Goal: Use online tool/utility: Use online tool/utility

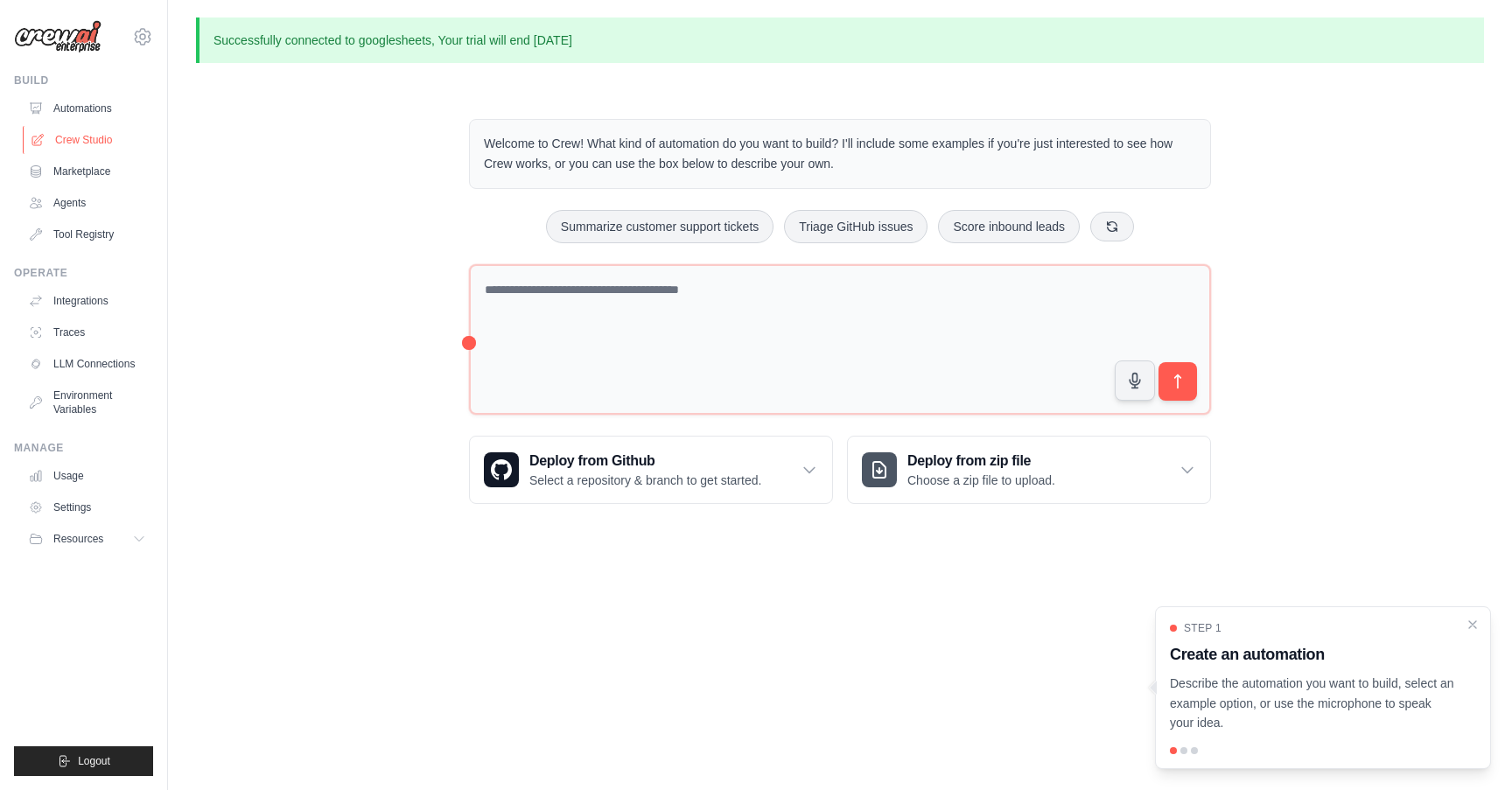
click at [91, 135] on link "Crew Studio" at bounding box center [89, 139] width 132 height 28
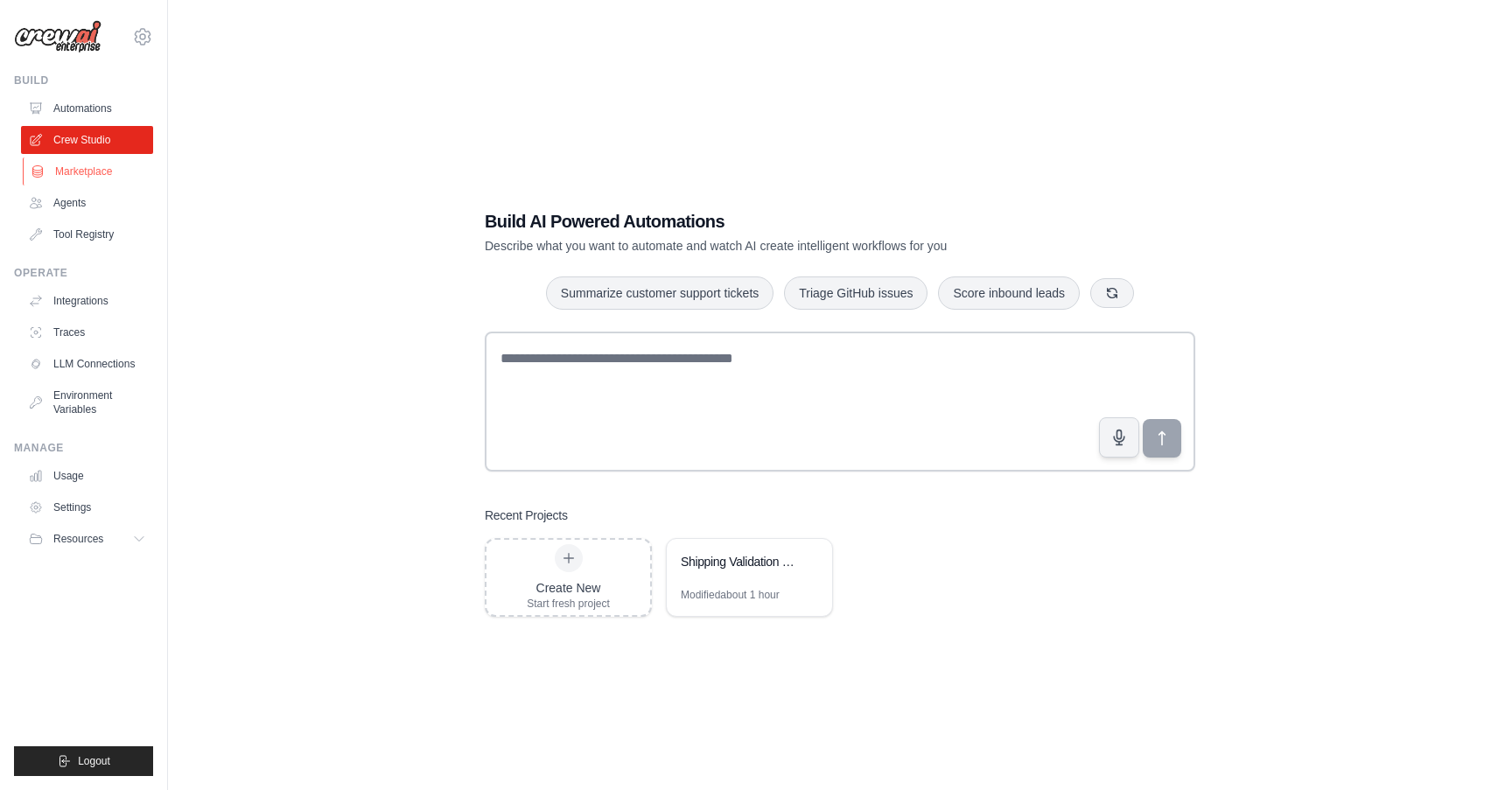
click at [89, 172] on link "Marketplace" at bounding box center [89, 171] width 132 height 28
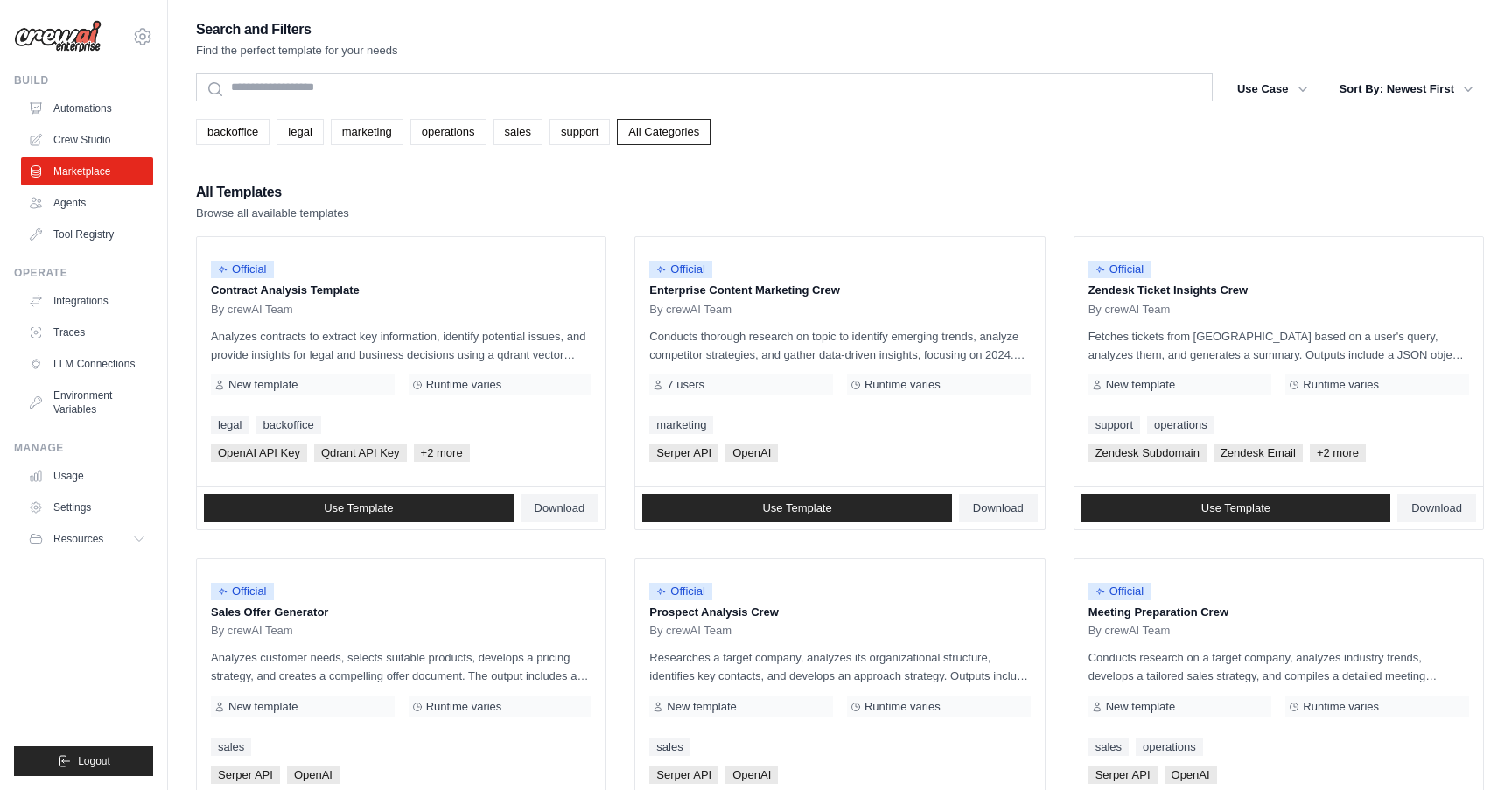
click at [90, 95] on link "Automations" at bounding box center [87, 108] width 132 height 28
click at [89, 104] on link "Automations" at bounding box center [89, 108] width 132 height 28
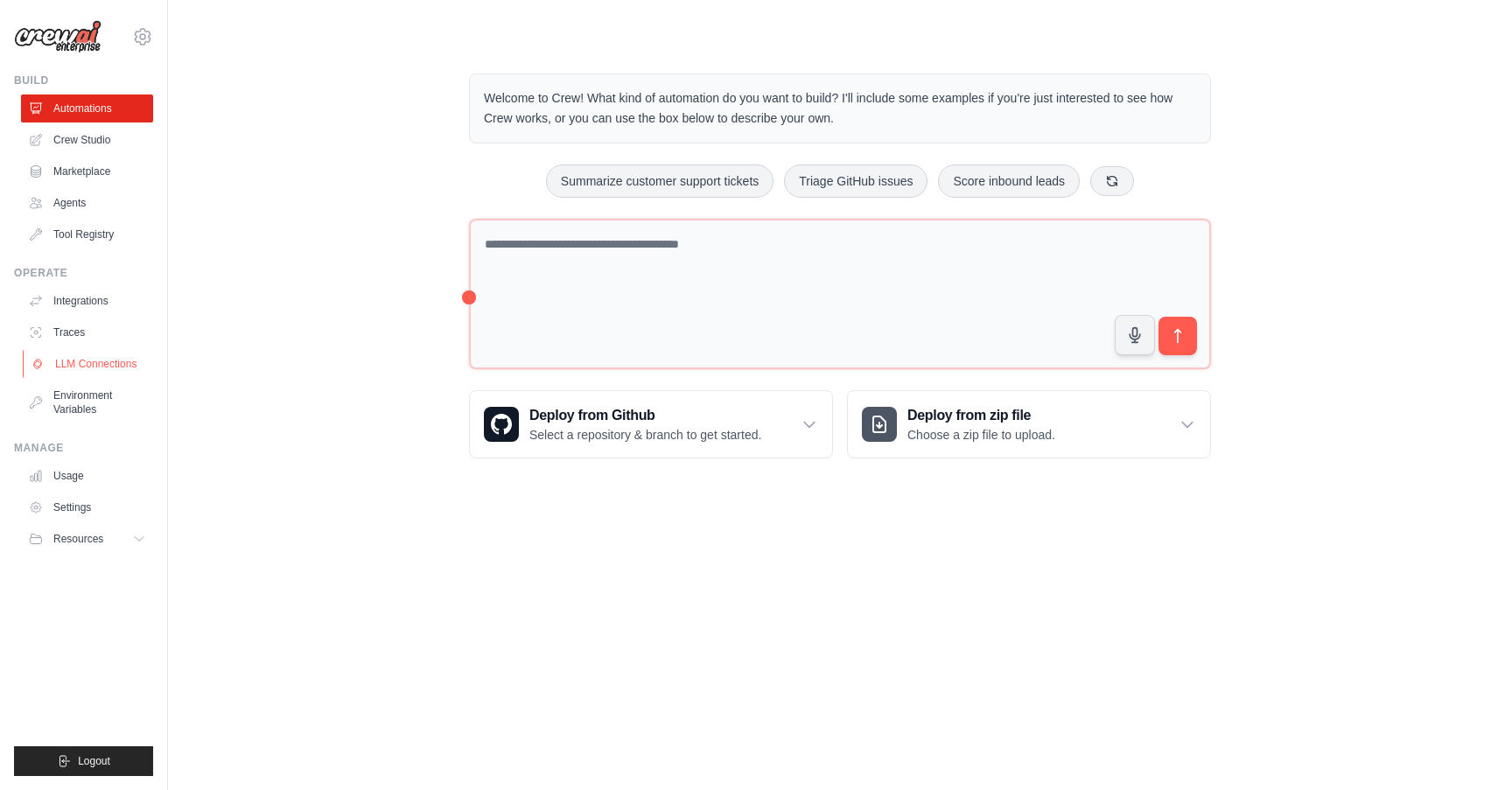
click at [103, 367] on link "LLM Connections" at bounding box center [89, 364] width 132 height 28
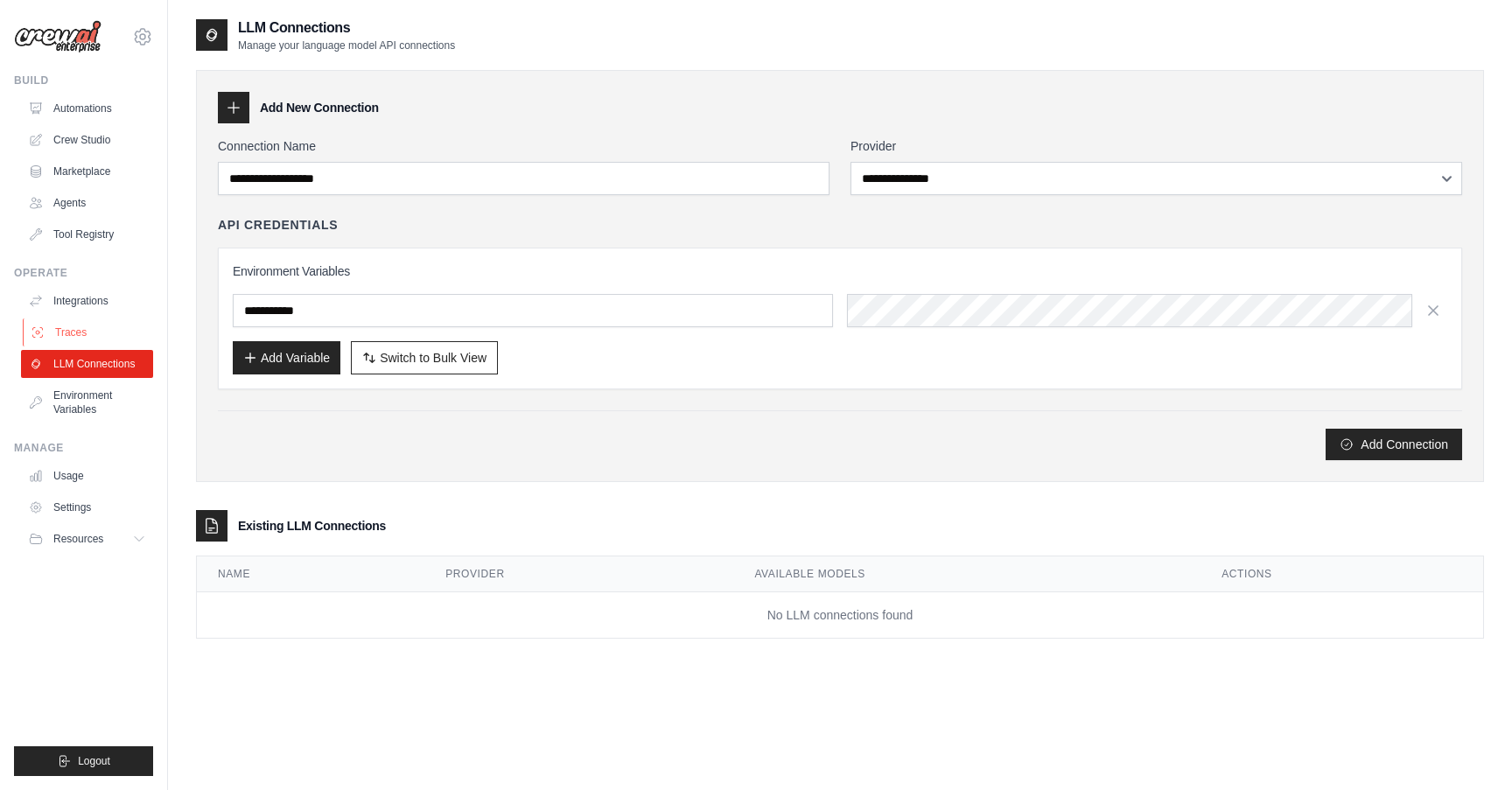
click at [97, 323] on link "Traces" at bounding box center [89, 332] width 132 height 28
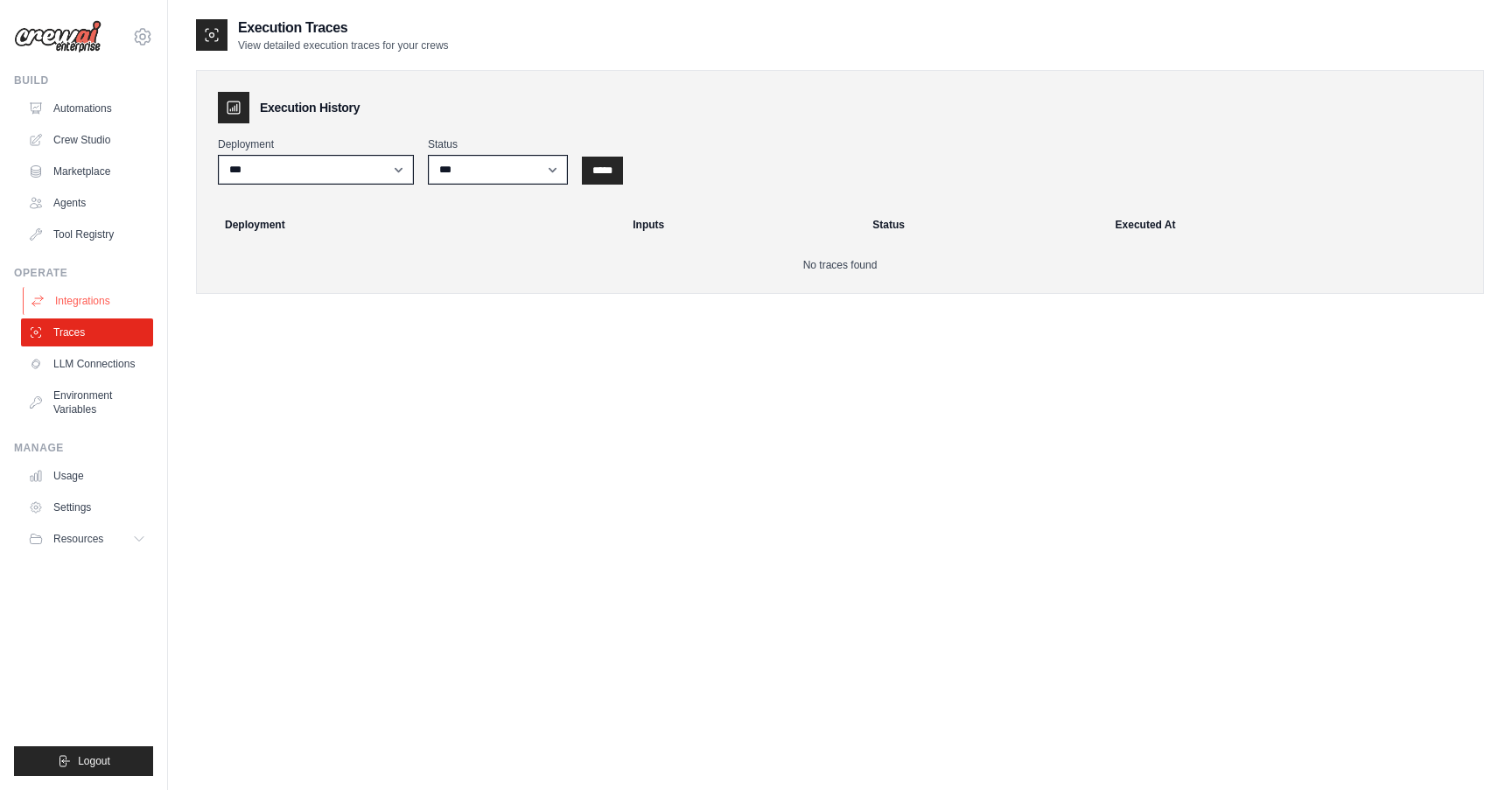
click at [97, 306] on link "Integrations" at bounding box center [89, 301] width 132 height 28
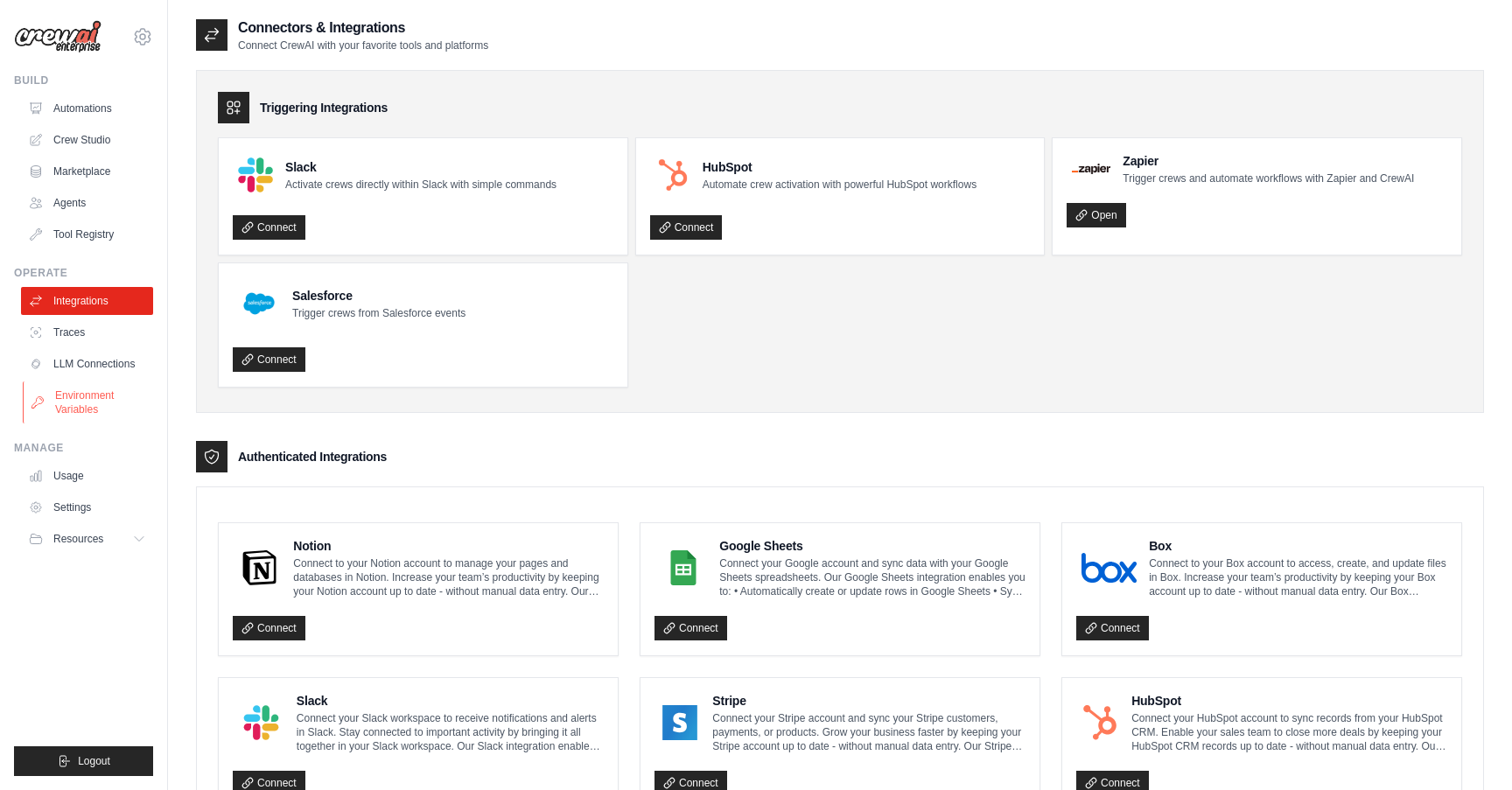
click at [92, 396] on link "Environment Variables" at bounding box center [89, 402] width 132 height 42
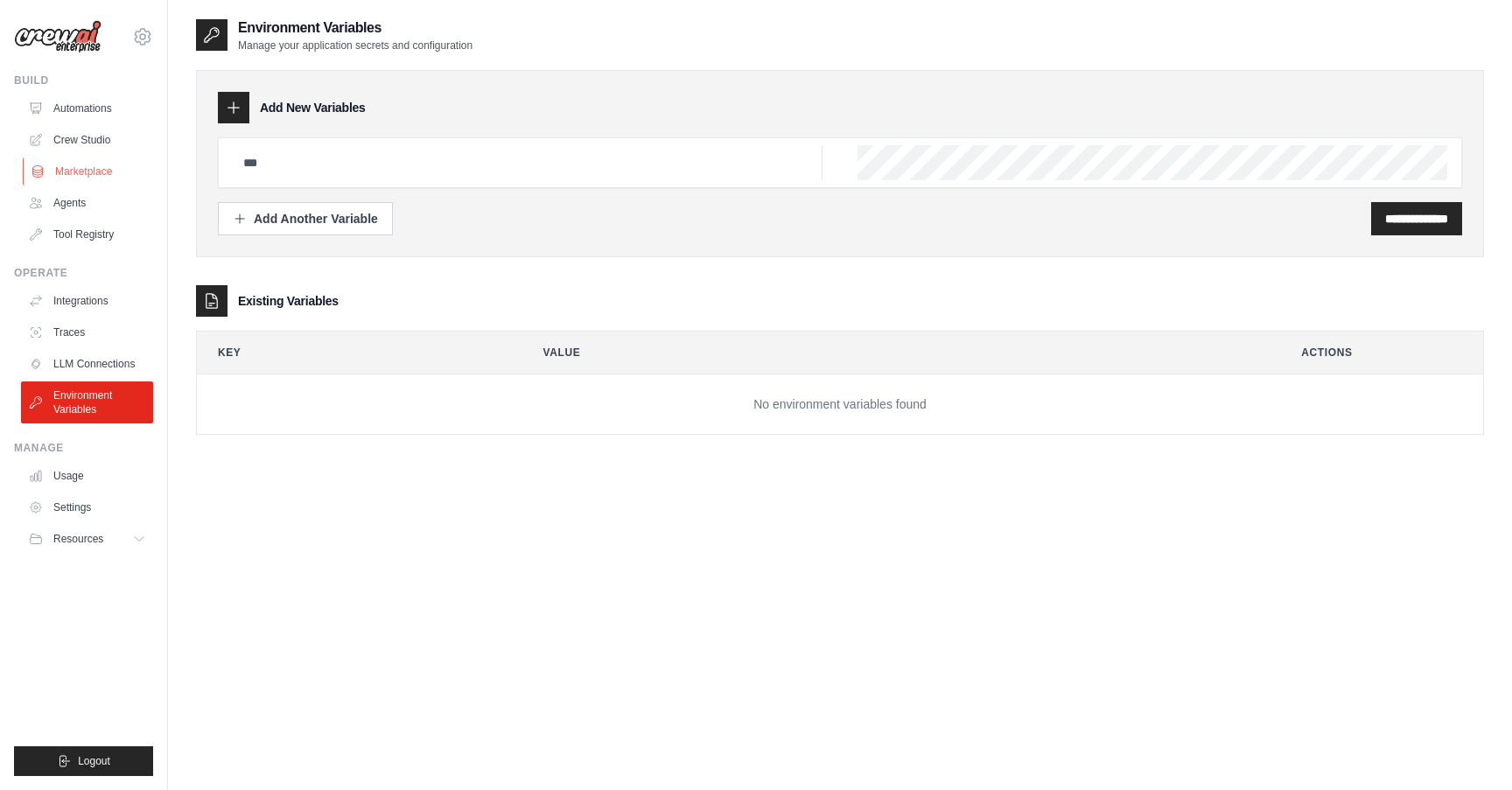
click at [91, 165] on link "Marketplace" at bounding box center [89, 171] width 132 height 28
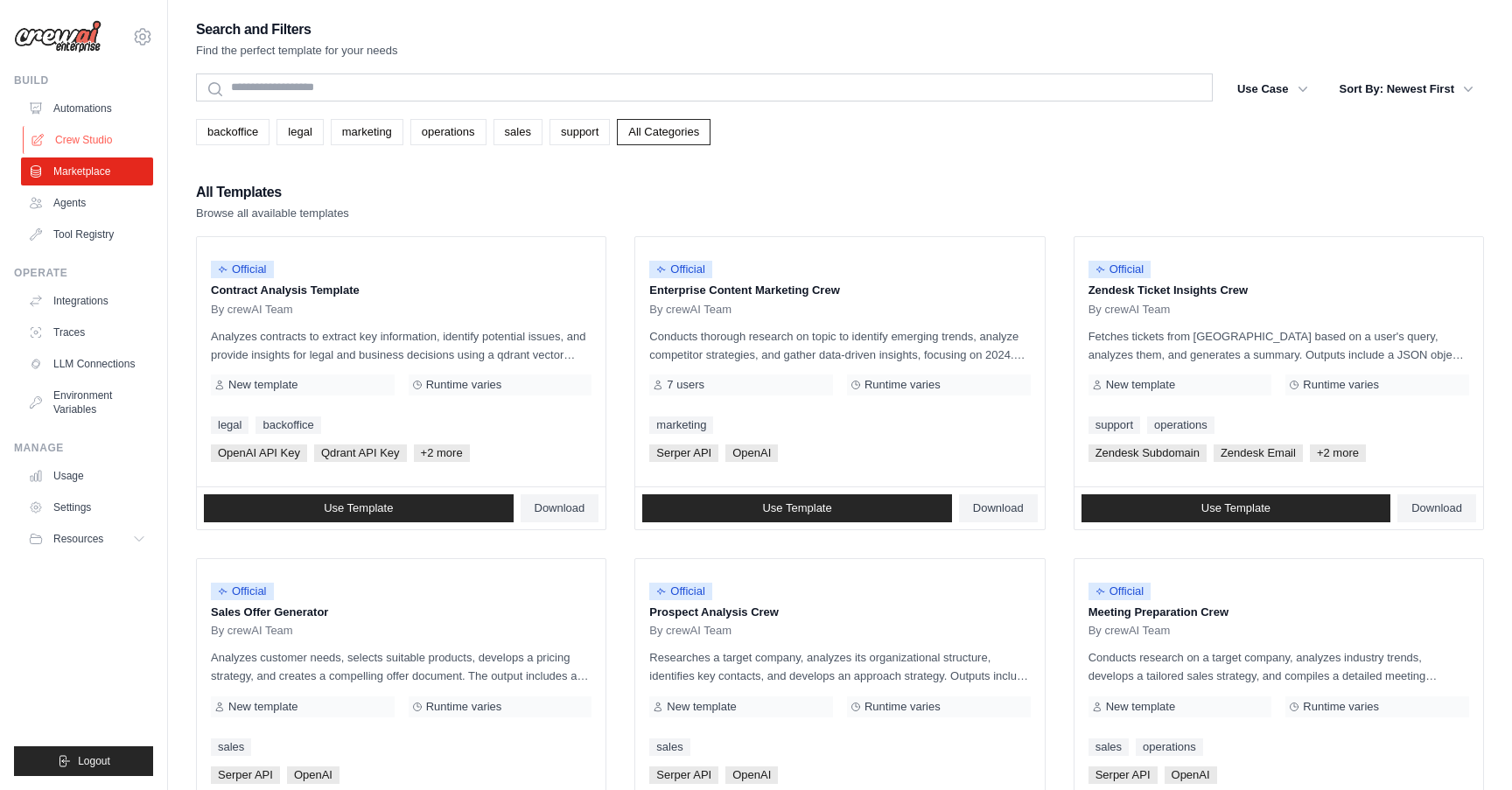
click at [92, 136] on link "Crew Studio" at bounding box center [89, 139] width 132 height 28
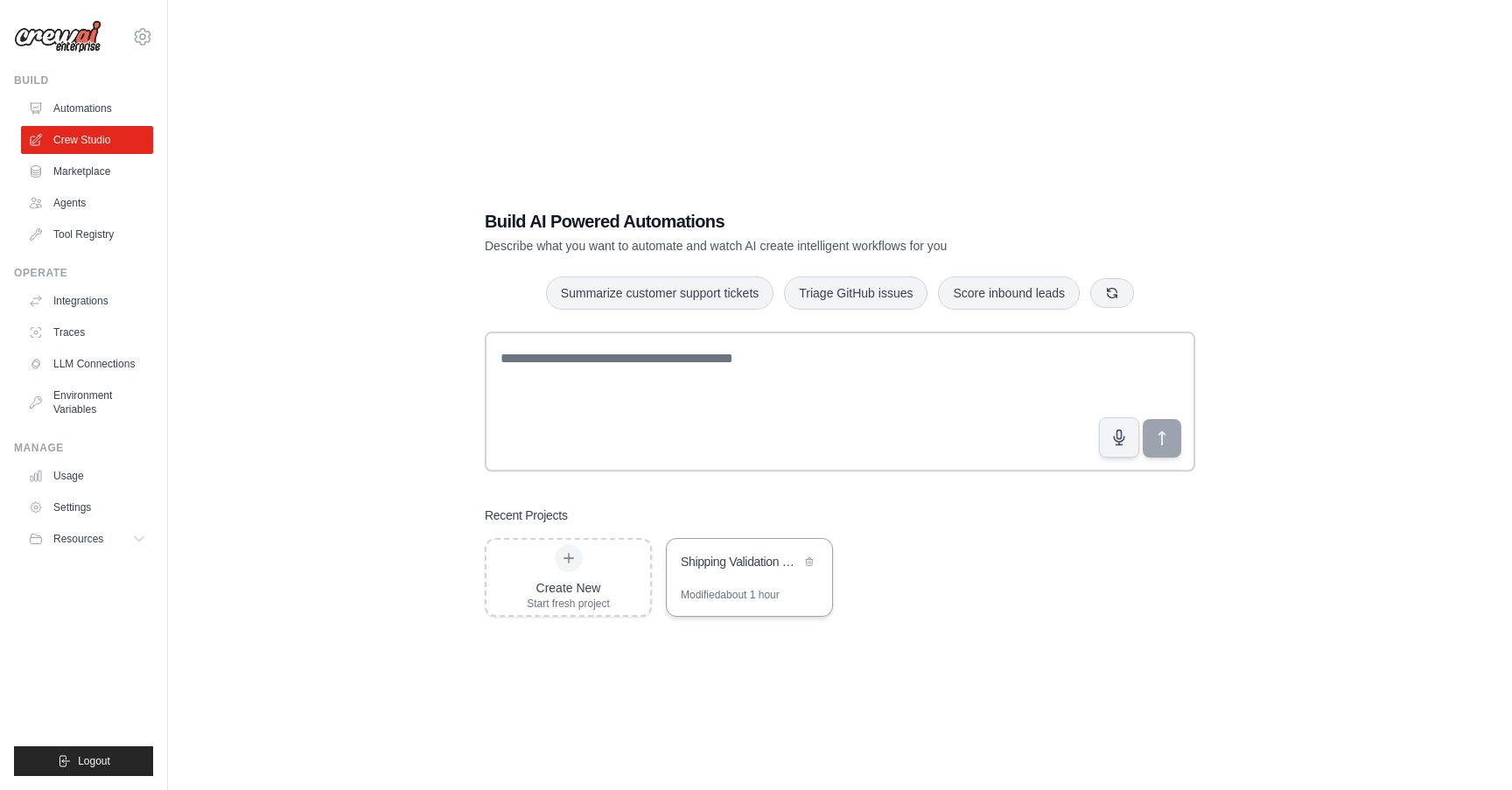
click at [758, 567] on div "Shipping Validation Configuration Generator" at bounding box center [740, 561] width 120 height 17
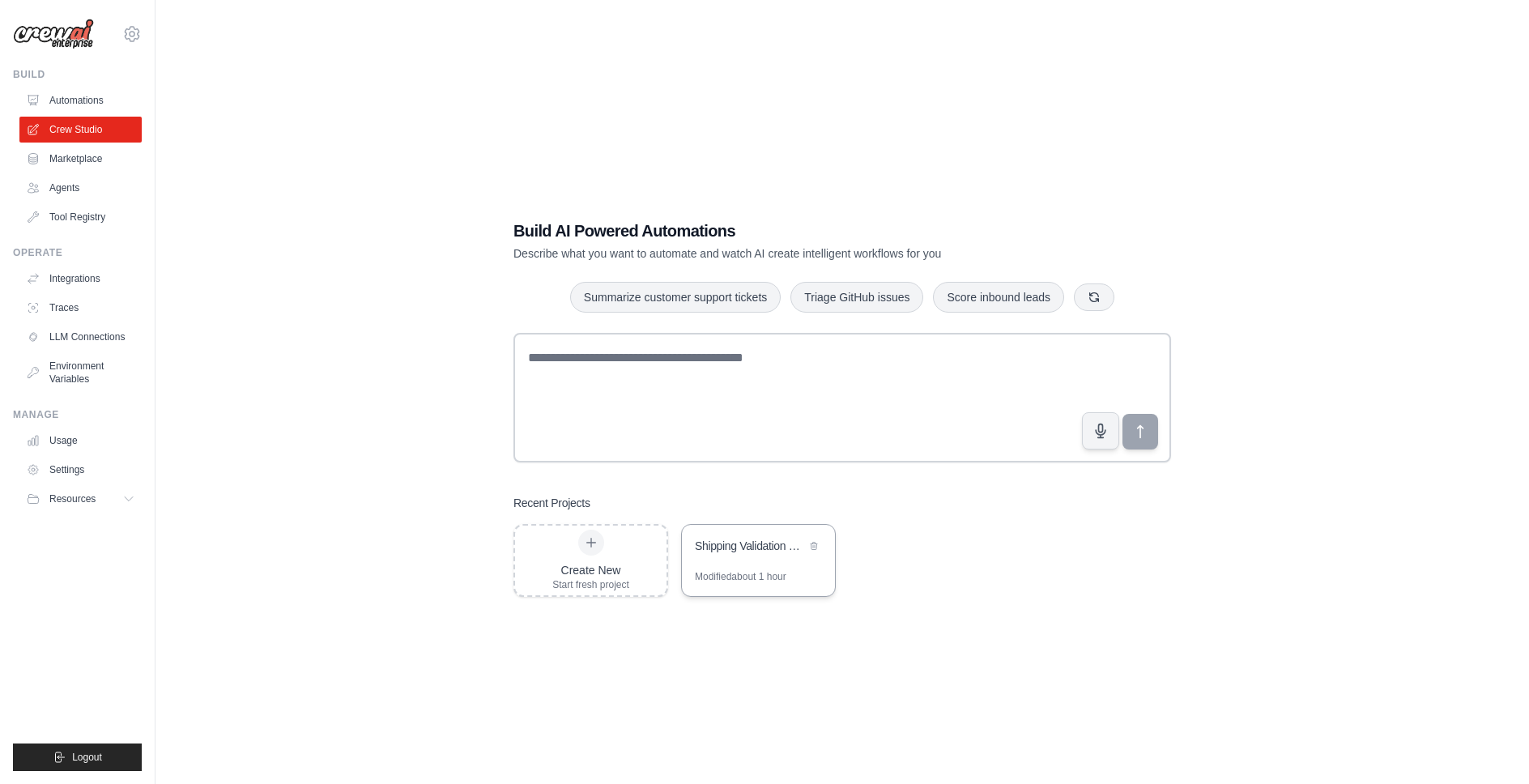
click at [760, 555] on div "Shipping Validation Configuration Generator" at bounding box center [750, 547] width 111 height 20
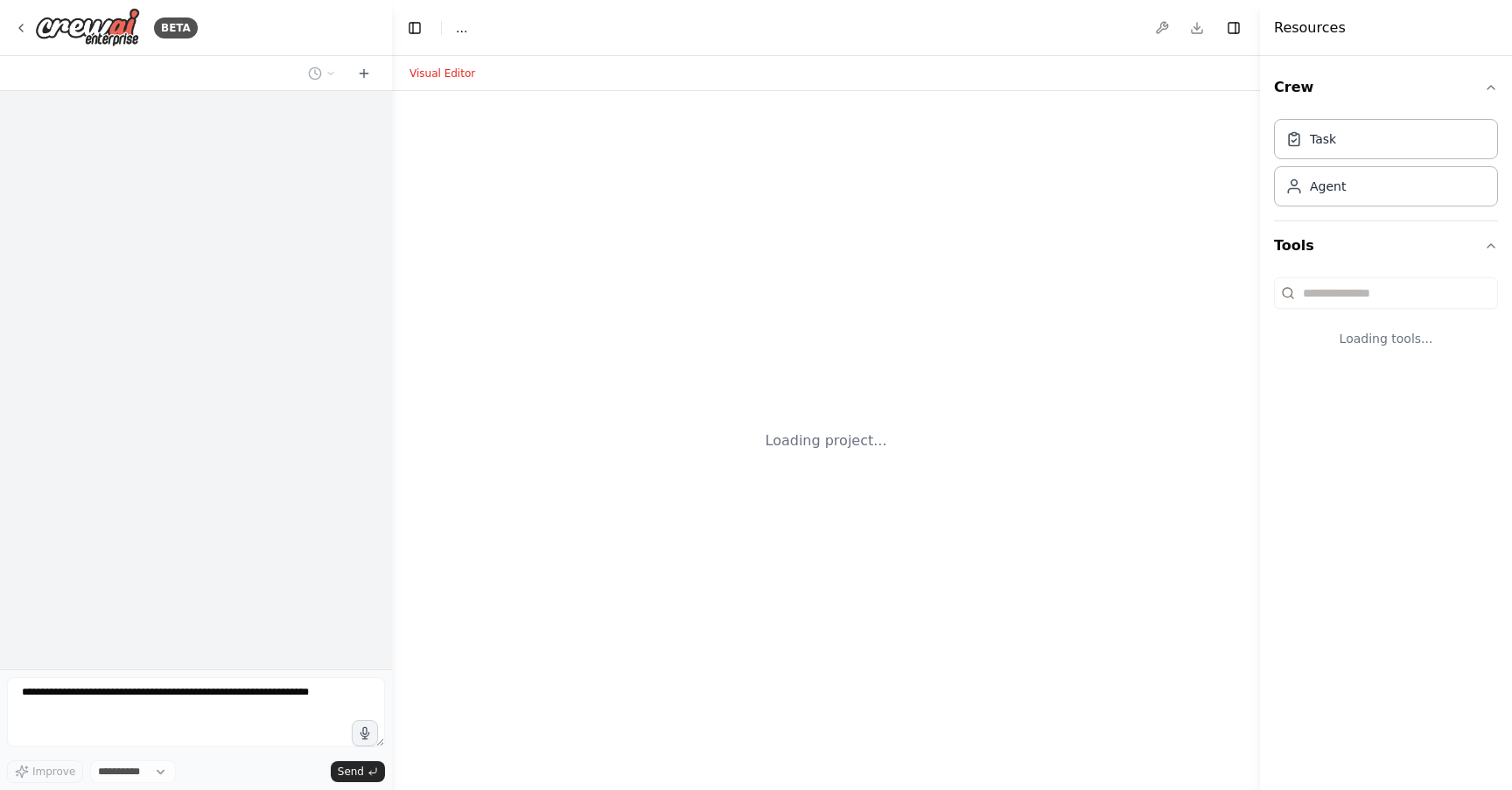
select select "****"
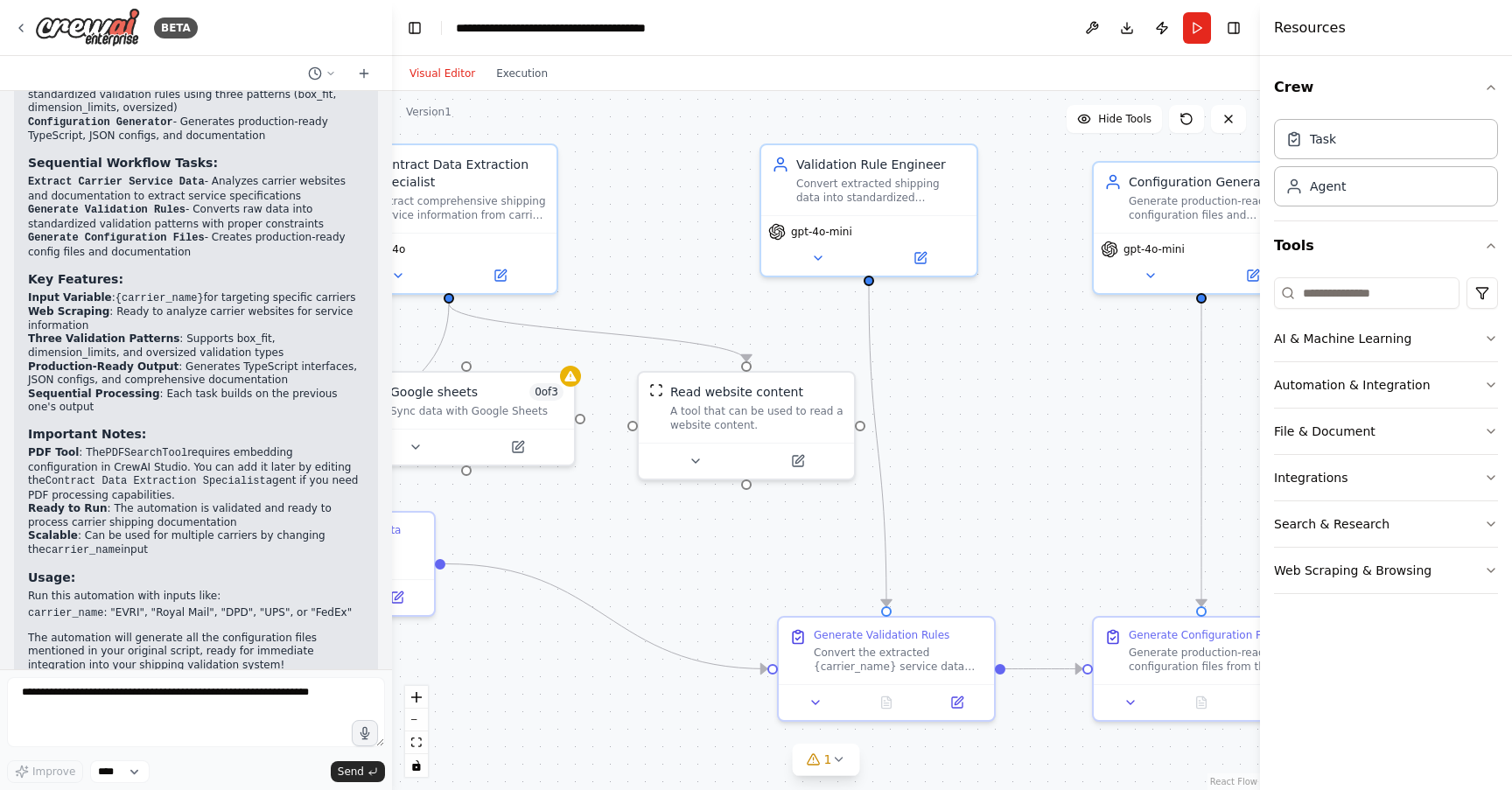
scroll to position [7214, 0]
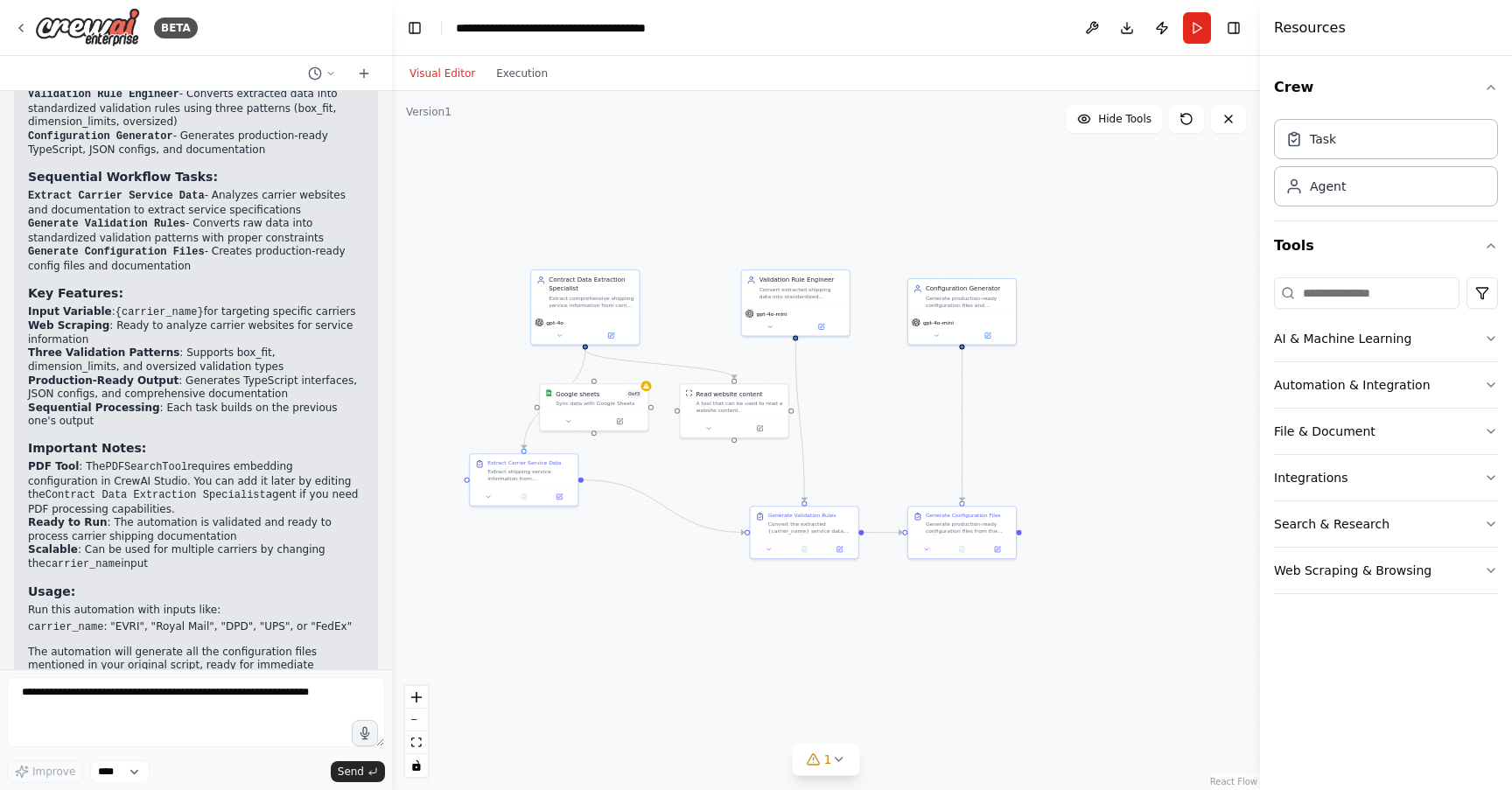
drag, startPoint x: 421, startPoint y: 263, endPoint x: 473, endPoint y: 385, distance: 132.6
click at [473, 385] on div ".deletable-edge-delete-btn { width: 20px; height: 20px; border: 0px solid #ffff…" at bounding box center [826, 440] width 868 height 699
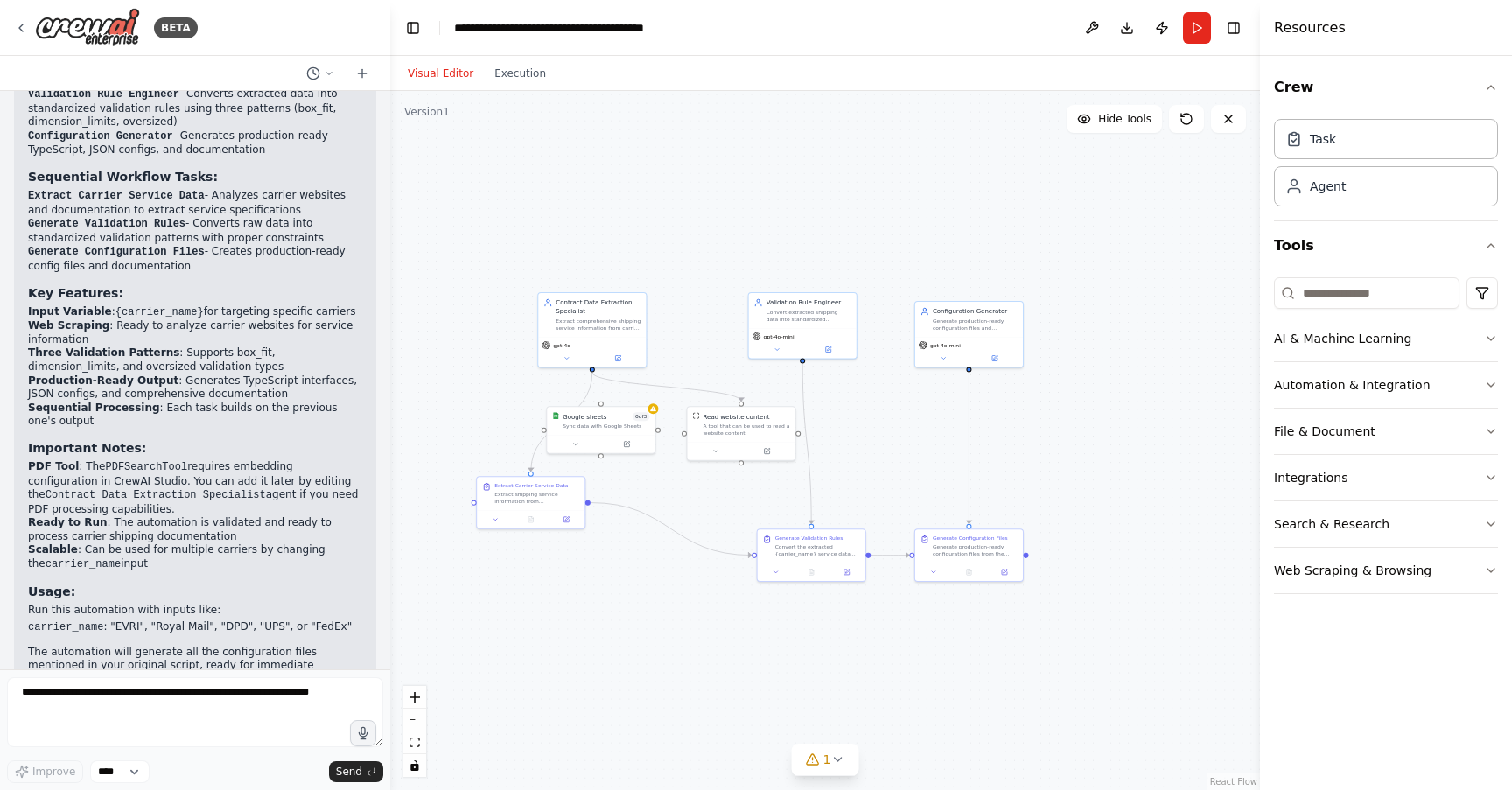
scroll to position [7959, 0]
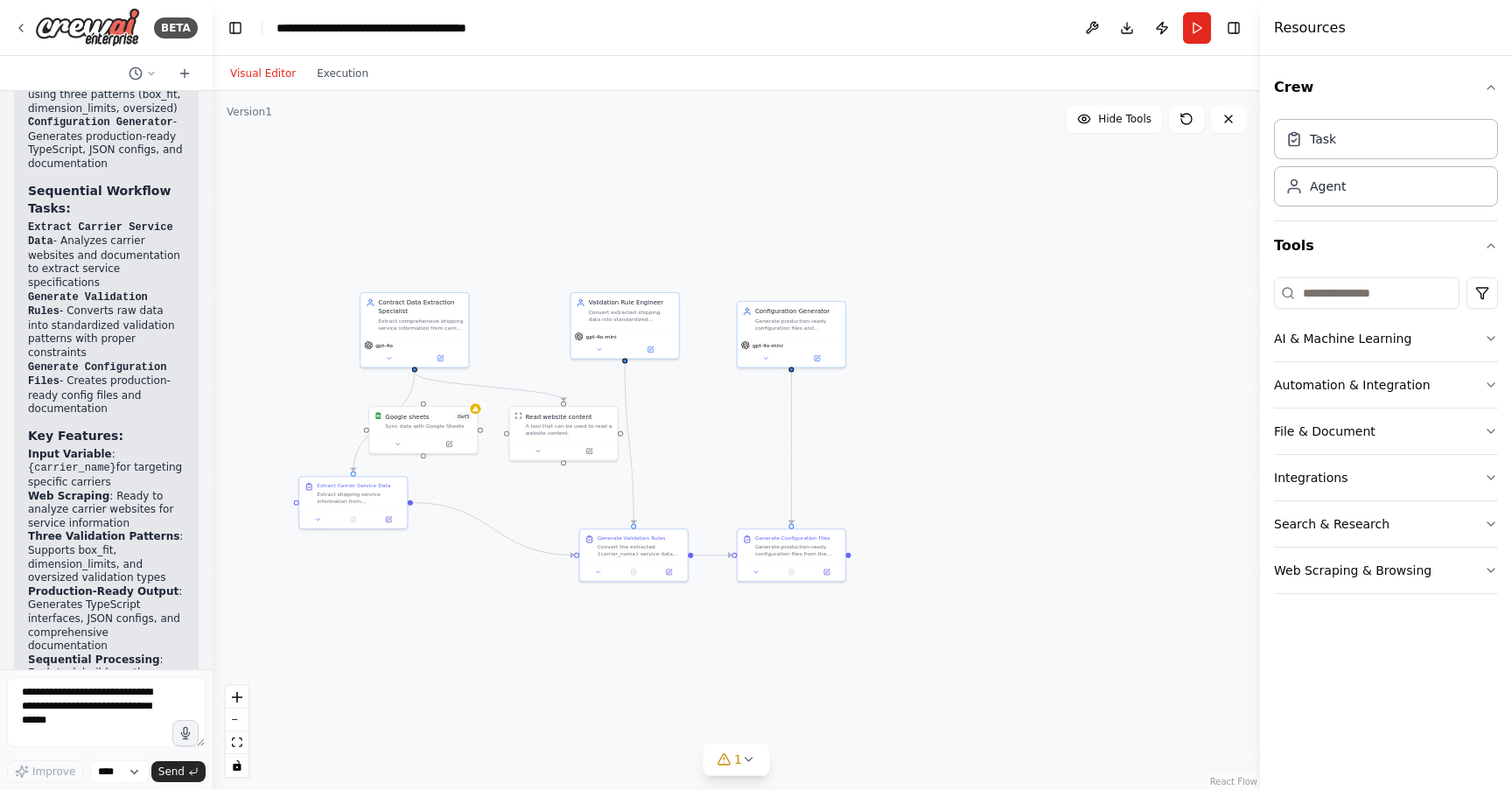
drag, startPoint x: 391, startPoint y: 167, endPoint x: 61, endPoint y: 214, distance: 333.3
click at [61, 214] on div "BETA """ CrewAI Shipping Validation Extraction Flow Automatically extracts carr…" at bounding box center [106, 395] width 213 height 790
click at [345, 333] on div ".deletable-edge-delete-btn { width: 20px; height: 20px; border: 0px solid #ffff…" at bounding box center [736, 440] width 1047 height 699
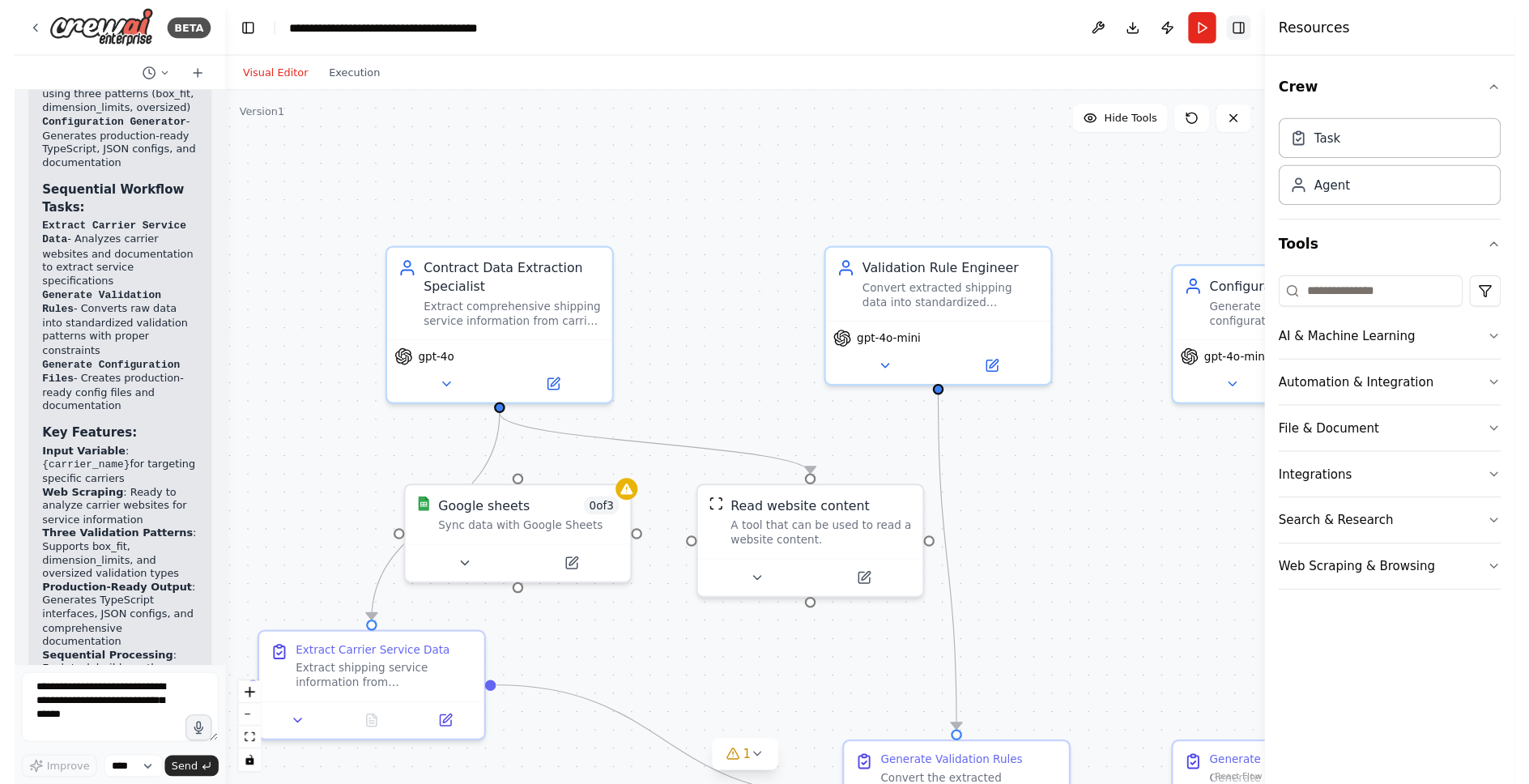
scroll to position [7034, 0]
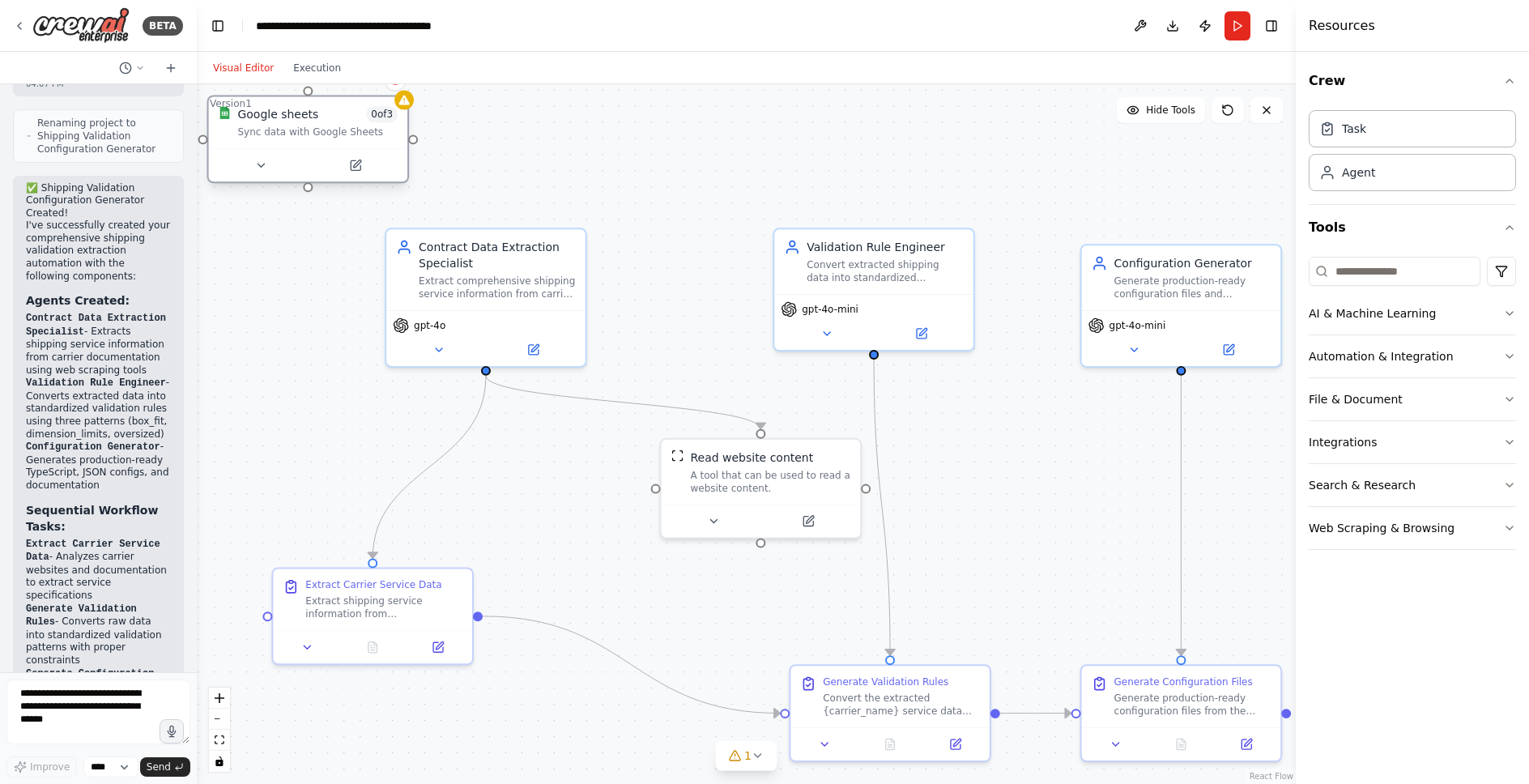
drag, startPoint x: 532, startPoint y: 468, endPoint x: 343, endPoint y: 137, distance: 381.2
click at [343, 137] on div "Sync data with Google Sheets" at bounding box center [317, 132] width 160 height 13
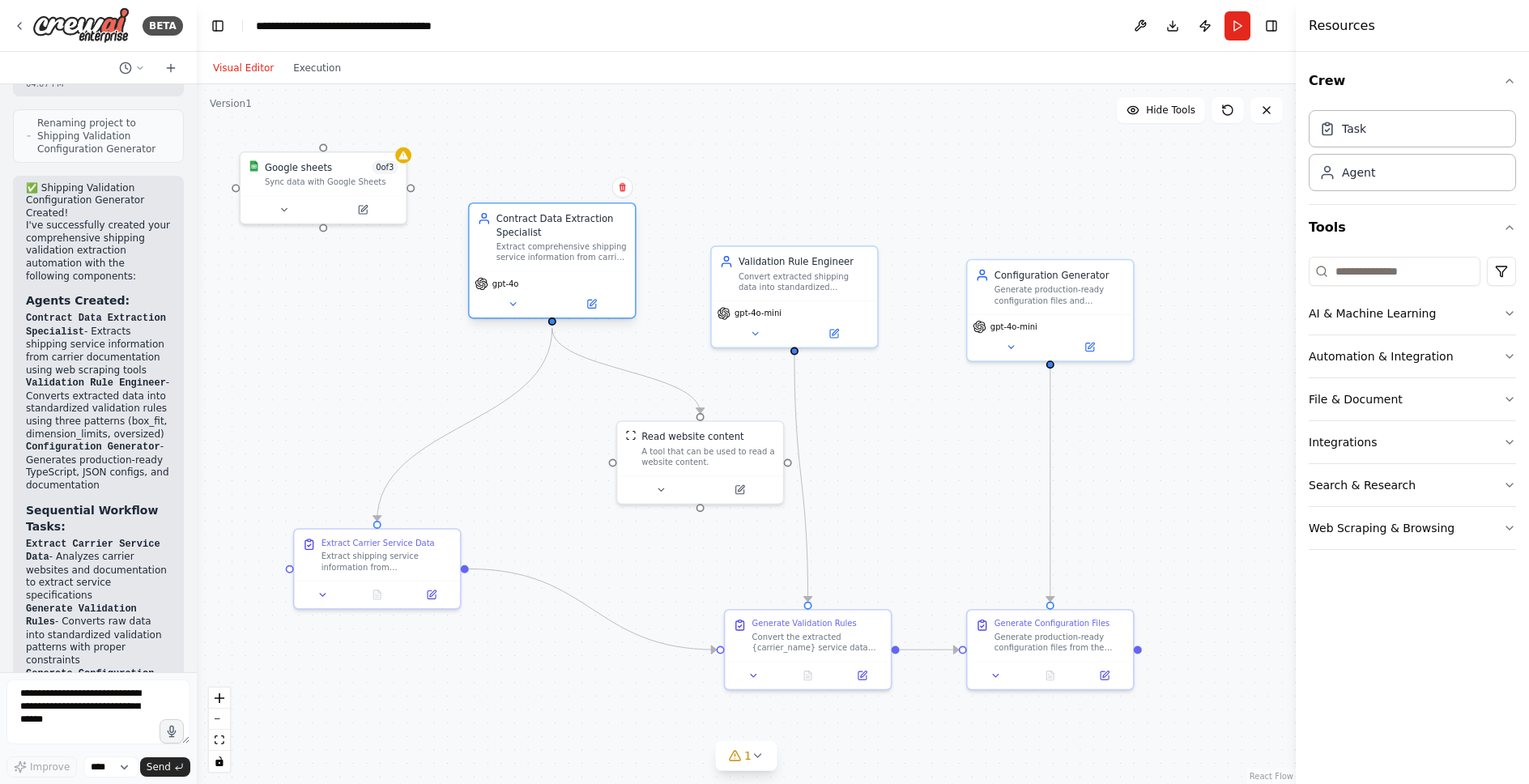
drag, startPoint x: 455, startPoint y: 274, endPoint x: 534, endPoint y: 228, distance: 91.4
click at [534, 228] on div "Contract Data Extraction Specialist" at bounding box center [562, 226] width 131 height 27
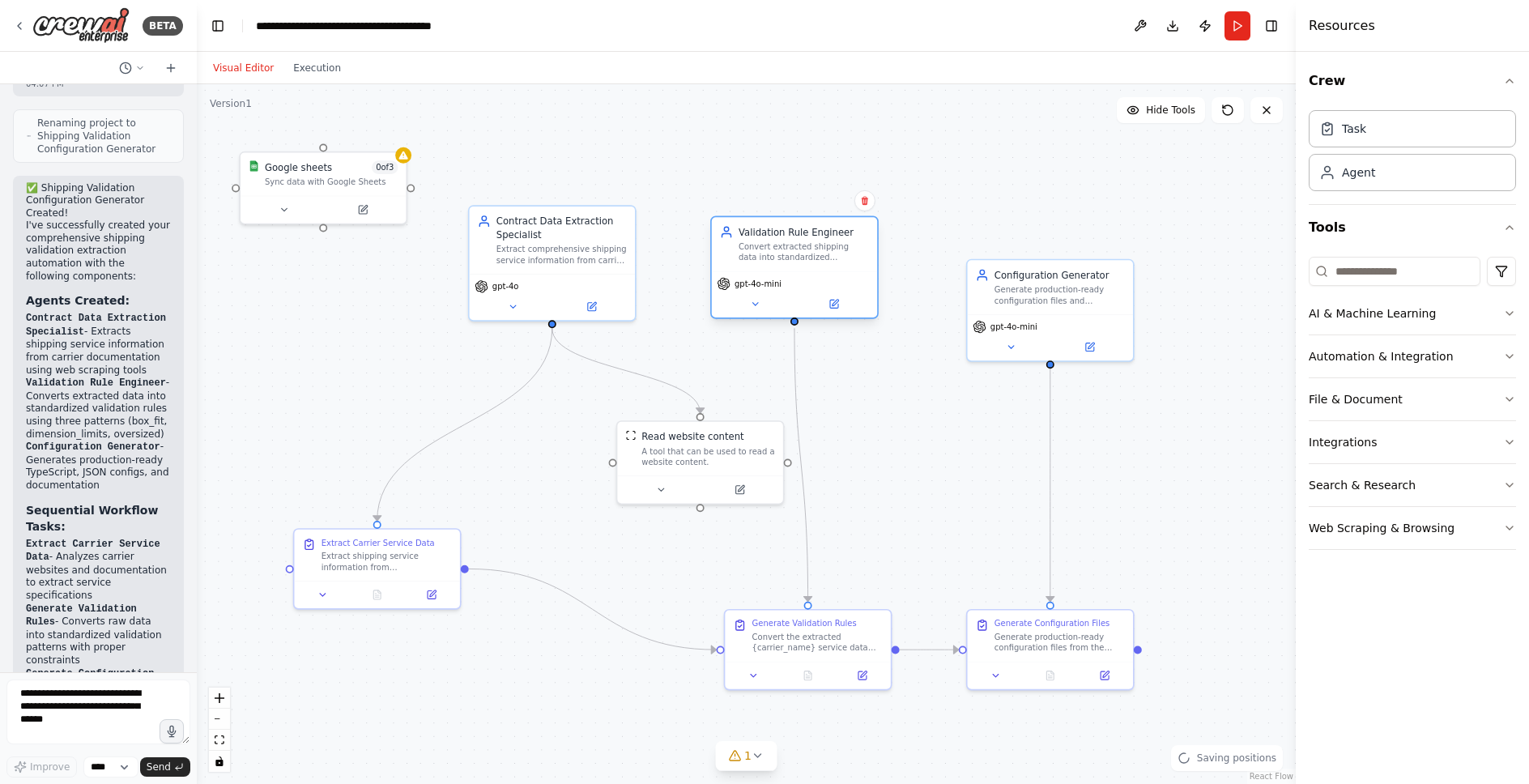
drag, startPoint x: 768, startPoint y: 273, endPoint x: 769, endPoint y: 241, distance: 32.0
click at [769, 241] on div "Convert extracted shipping data into standardized validation rules using the th…" at bounding box center [804, 252] width 131 height 22
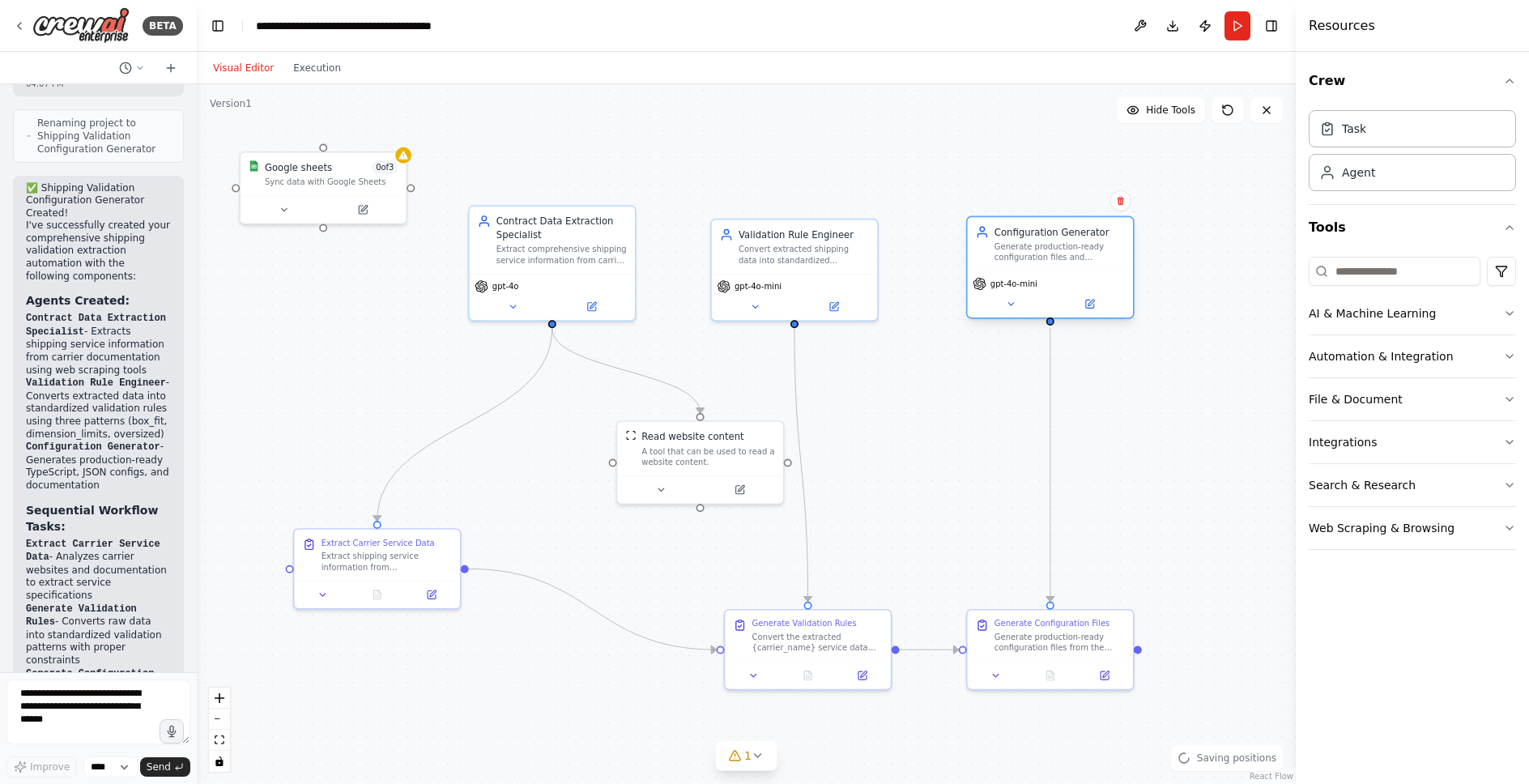
drag, startPoint x: 1028, startPoint y: 272, endPoint x: 1029, endPoint y: 224, distance: 48.0
click at [1029, 225] on div "Configuration Generator" at bounding box center [1060, 232] width 131 height 14
click at [921, 437] on div ".deletable-edge-delete-btn { width: 20px; height: 20px; border: 0px solid #ffff…" at bounding box center [746, 434] width 1099 height 700
click at [571, 255] on div "Extract comprehensive shipping service information from carrier contracts, PDFs…" at bounding box center [562, 252] width 131 height 22
drag, startPoint x: 319, startPoint y: 176, endPoint x: 319, endPoint y: 218, distance: 42.0
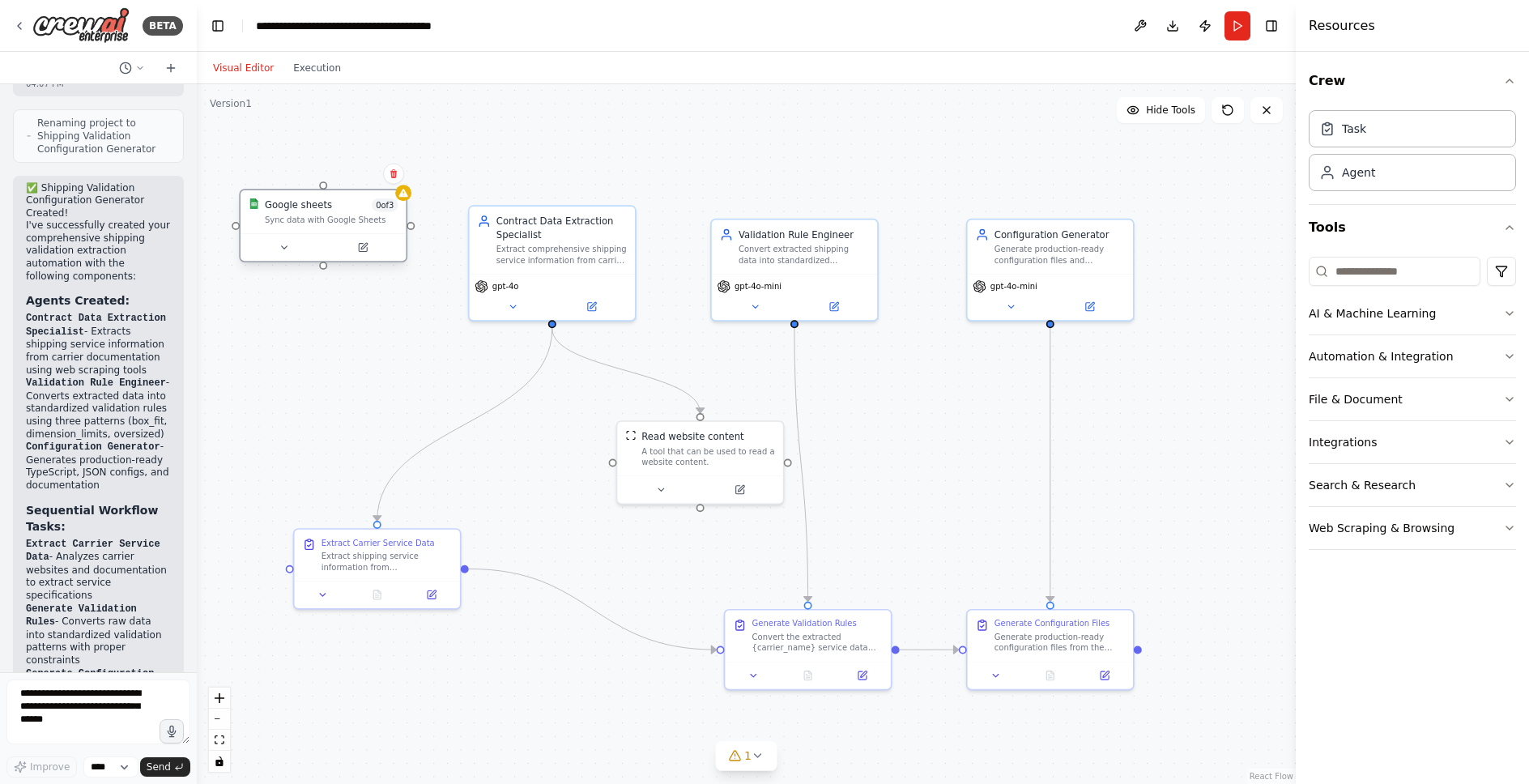
click at [319, 217] on div "Sync data with Google Sheets" at bounding box center [332, 220] width 134 height 10
click at [1354, 273] on input at bounding box center [1395, 272] width 171 height 29
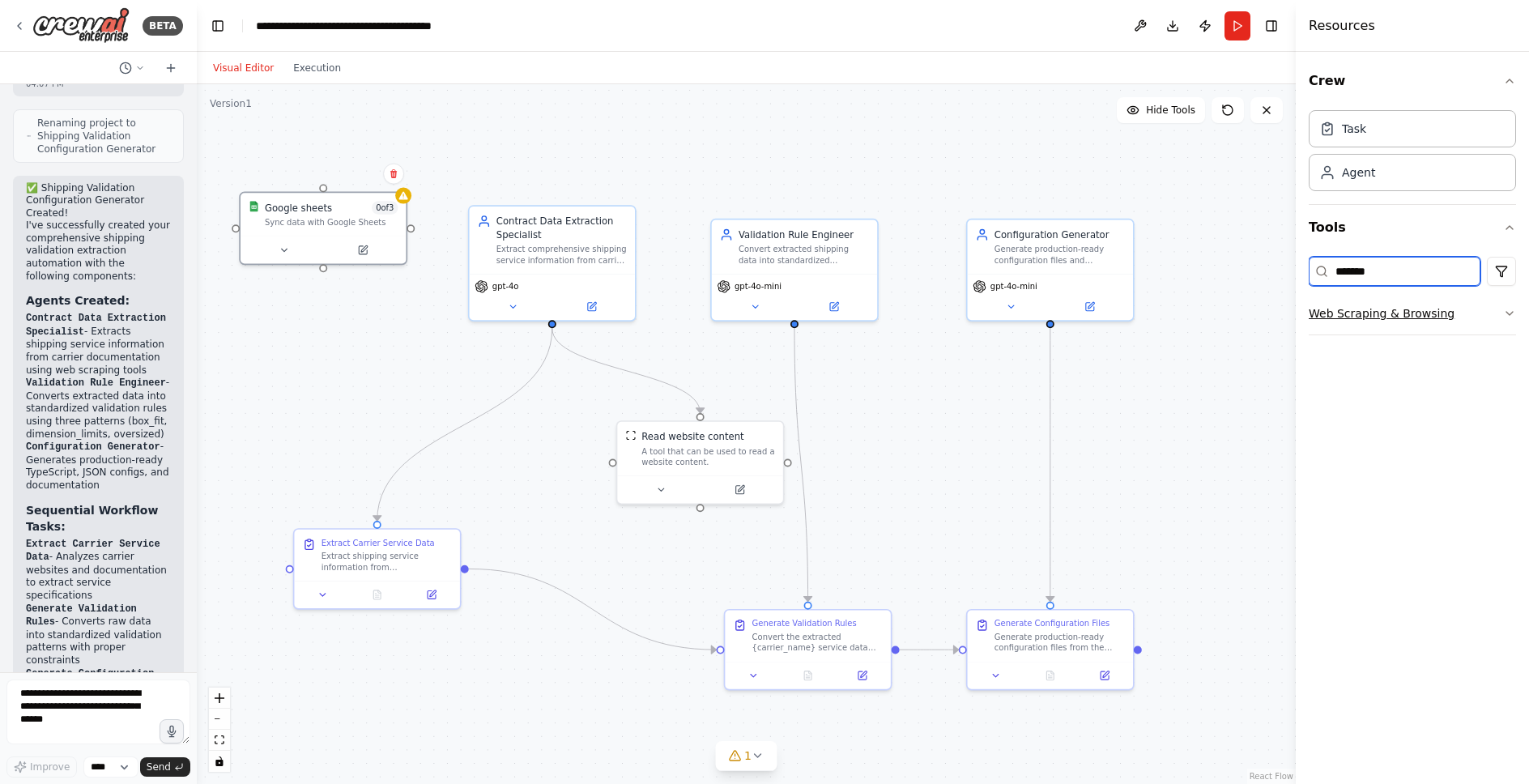
type input "*******"
click at [1369, 322] on button "Web Scraping & Browsing" at bounding box center [1413, 314] width 207 height 42
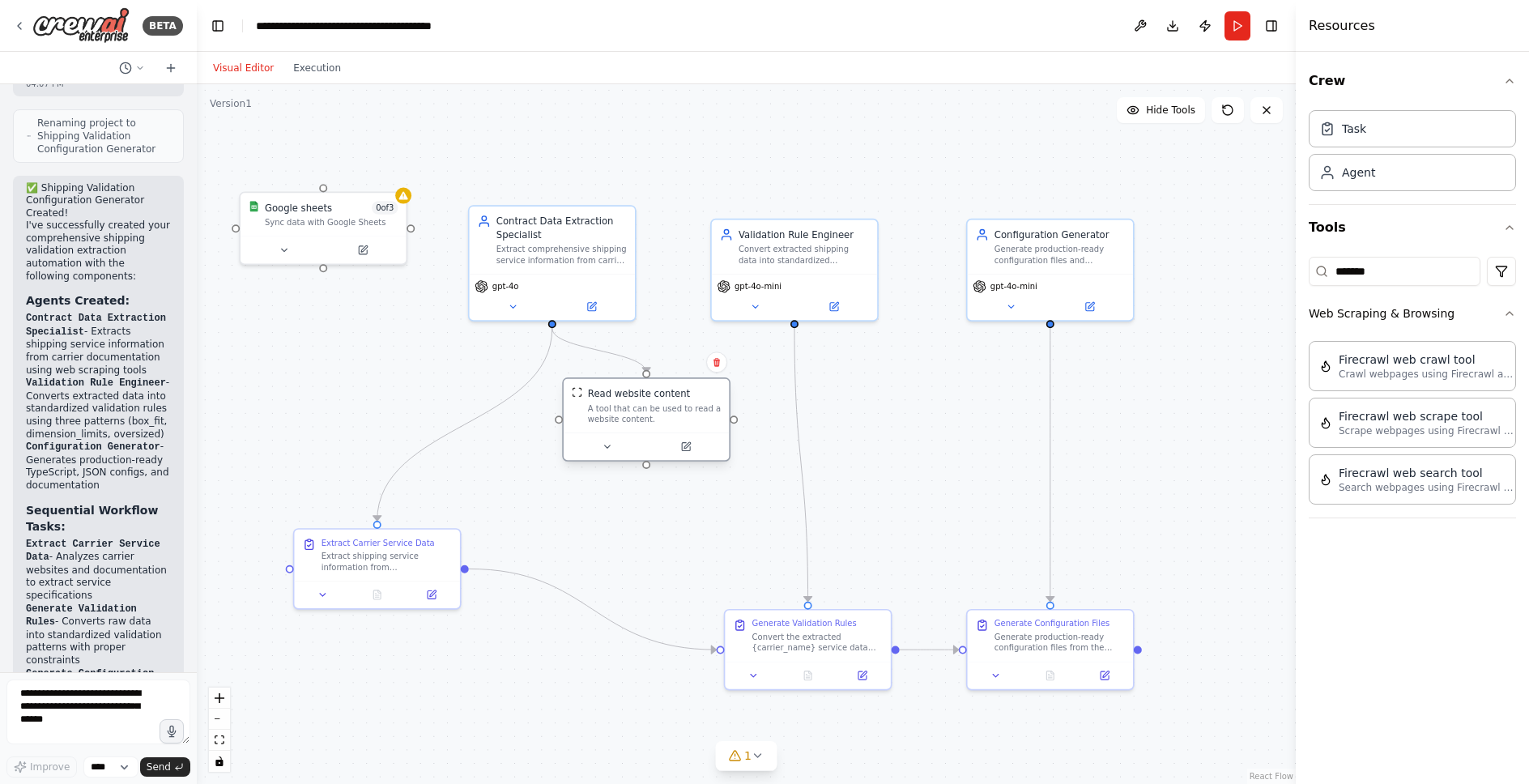
drag, startPoint x: 658, startPoint y: 459, endPoint x: 602, endPoint y: 417, distance: 70.0
click at [602, 417] on div "A tool that can be used to read a website content." at bounding box center [655, 414] width 134 height 22
drag, startPoint x: 379, startPoint y: 518, endPoint x: 641, endPoint y: 374, distance: 299.0
click at [641, 375] on div ".deletable-edge-delete-btn { width: 20px; height: 20px; border: 0px solid #ffff…" at bounding box center [884, 496] width 914 height 581
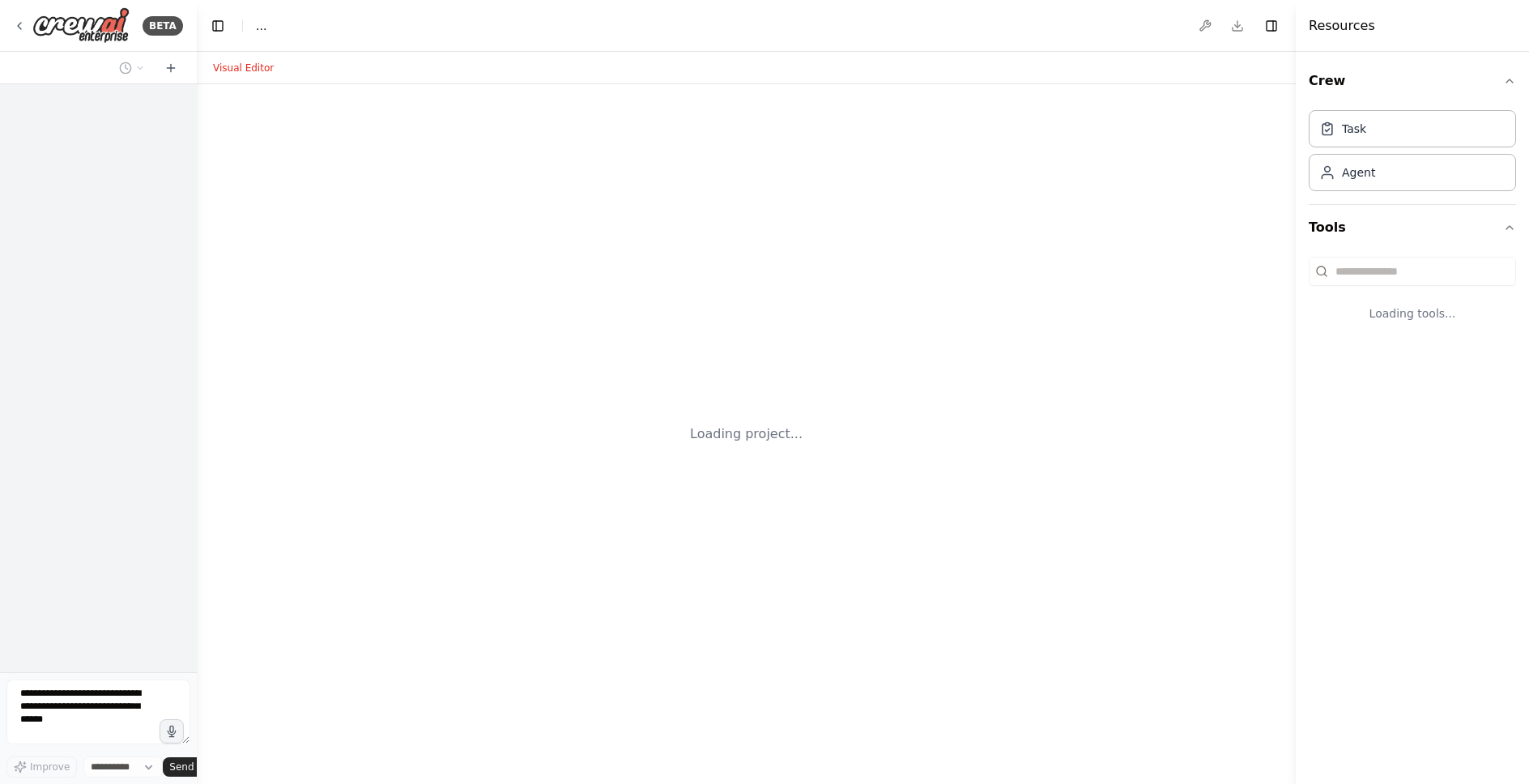
select select "****"
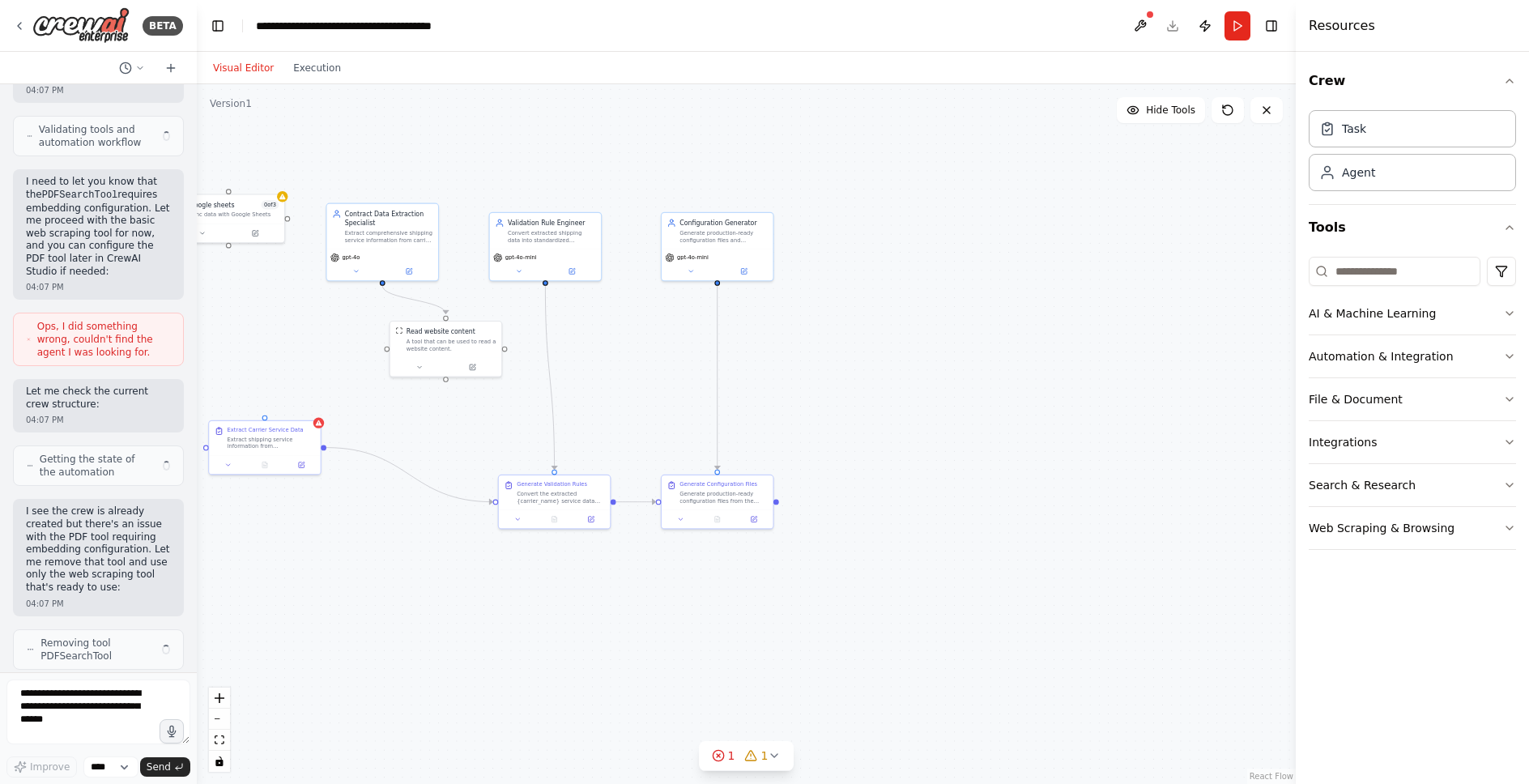
scroll to position [6262, 0]
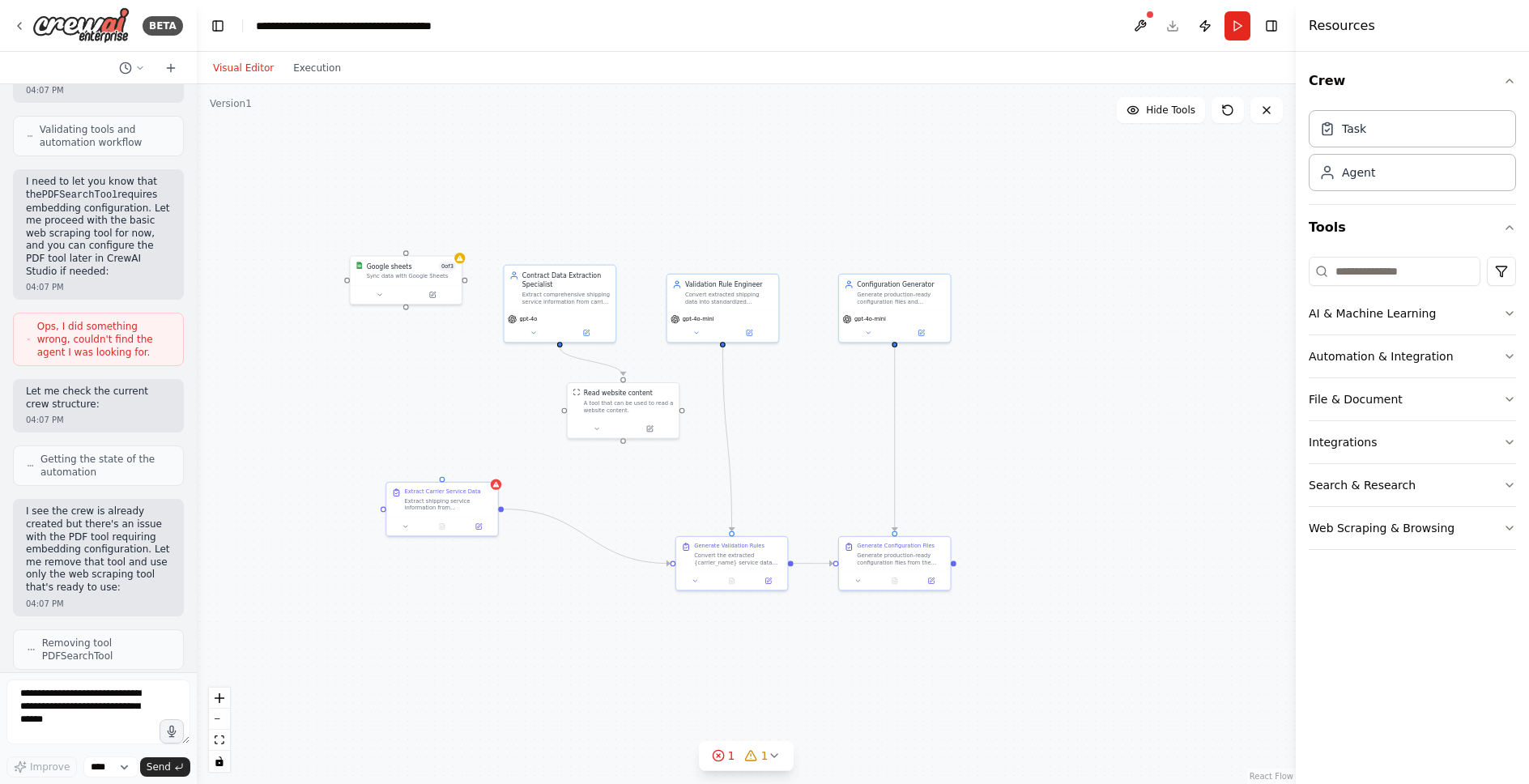
drag, startPoint x: 272, startPoint y: 380, endPoint x: 468, endPoint y: 449, distance: 207.8
click at [468, 451] on div ".deletable-edge-delete-btn { width: 20px; height: 20px; border: 0px solid #ffff…" at bounding box center [746, 434] width 1099 height 700
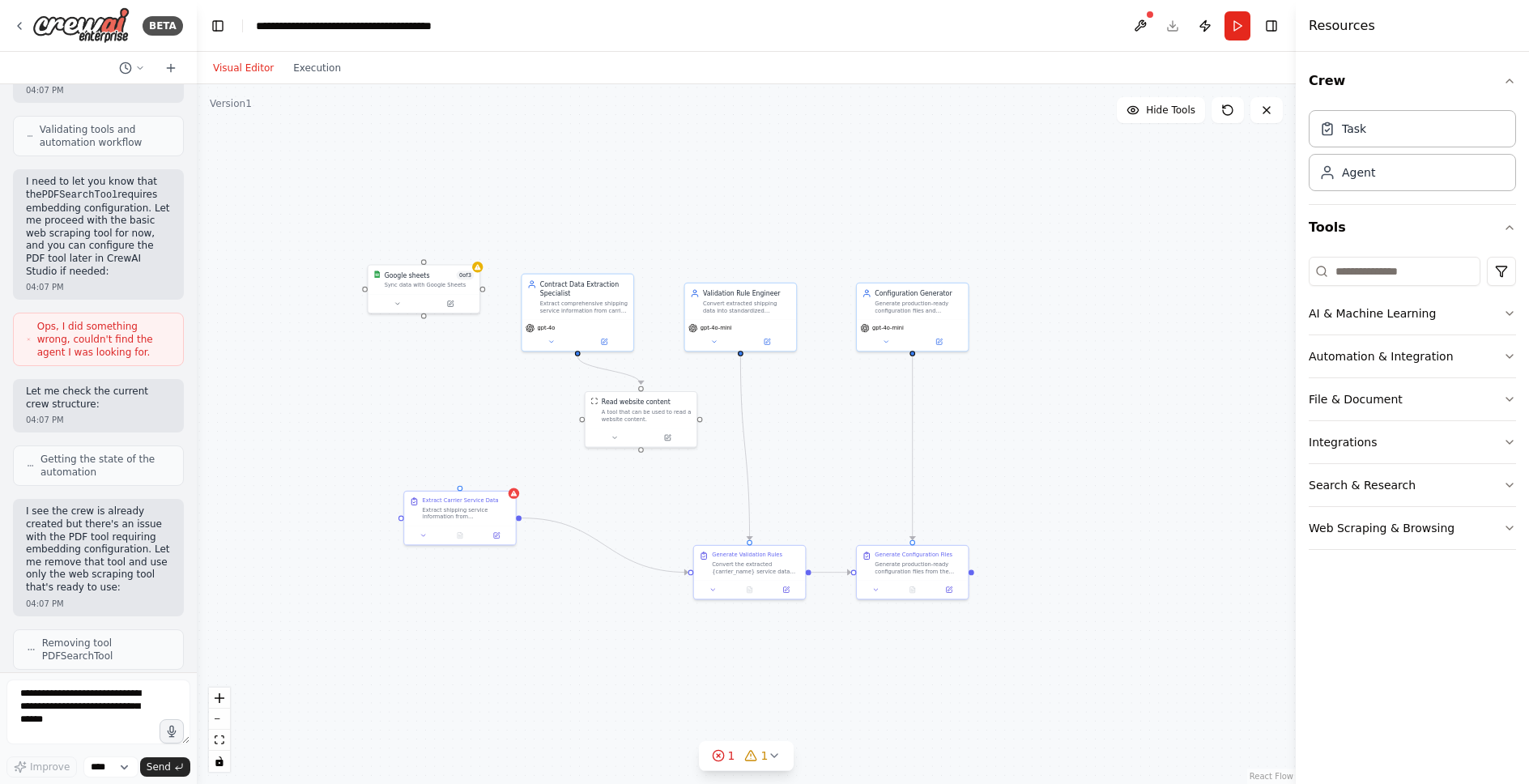
click at [423, 434] on div ".deletable-edge-delete-btn { width: 20px; height: 20px; border: 0px solid #ffff…" at bounding box center [746, 434] width 1099 height 700
click at [595, 535] on icon "Edge from afc3d4da-94c8-45a0-8ac3-620c2f11cb5d to 5b7583b3-8e5d-4e85-8653-ef113…" at bounding box center [605, 546] width 167 height 54
click at [607, 546] on icon at bounding box center [604, 546] width 8 height 8
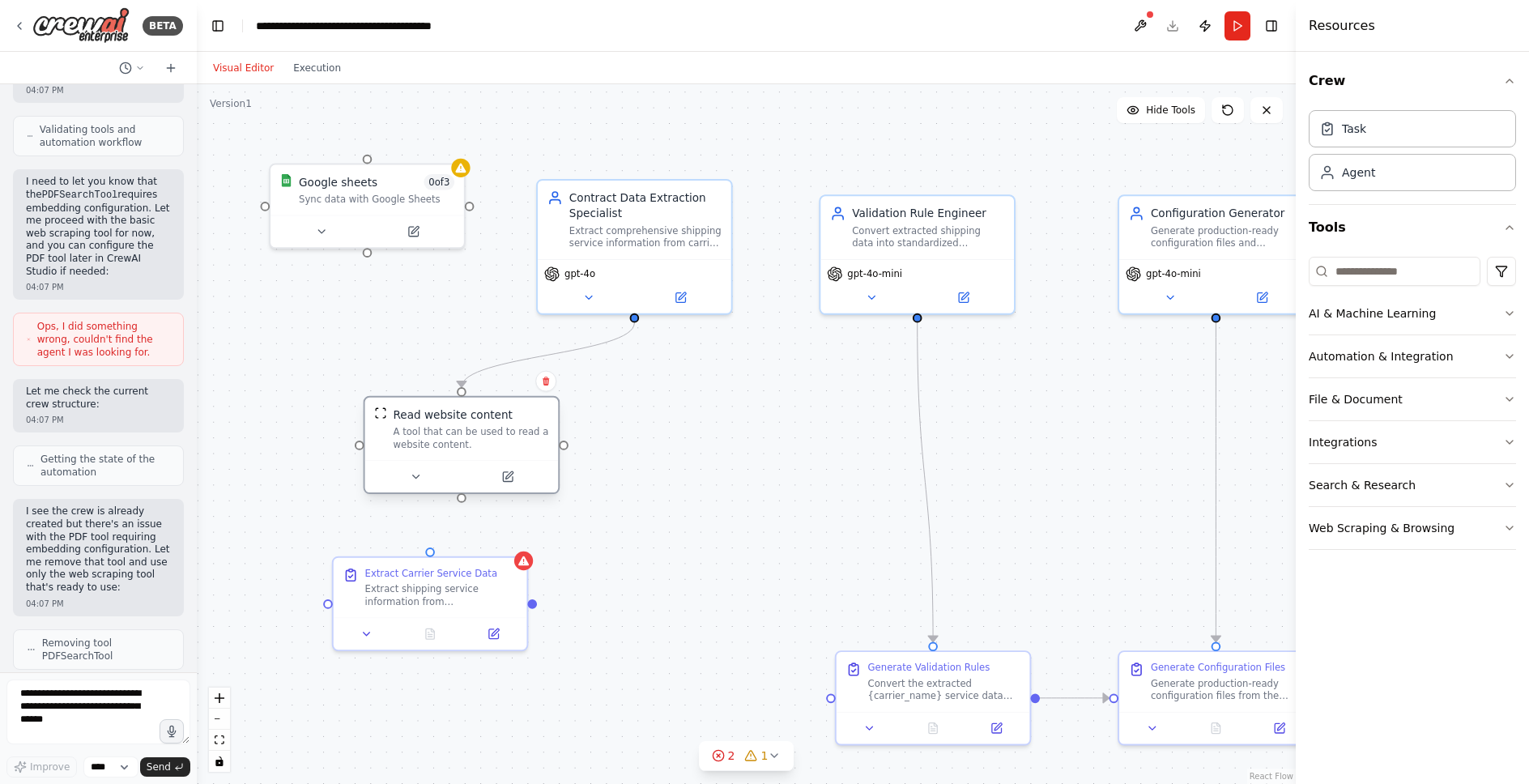
drag, startPoint x: 692, startPoint y: 434, endPoint x: 360, endPoint y: 434, distance: 332.0
click at [393, 434] on div "A tool that can be used to read a website content." at bounding box center [470, 439] width 155 height 25
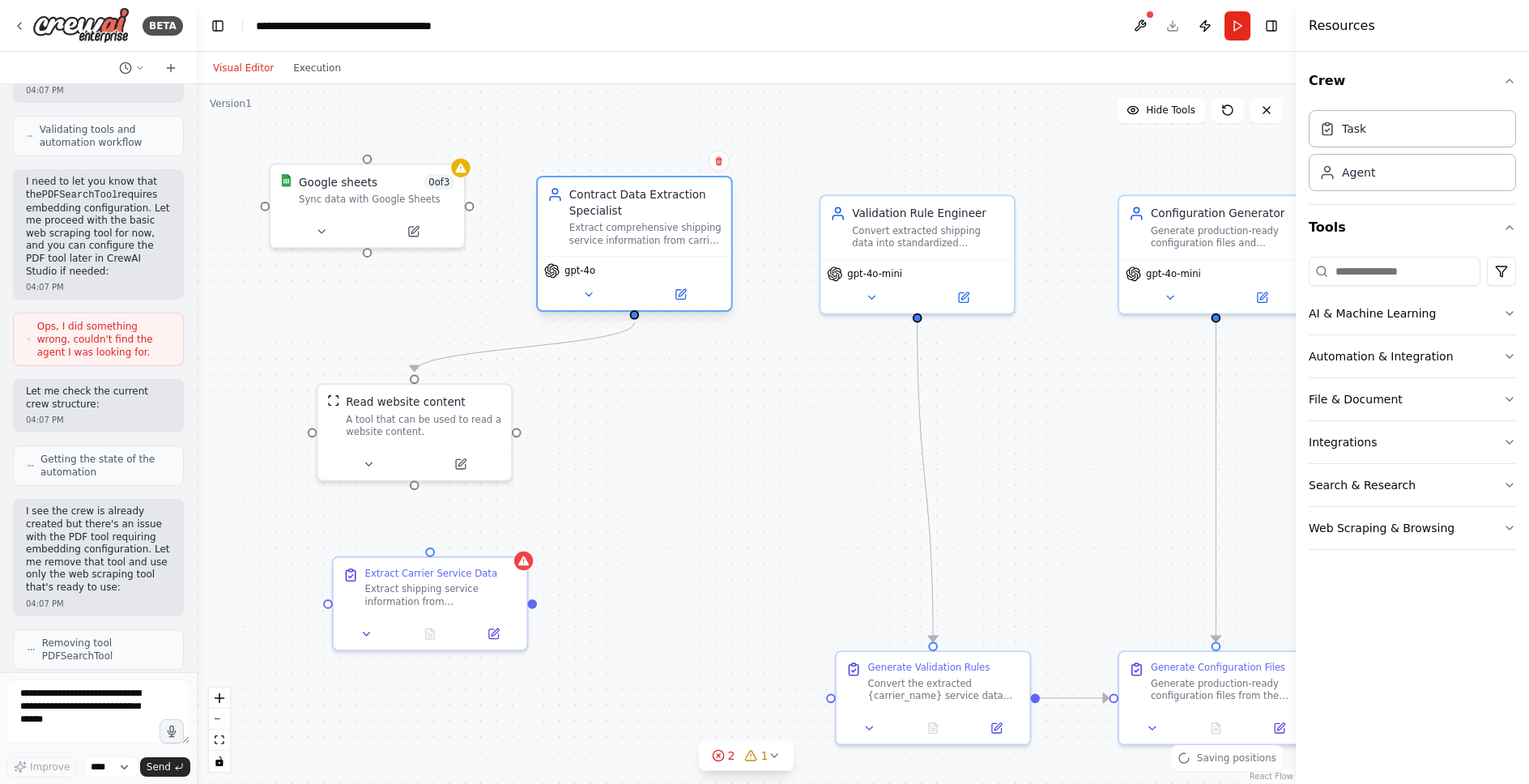
click at [643, 241] on div "Extract comprehensive shipping service information from carrier contracts, PDFs…" at bounding box center [645, 234] width 152 height 25
click at [639, 230] on div "Extract comprehensive shipping service information from carrier contracts, PDFs…" at bounding box center [645, 234] width 152 height 25
click at [597, 300] on button at bounding box center [589, 294] width 89 height 19
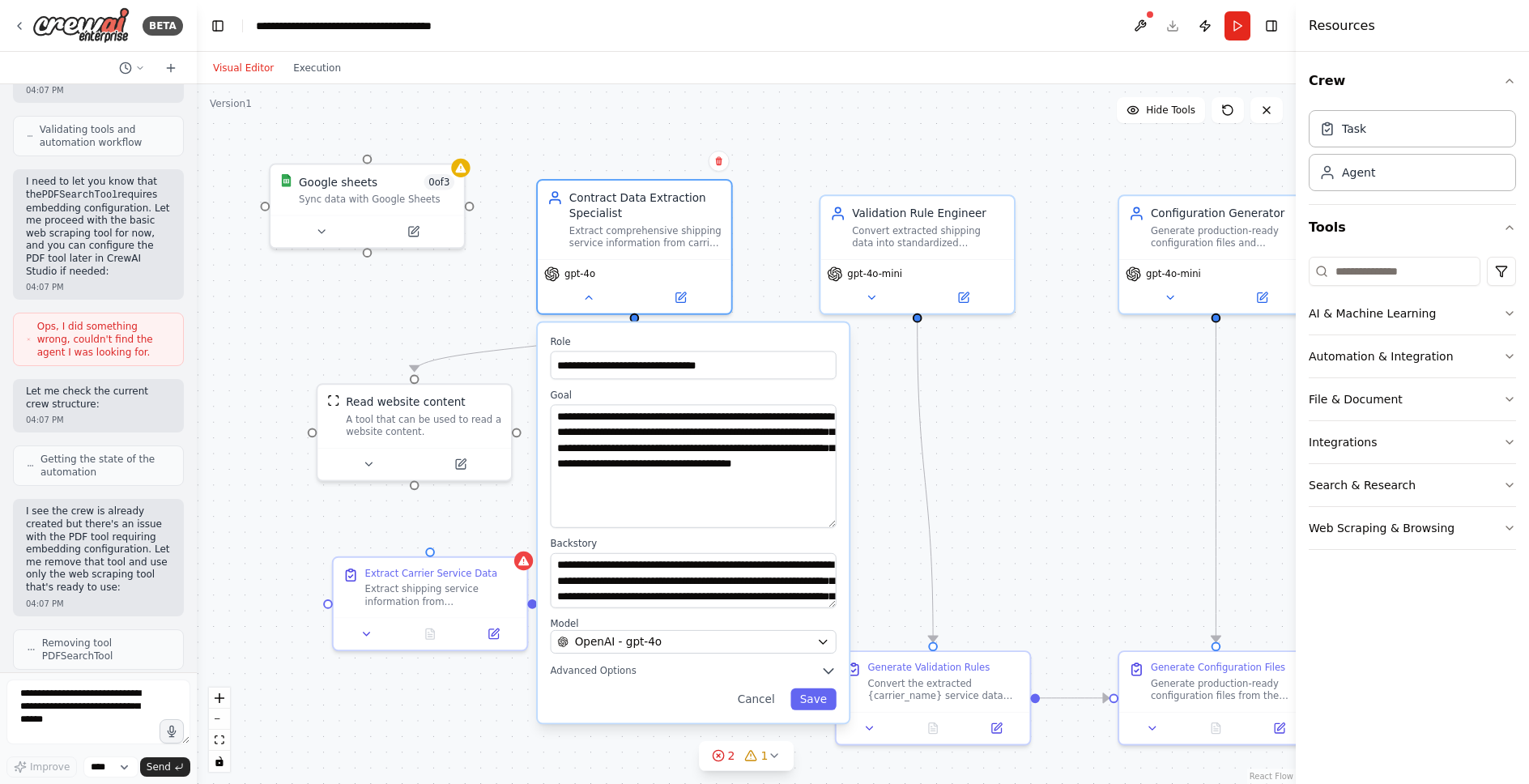
drag, startPoint x: 834, startPoint y: 456, endPoint x: 779, endPoint y: 525, distance: 88.2
click at [779, 525] on textarea "**********" at bounding box center [693, 465] width 286 height 123
drag, startPoint x: 730, startPoint y: 433, endPoint x: 555, endPoint y: 433, distance: 175.0
click at [555, 433] on textarea "**********" at bounding box center [693, 465] width 286 height 123
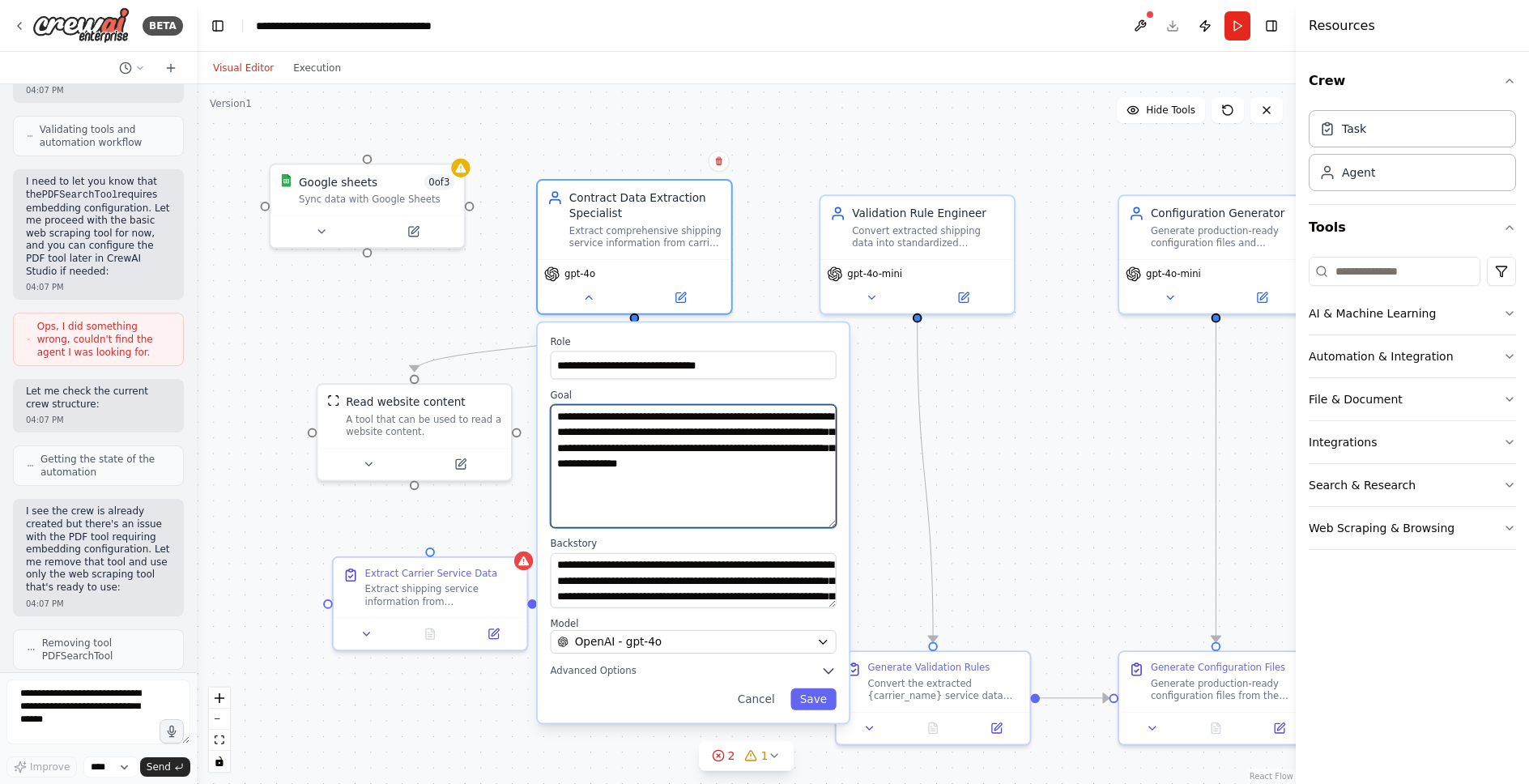
click at [614, 427] on textarea "**********" at bounding box center [693, 465] width 286 height 123
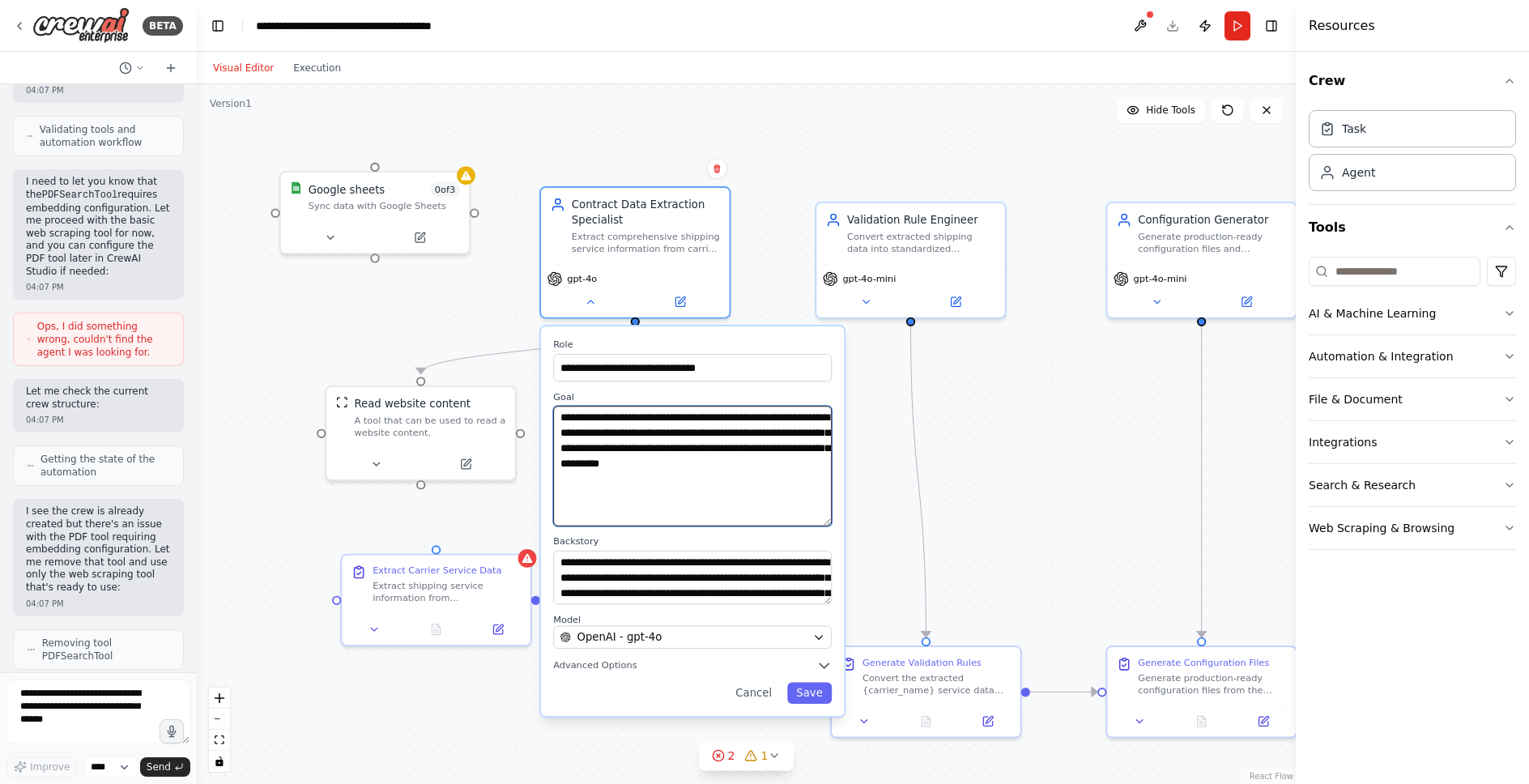
drag, startPoint x: 620, startPoint y: 463, endPoint x: 726, endPoint y: 463, distance: 106.0
click at [726, 463] on textarea "**********" at bounding box center [692, 465] width 278 height 120
click at [657, 525] on textarea "**********" at bounding box center [692, 465] width 278 height 120
type textarea "**********"
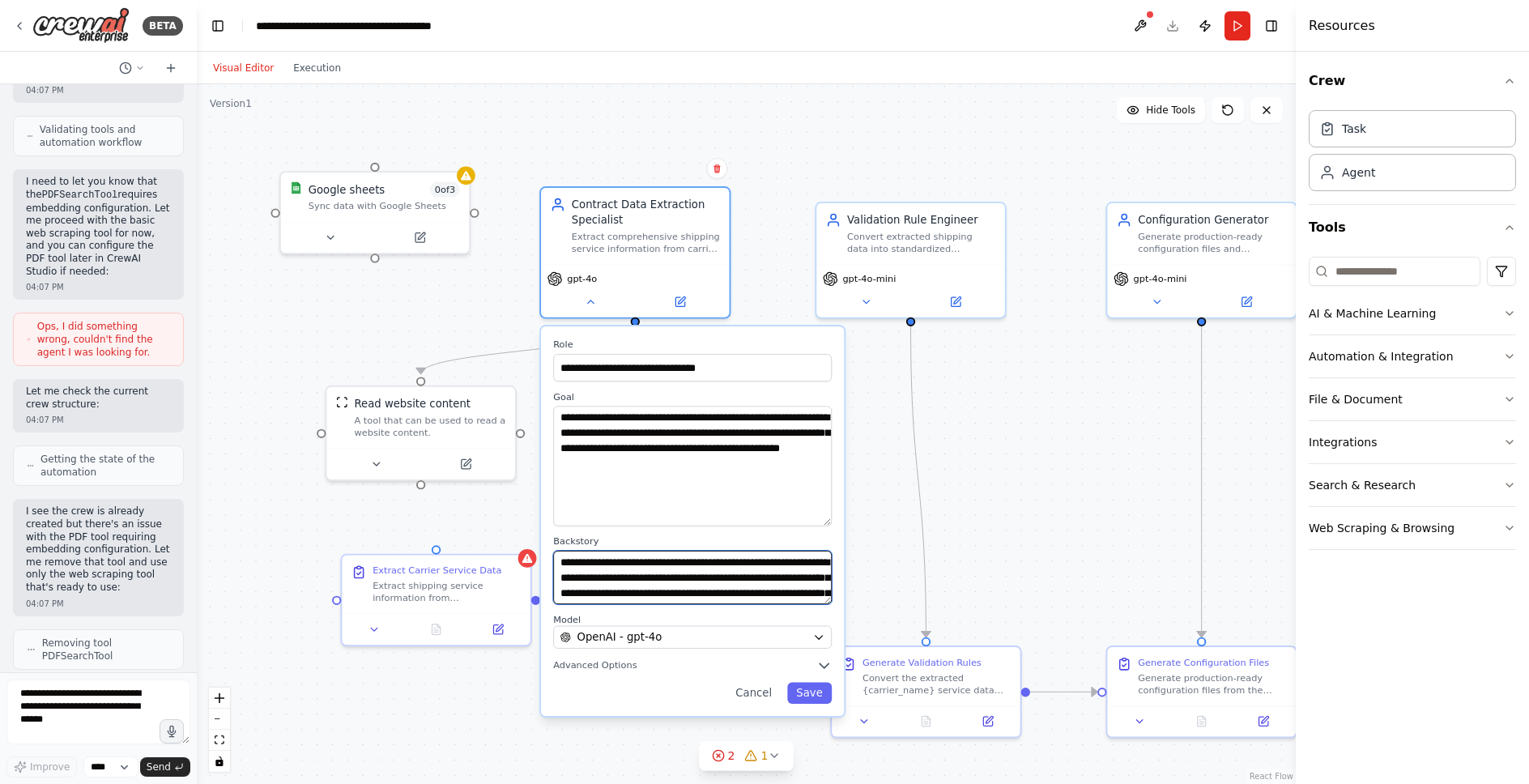
click at [663, 551] on textarea "**********" at bounding box center [692, 577] width 278 height 53
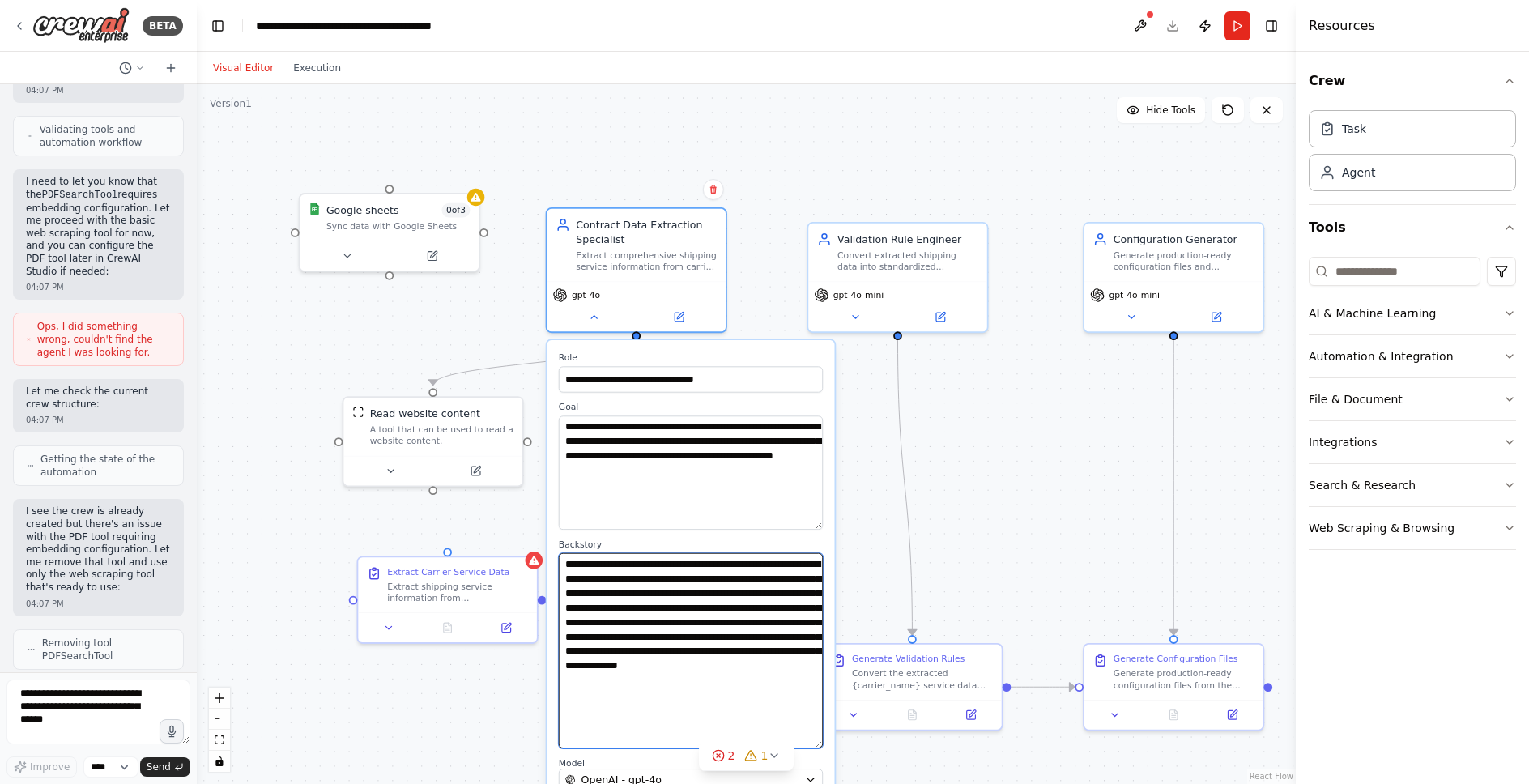
drag, startPoint x: 817, startPoint y: 601, endPoint x: 796, endPoint y: 745, distance: 145.5
click at [796, 745] on textarea "**********" at bounding box center [691, 651] width 264 height 195
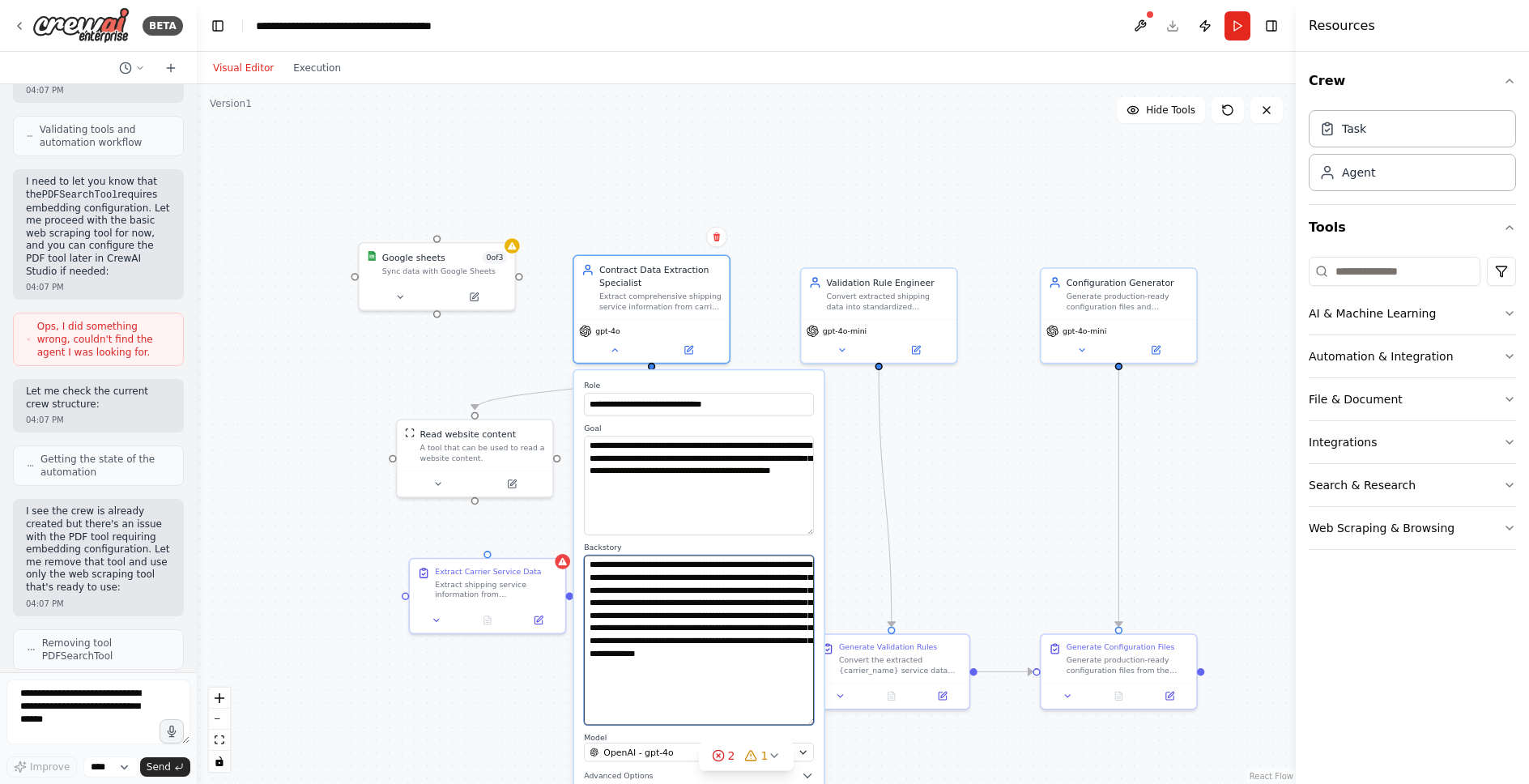
drag, startPoint x: 753, startPoint y: 570, endPoint x: 753, endPoint y: 545, distance: 25.0
click at [753, 545] on div "**********" at bounding box center [698, 634] width 230 height 182
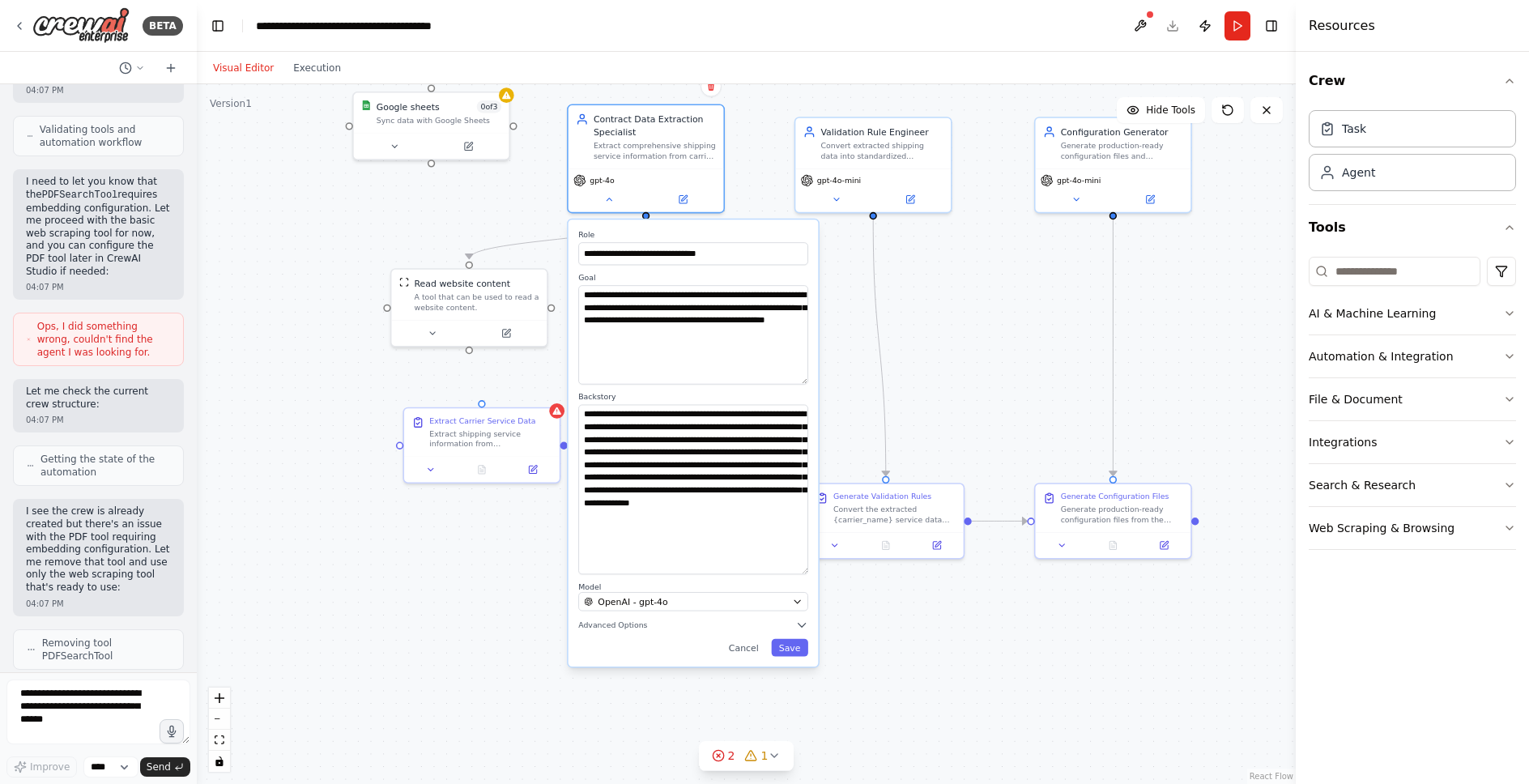
drag, startPoint x: 842, startPoint y: 561, endPoint x: 845, endPoint y: 356, distance: 205.0
click at [845, 356] on div ".deletable-edge-delete-btn { width: 20px; height: 20px; border: 0px solid #ffff…" at bounding box center [746, 434] width 1099 height 700
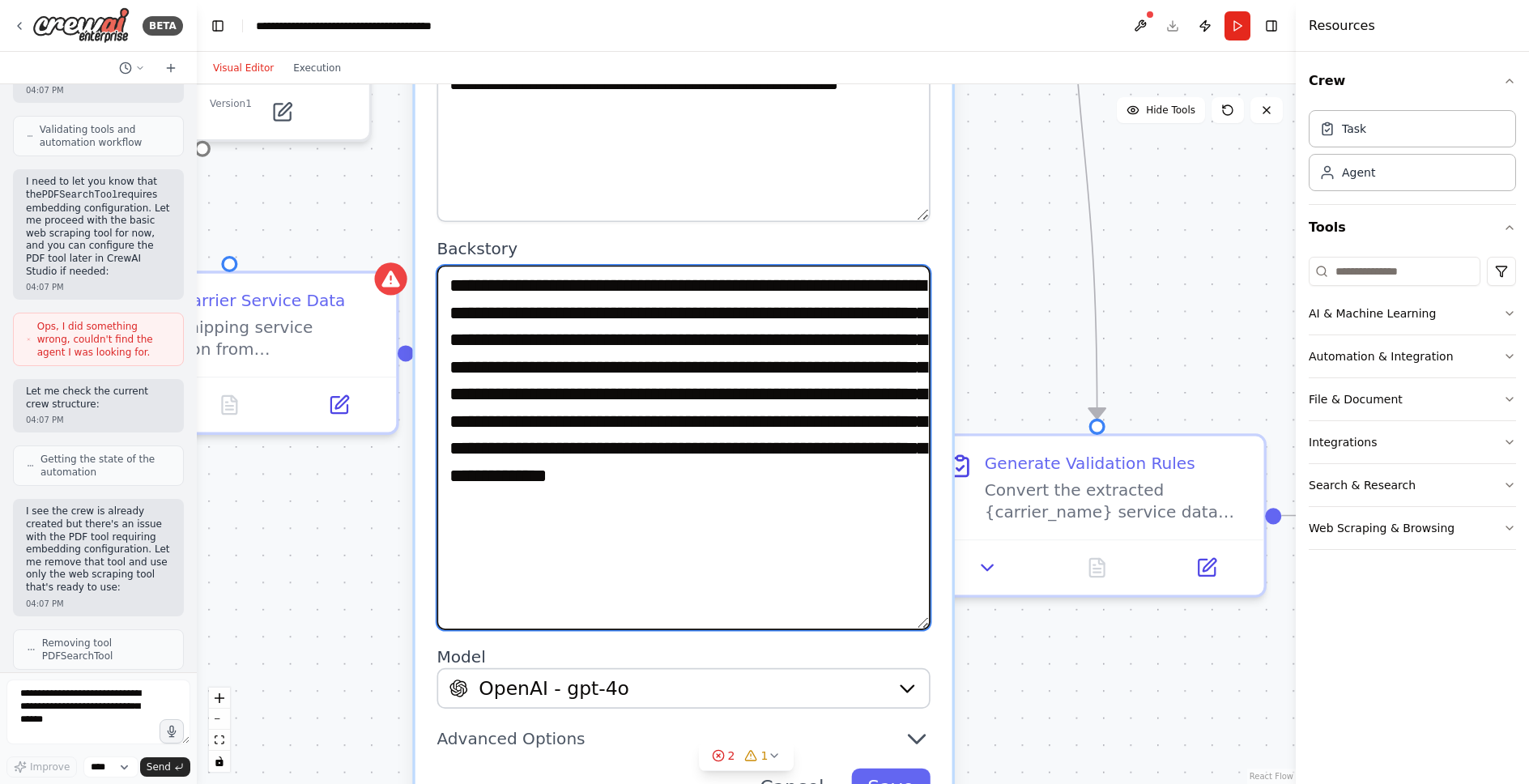
drag, startPoint x: 759, startPoint y: 334, endPoint x: 775, endPoint y: 568, distance: 234.5
click at [775, 568] on textarea "**********" at bounding box center [683, 448] width 493 height 365
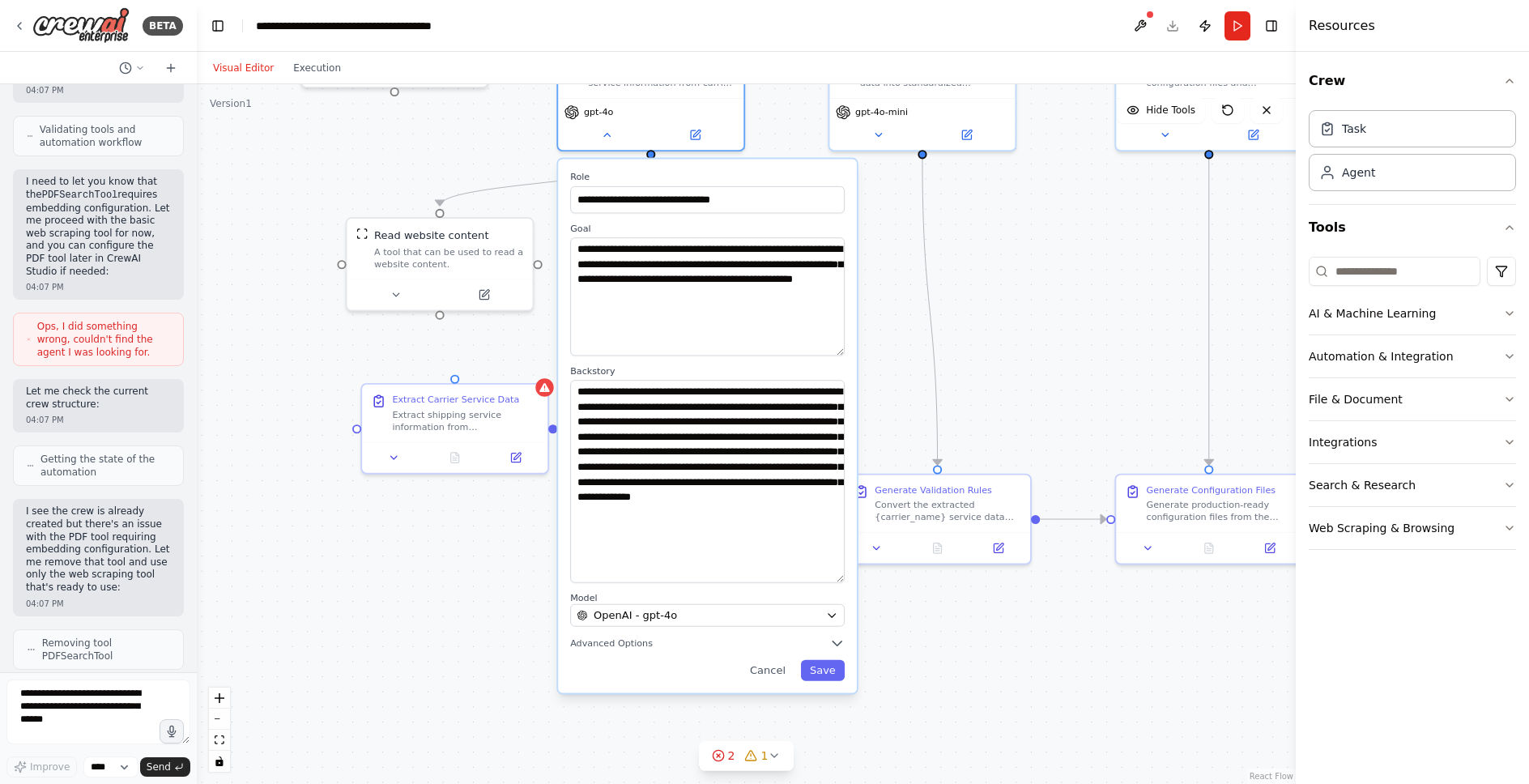
click at [727, 688] on div "**********" at bounding box center [708, 425] width 299 height 534
click at [614, 139] on button at bounding box center [607, 132] width 85 height 18
click at [600, 141] on div "gpt-4o" at bounding box center [651, 120] width 186 height 52
click at [607, 133] on icon at bounding box center [607, 132] width 12 height 12
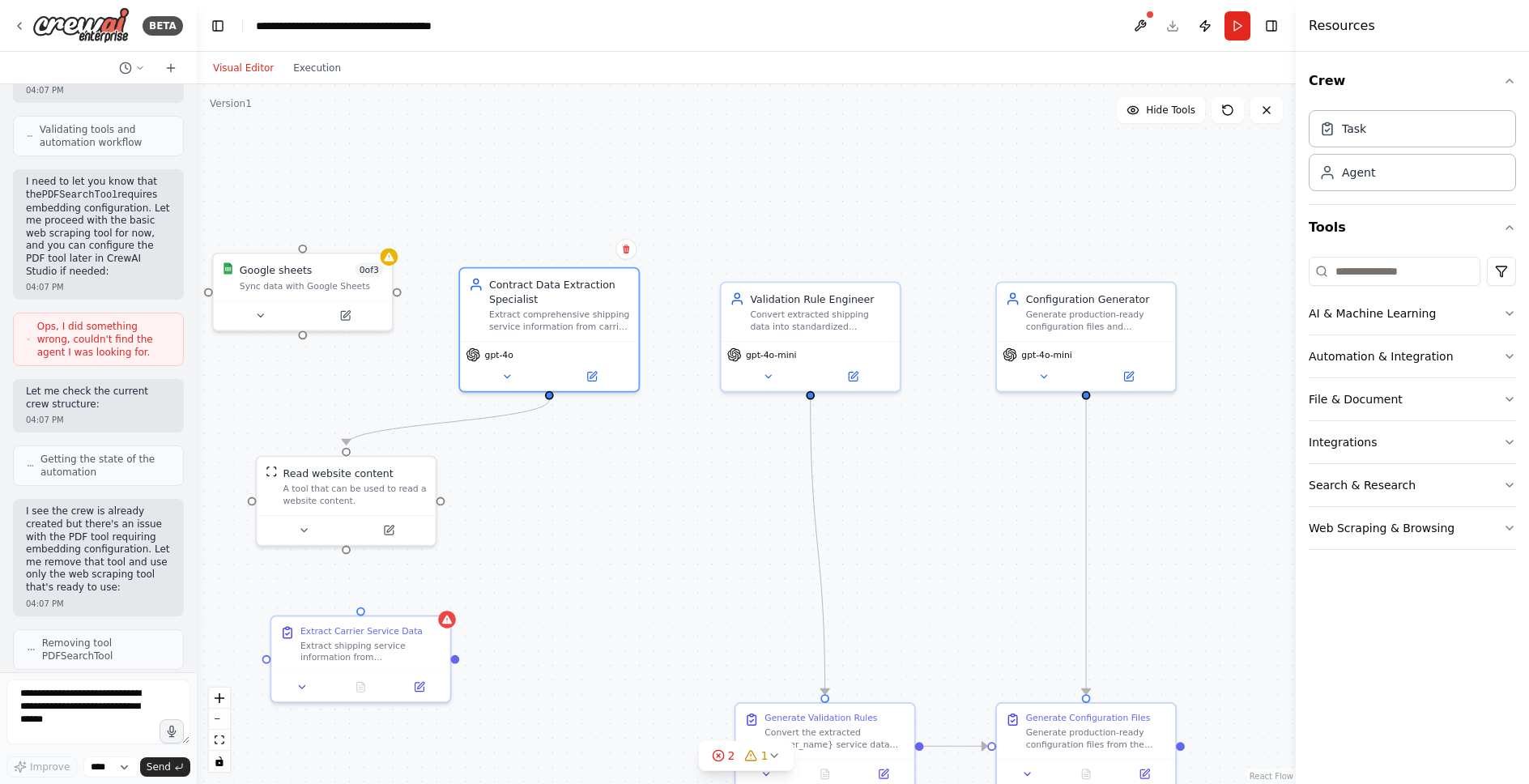
drag, startPoint x: 727, startPoint y: 230, endPoint x: 629, endPoint y: 457, distance: 247.3
click at [629, 457] on div ".deletable-edge-delete-btn { width: 20px; height: 20px; border: 0px solid #ffff…" at bounding box center [746, 434] width 1099 height 700
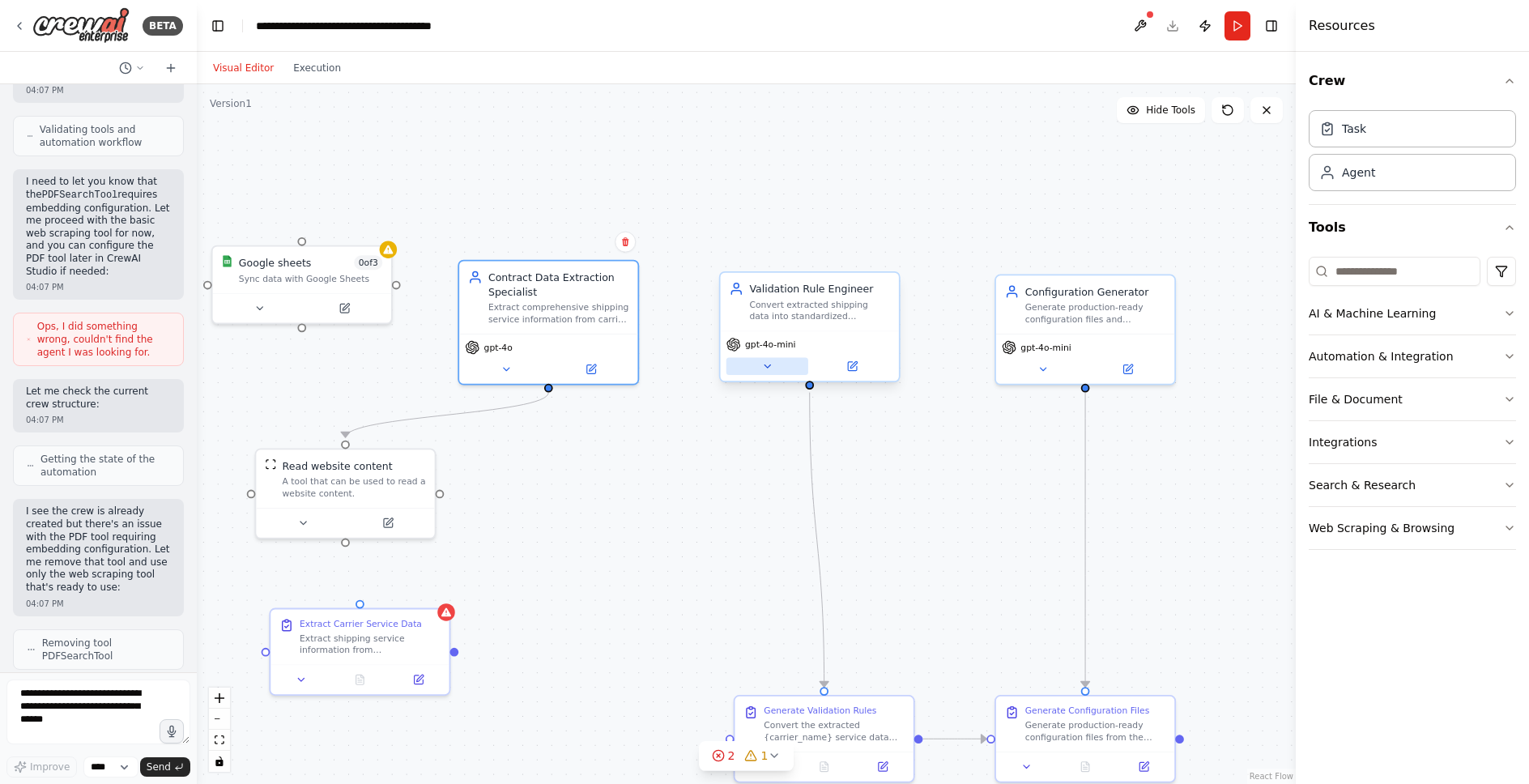
click at [770, 362] on icon at bounding box center [766, 366] width 11 height 11
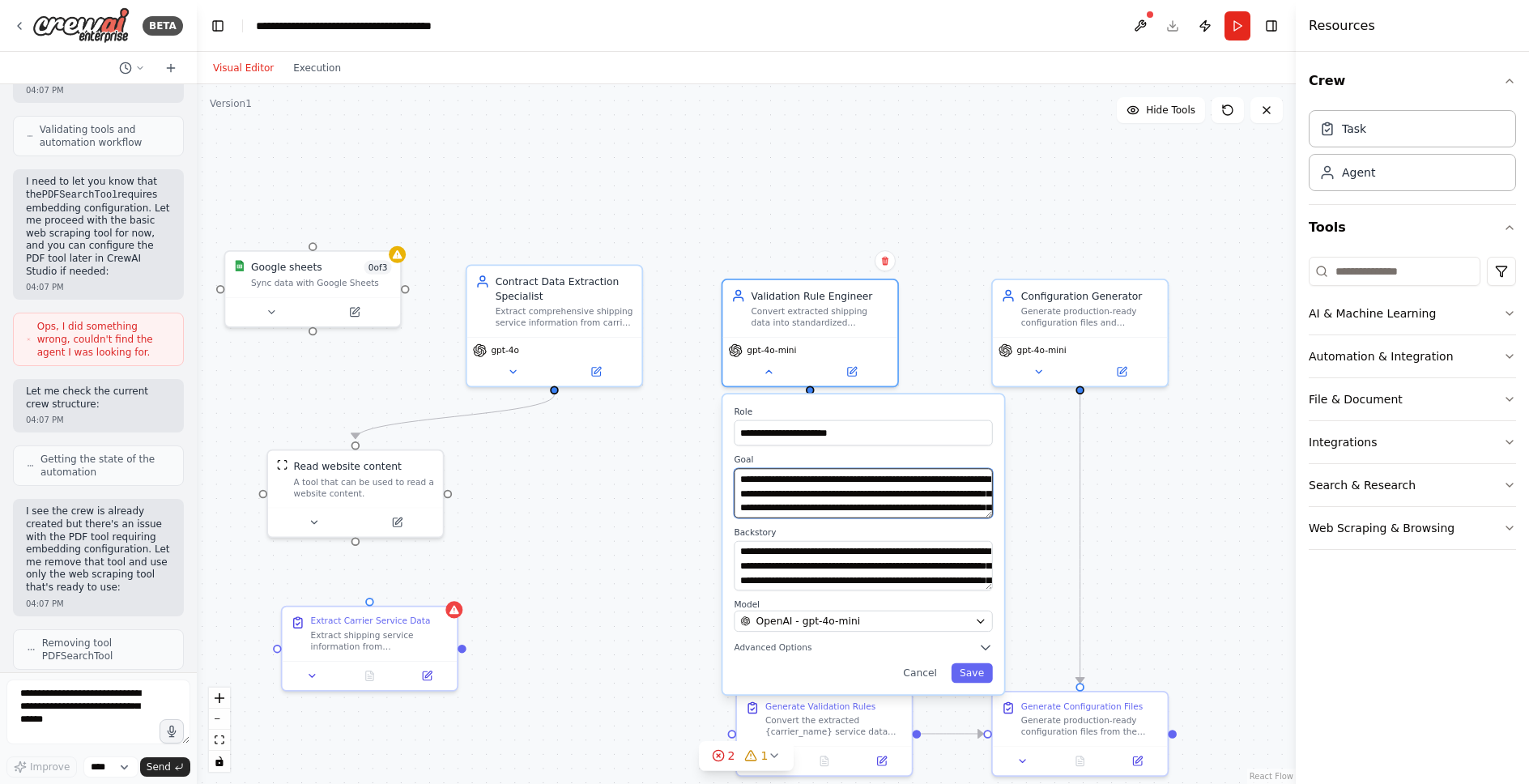
click at [759, 509] on textarea "**********" at bounding box center [863, 493] width 259 height 49
click at [815, 507] on textarea "**********" at bounding box center [863, 493] width 259 height 49
click at [888, 510] on textarea "**********" at bounding box center [863, 493] width 259 height 49
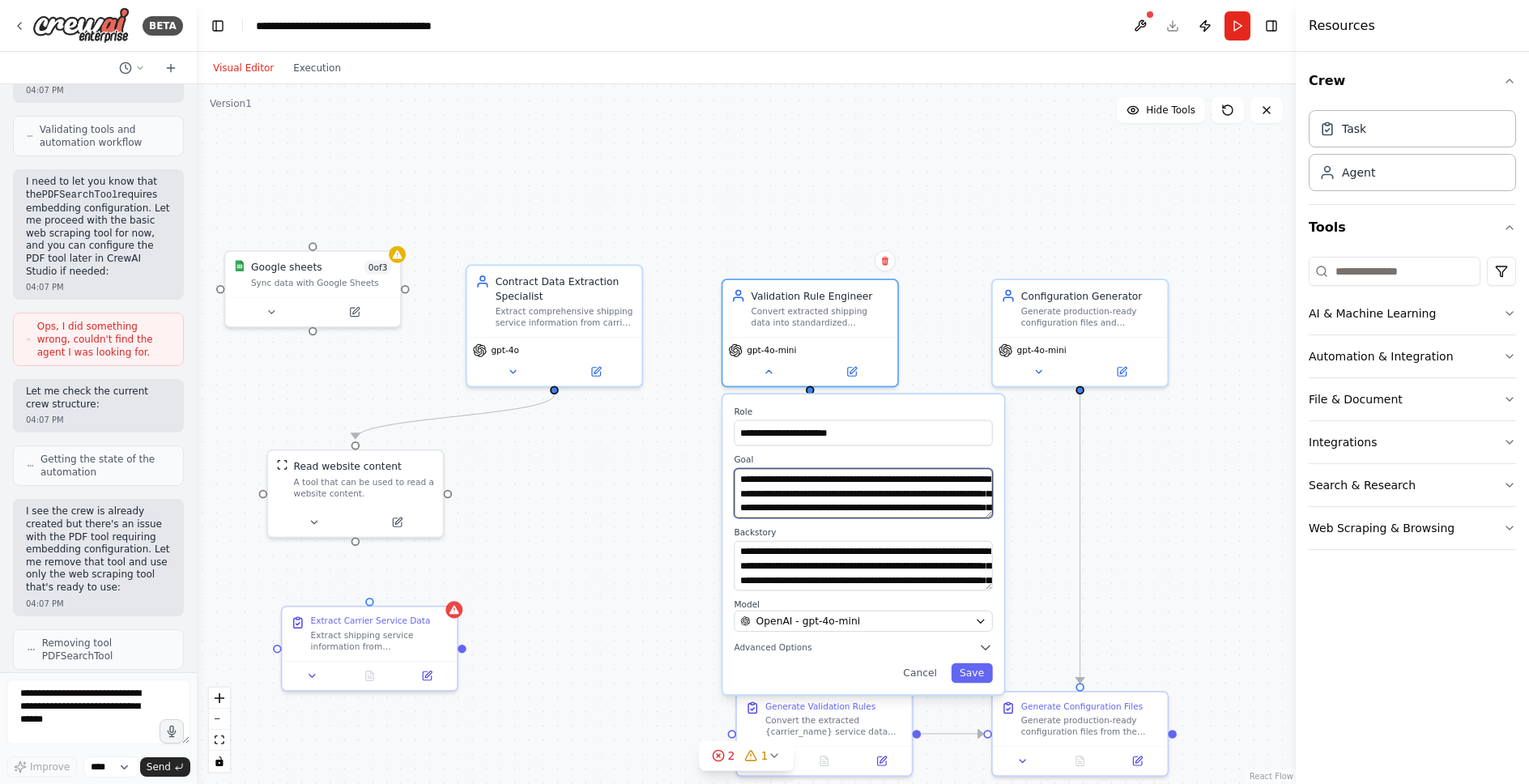
click at [888, 510] on textarea "**********" at bounding box center [863, 493] width 259 height 49
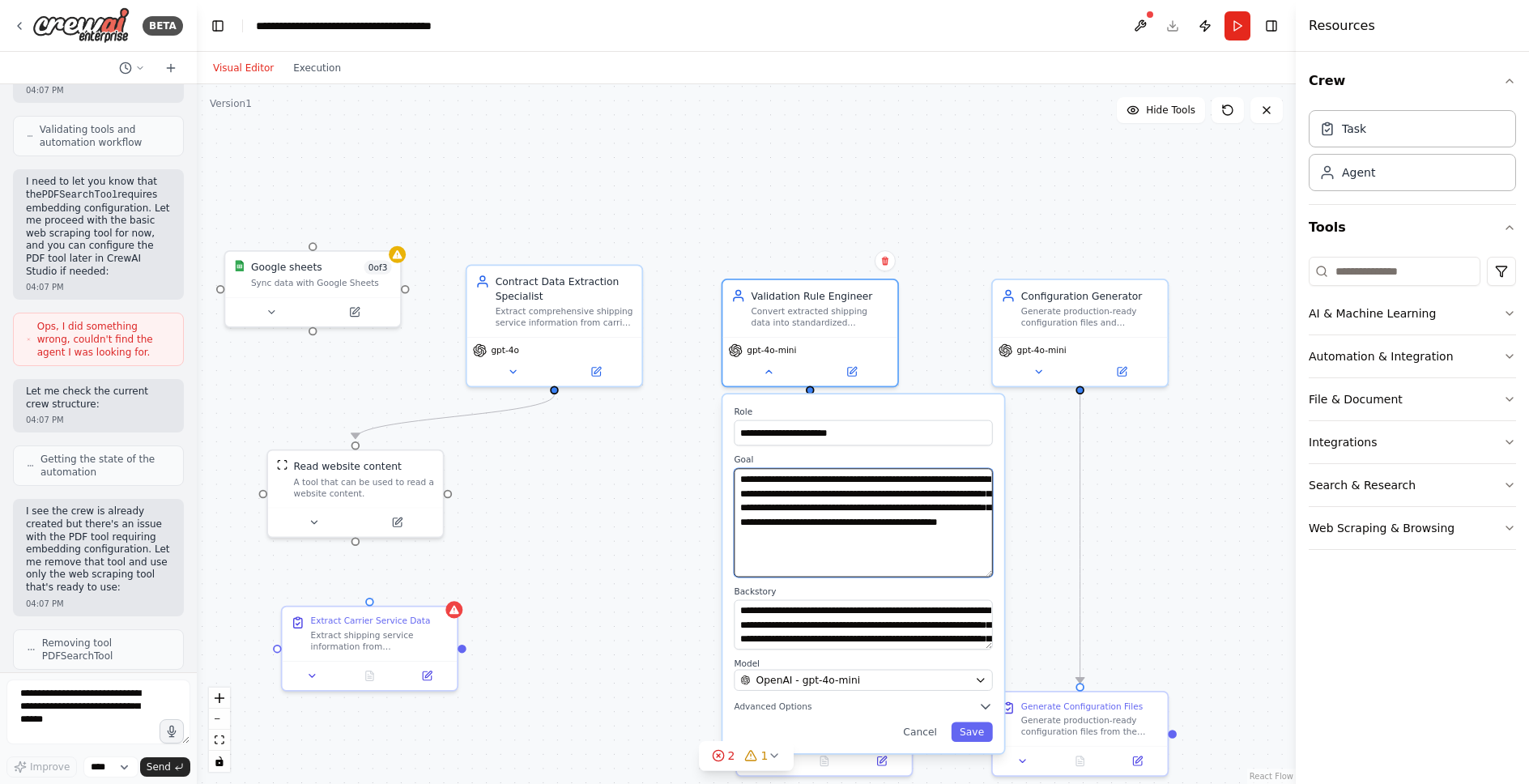
drag, startPoint x: 990, startPoint y: 514, endPoint x: 967, endPoint y: 574, distance: 64.3
click at [967, 574] on textarea "**********" at bounding box center [863, 523] width 259 height 109
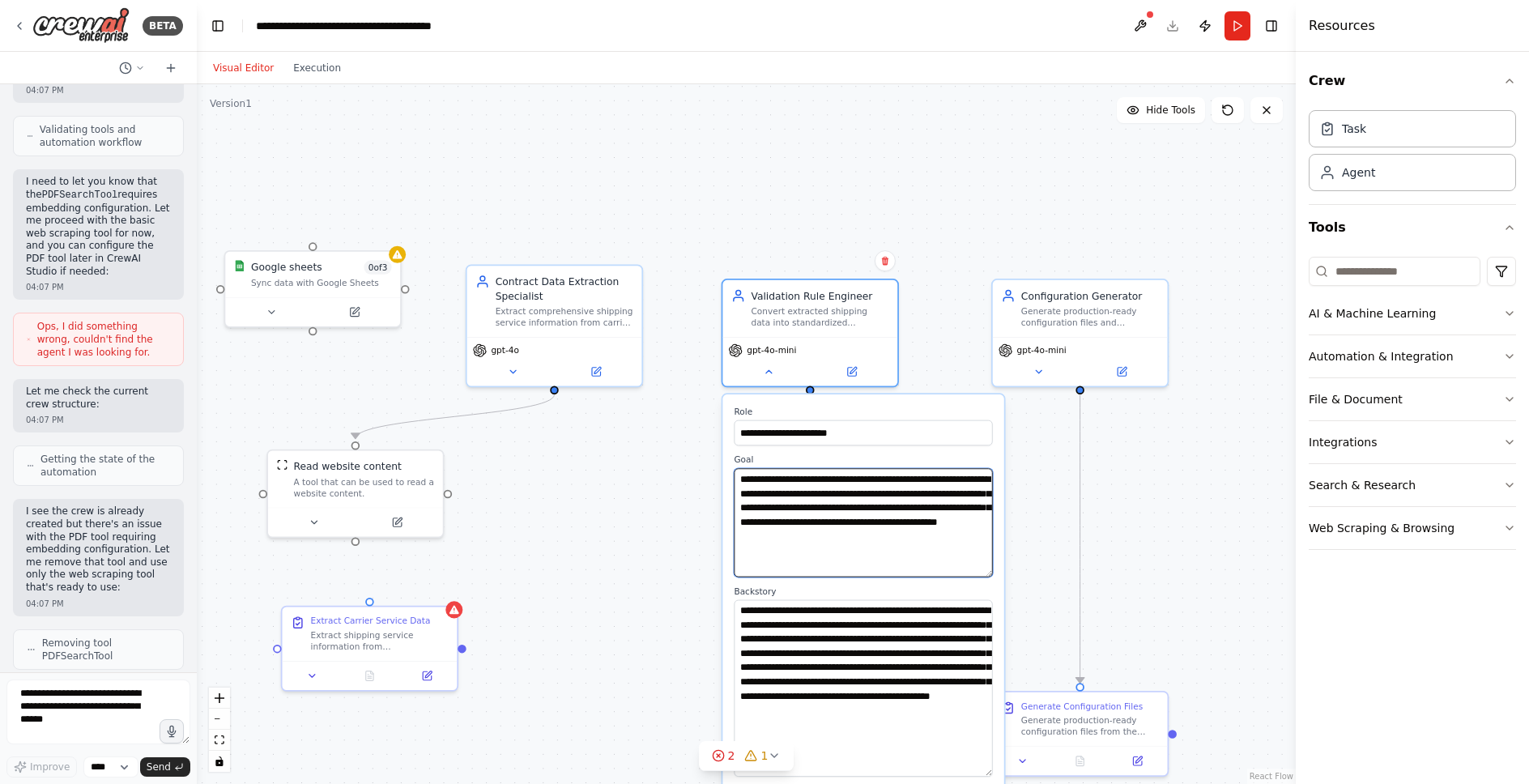
drag, startPoint x: 989, startPoint y: 644, endPoint x: 959, endPoint y: 771, distance: 130.5
click at [959, 771] on textarea "**********" at bounding box center [863, 688] width 259 height 176
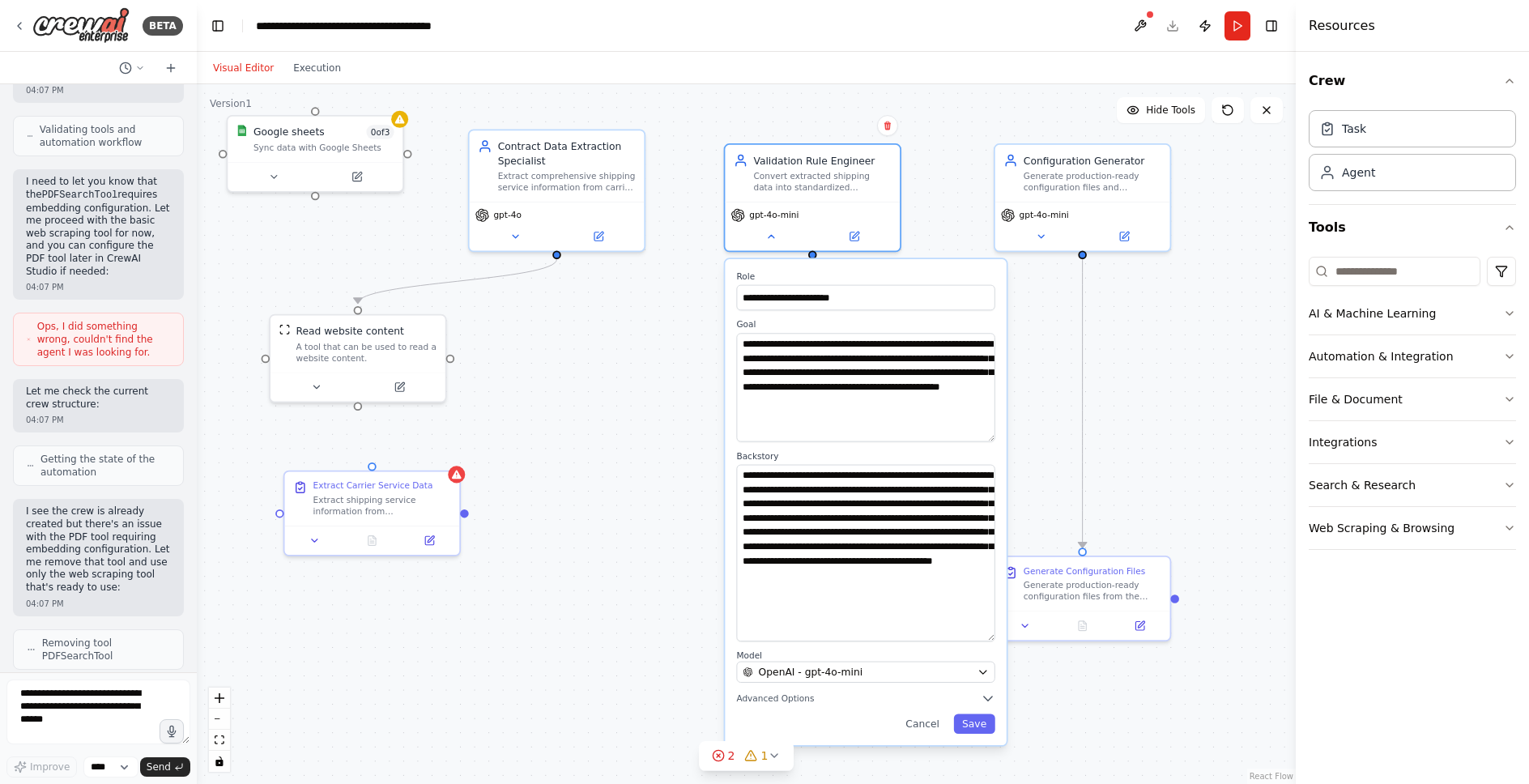
drag, startPoint x: 686, startPoint y: 669, endPoint x: 688, endPoint y: 532, distance: 137.0
click at [688, 532] on div ".deletable-edge-delete-btn { width: 20px; height: 20px; border: 0px solid #ffff…" at bounding box center [746, 434] width 1099 height 700
click at [775, 234] on icon at bounding box center [770, 232] width 11 height 11
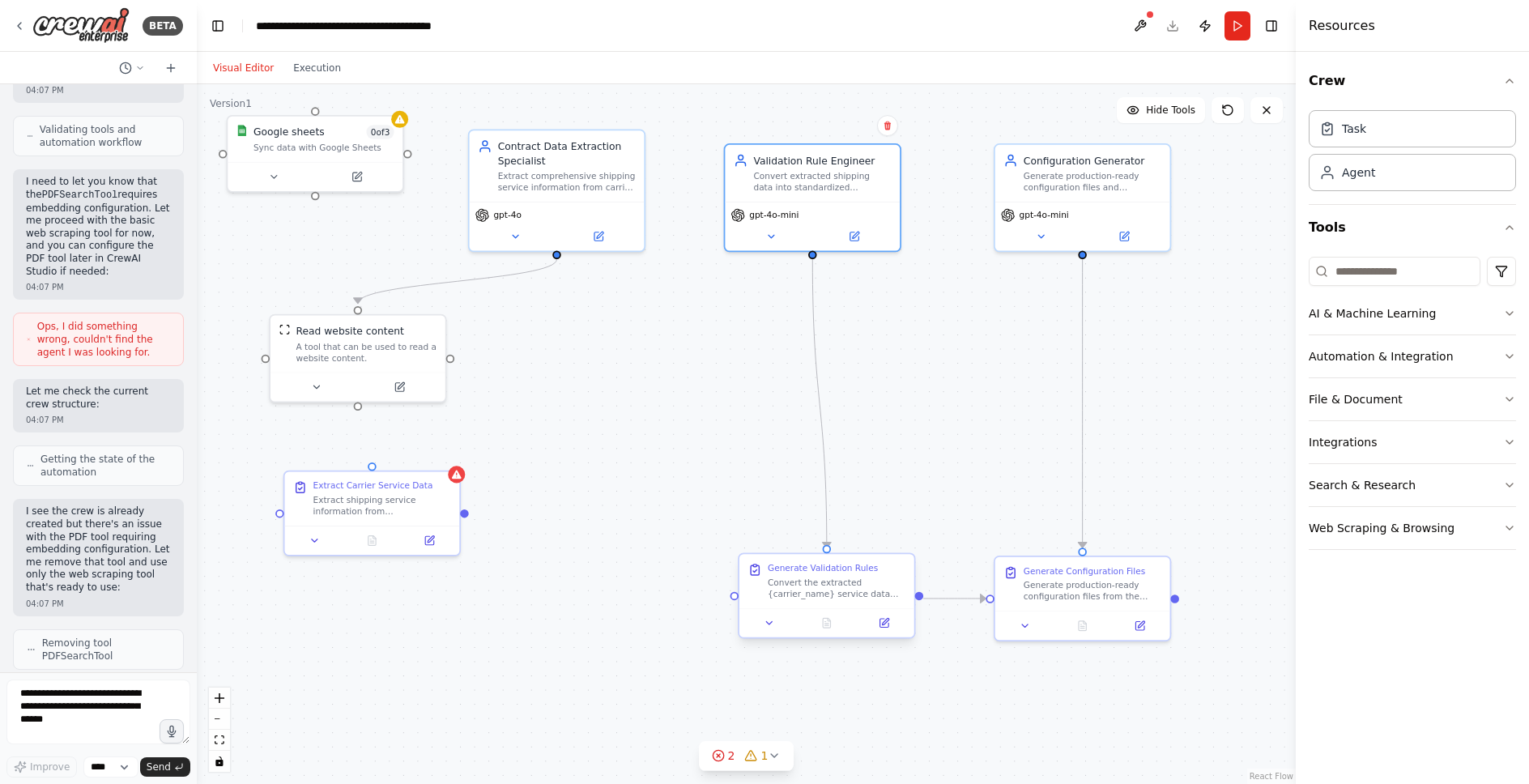
click at [764, 602] on div "Generate Validation Rules Convert the extracted {carrier_name} service data int…" at bounding box center [827, 581] width 175 height 54
click at [810, 599] on div "Generate Validation Rules Convert the extracted {carrier_name} service data int…" at bounding box center [827, 581] width 175 height 54
click at [770, 624] on icon at bounding box center [769, 622] width 11 height 11
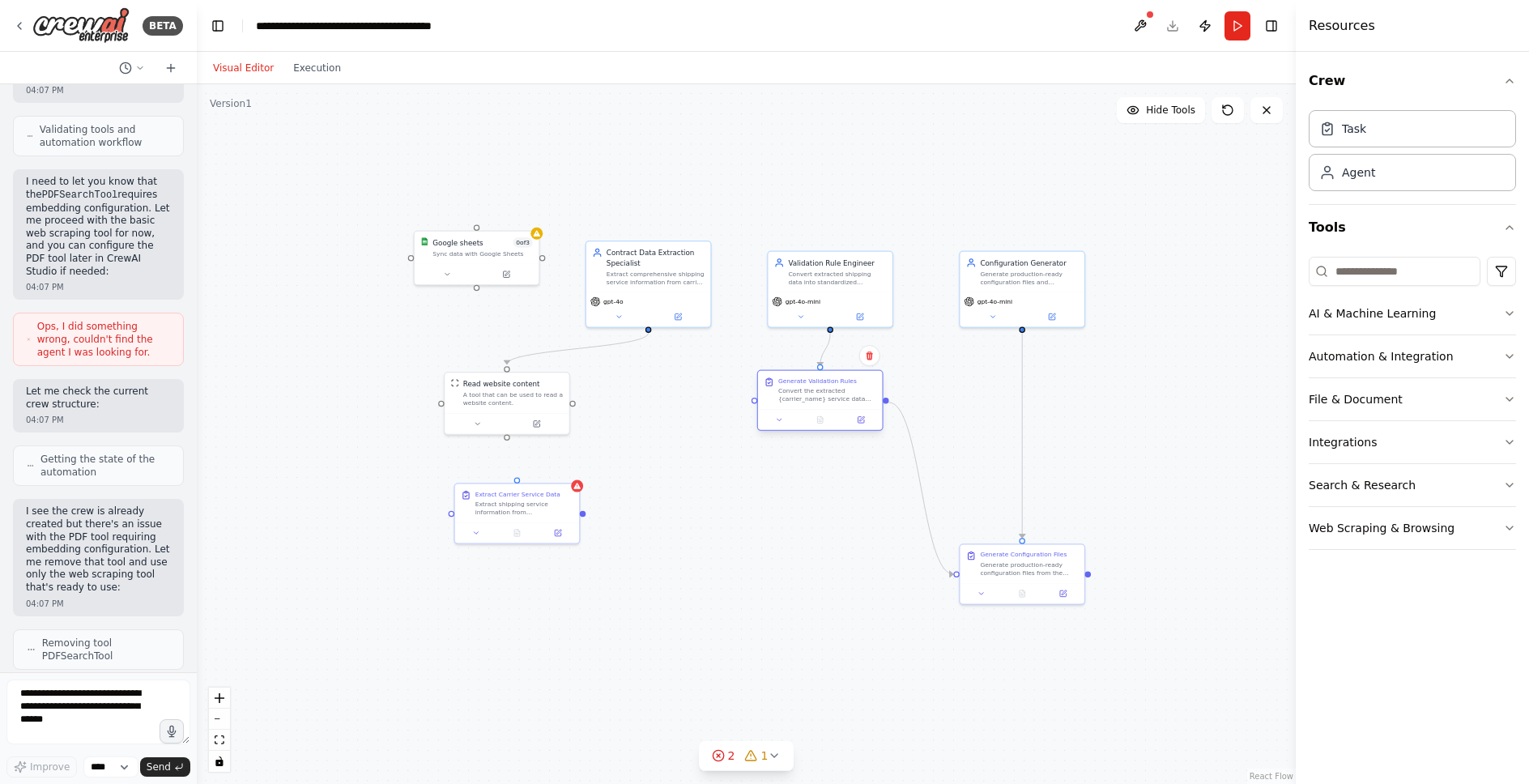
drag, startPoint x: 864, startPoint y: 569, endPoint x: 844, endPoint y: 400, distance: 170.2
click at [844, 400] on div "Convert the extracted {carrier_name} service data into standardized validation …" at bounding box center [827, 395] width 98 height 16
click at [770, 417] on button at bounding box center [779, 420] width 35 height 12
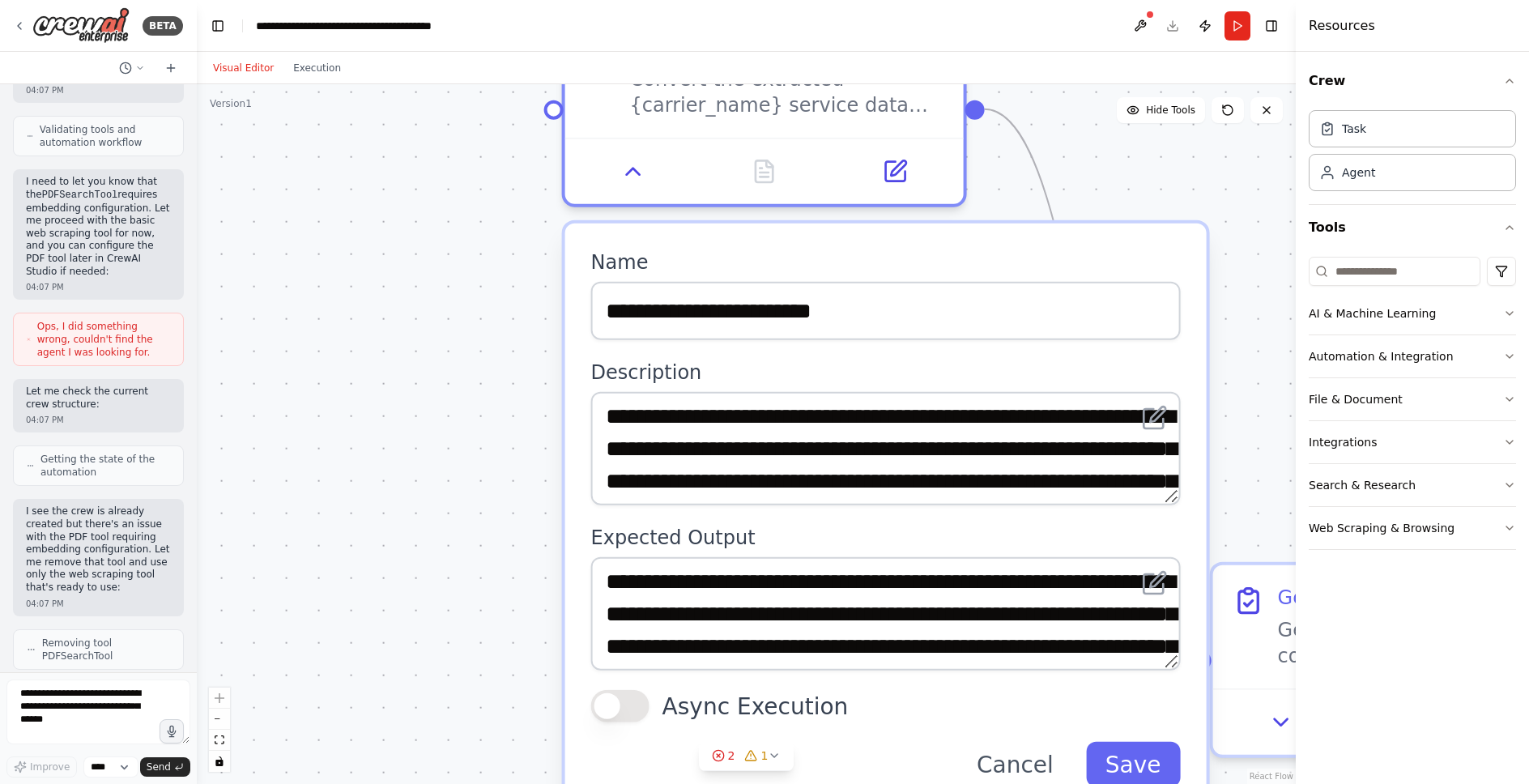
click at [1173, 498] on textarea "**********" at bounding box center [886, 449] width 590 height 114
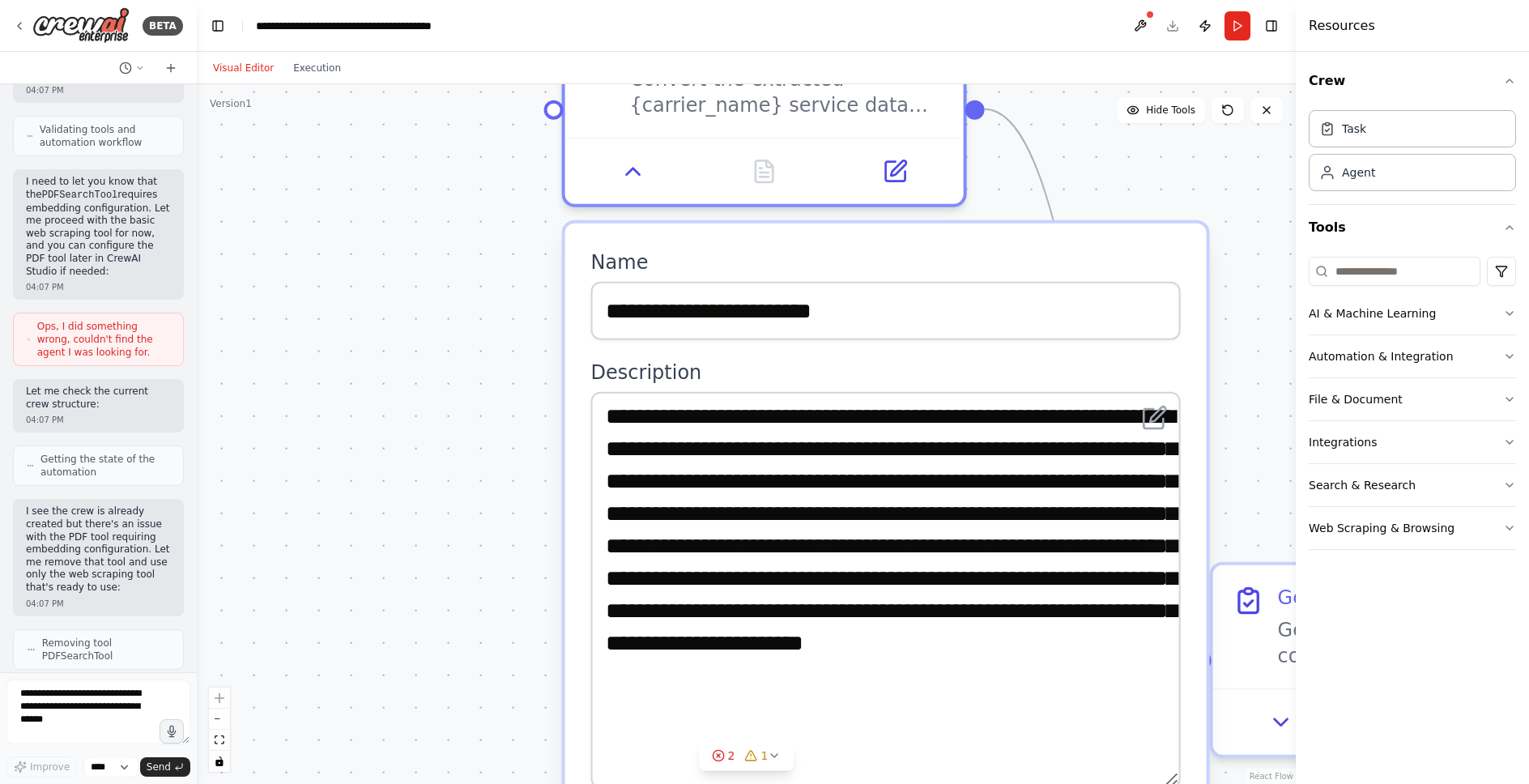
drag, startPoint x: 1173, startPoint y: 498, endPoint x: 1019, endPoint y: 781, distance: 322.2
click at [1019, 781] on textarea "**********" at bounding box center [886, 591] width 590 height 397
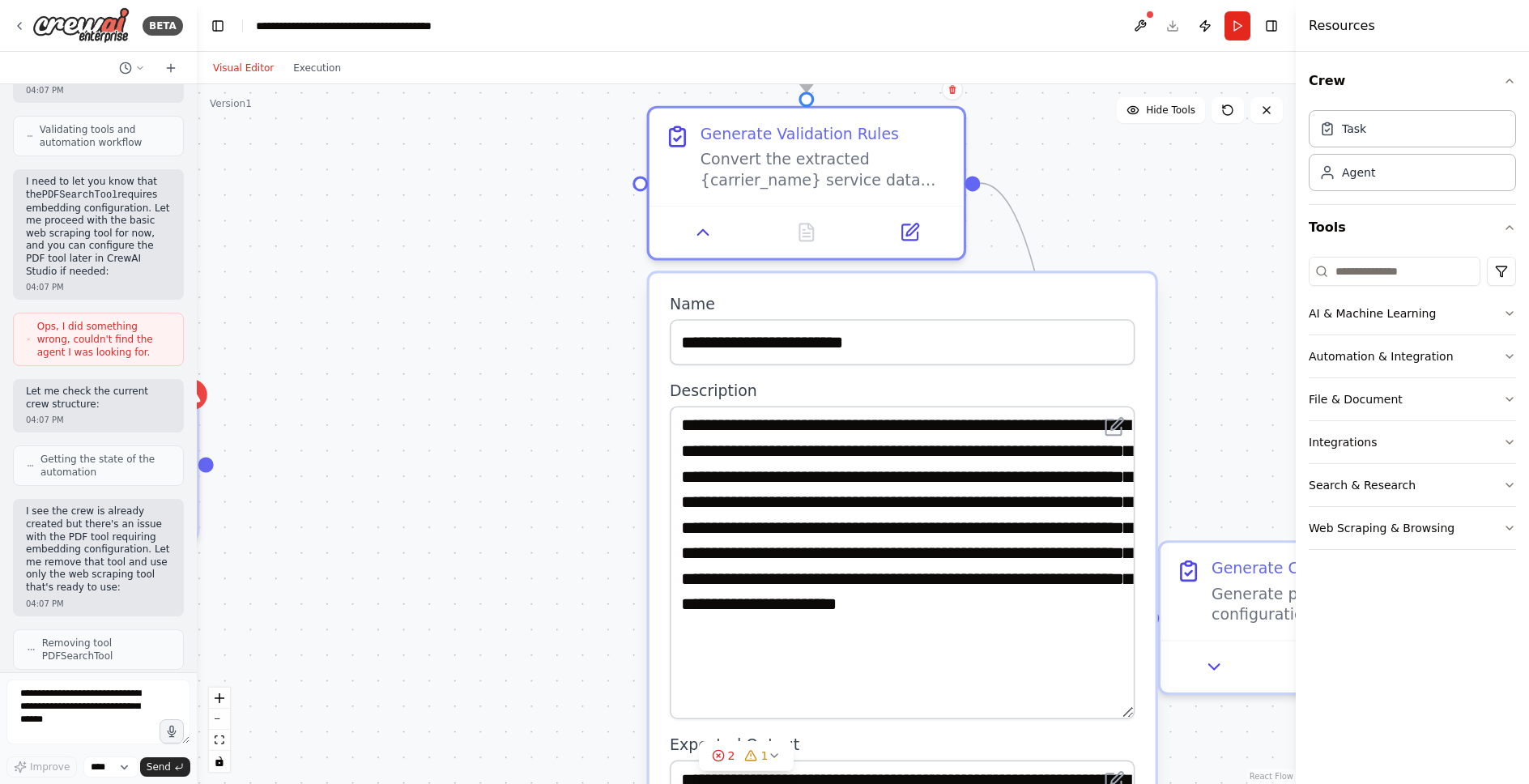
click at [1132, 718] on div "**********" at bounding box center [903, 562] width 465 height 313
drag, startPoint x: 1125, startPoint y: 713, endPoint x: 1112, endPoint y: 725, distance: 17.7
click at [1112, 725] on textarea "**********" at bounding box center [903, 568] width 465 height 325
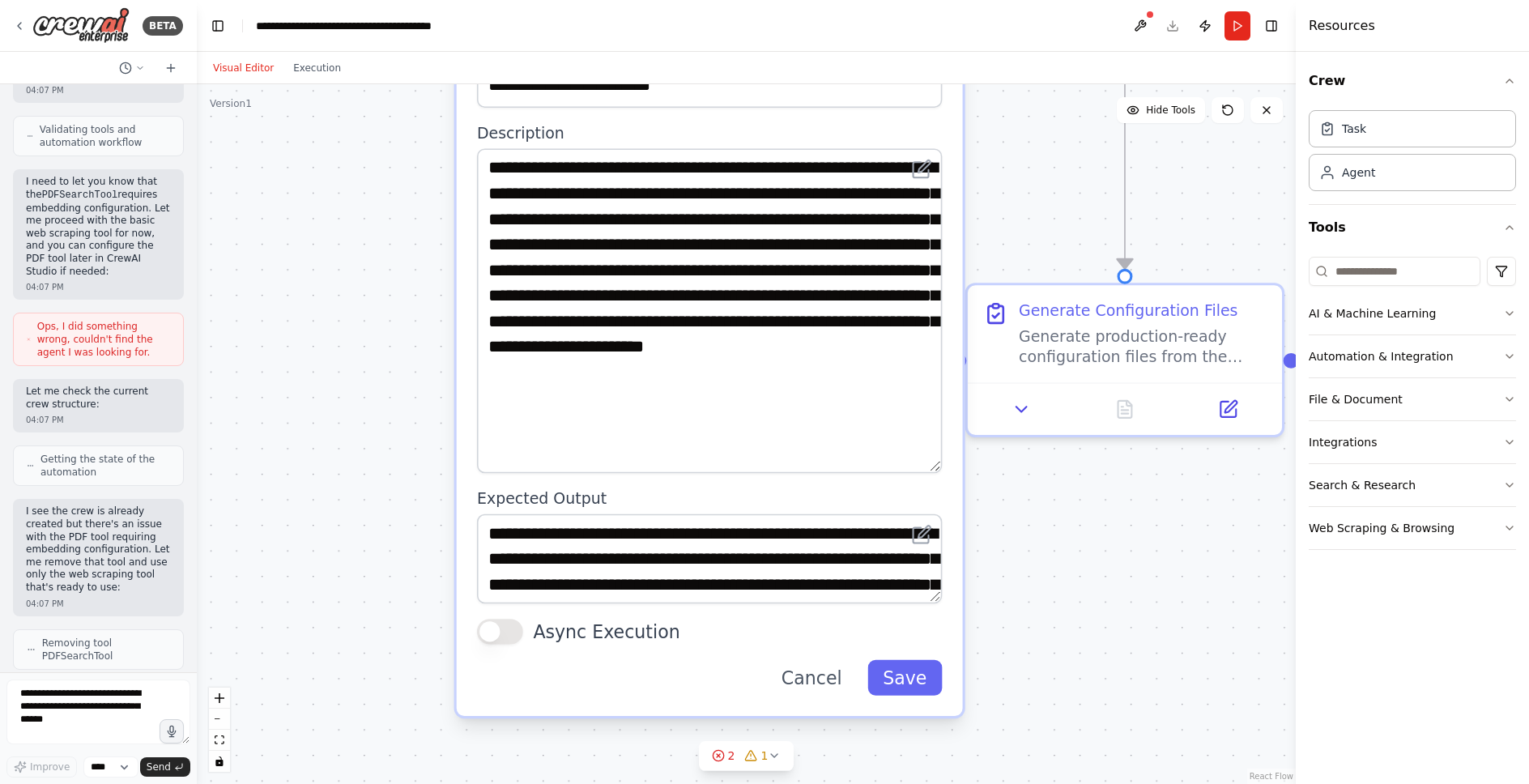
drag, startPoint x: 1208, startPoint y: 381, endPoint x: 987, endPoint y: 81, distance: 372.6
click at [987, 81] on div "Visual Editor Execution Version 1 Hide Tools .deletable-edge-delete-btn { width…" at bounding box center [746, 417] width 1099 height 732
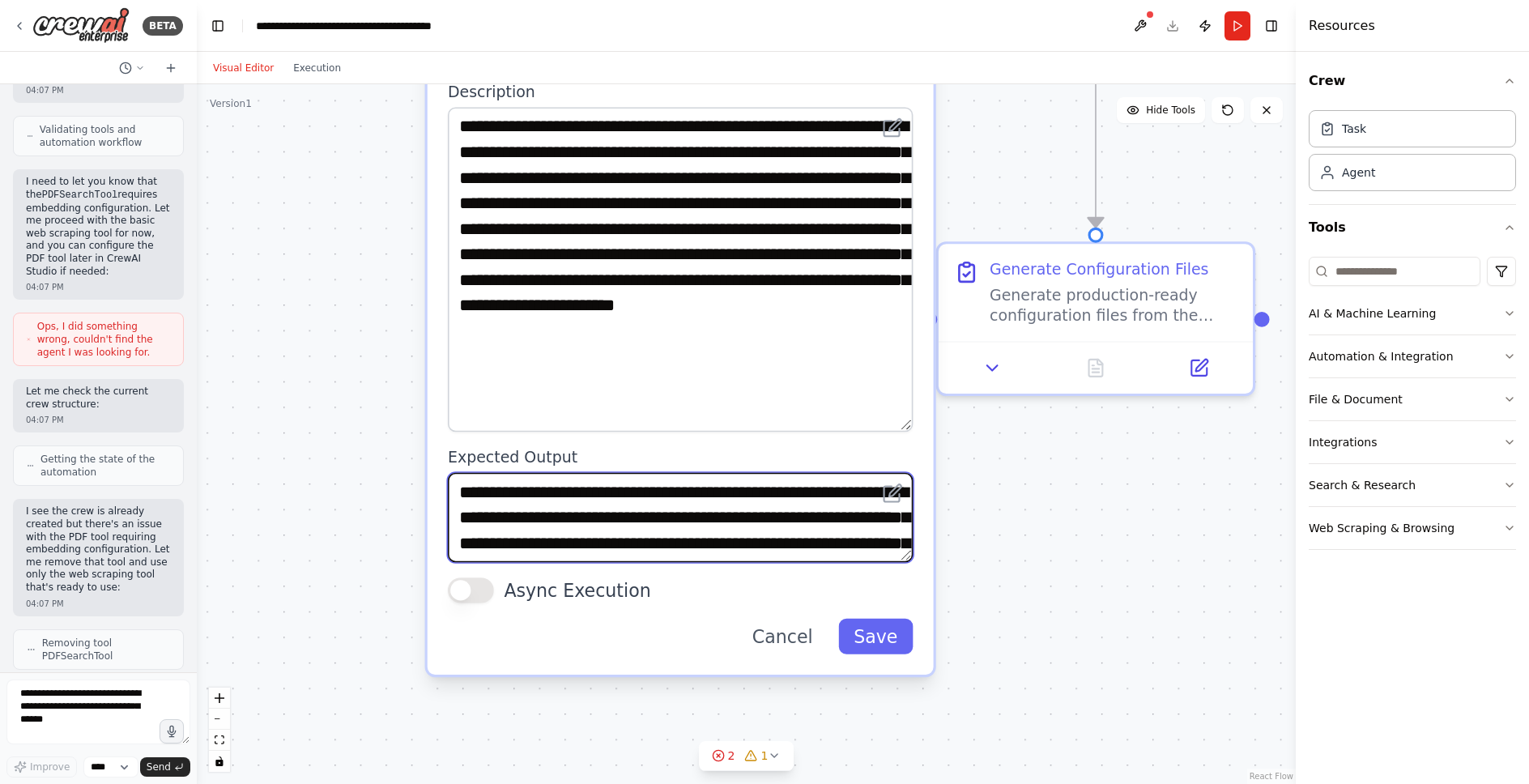
click at [552, 482] on textarea "**********" at bounding box center [680, 518] width 465 height 89
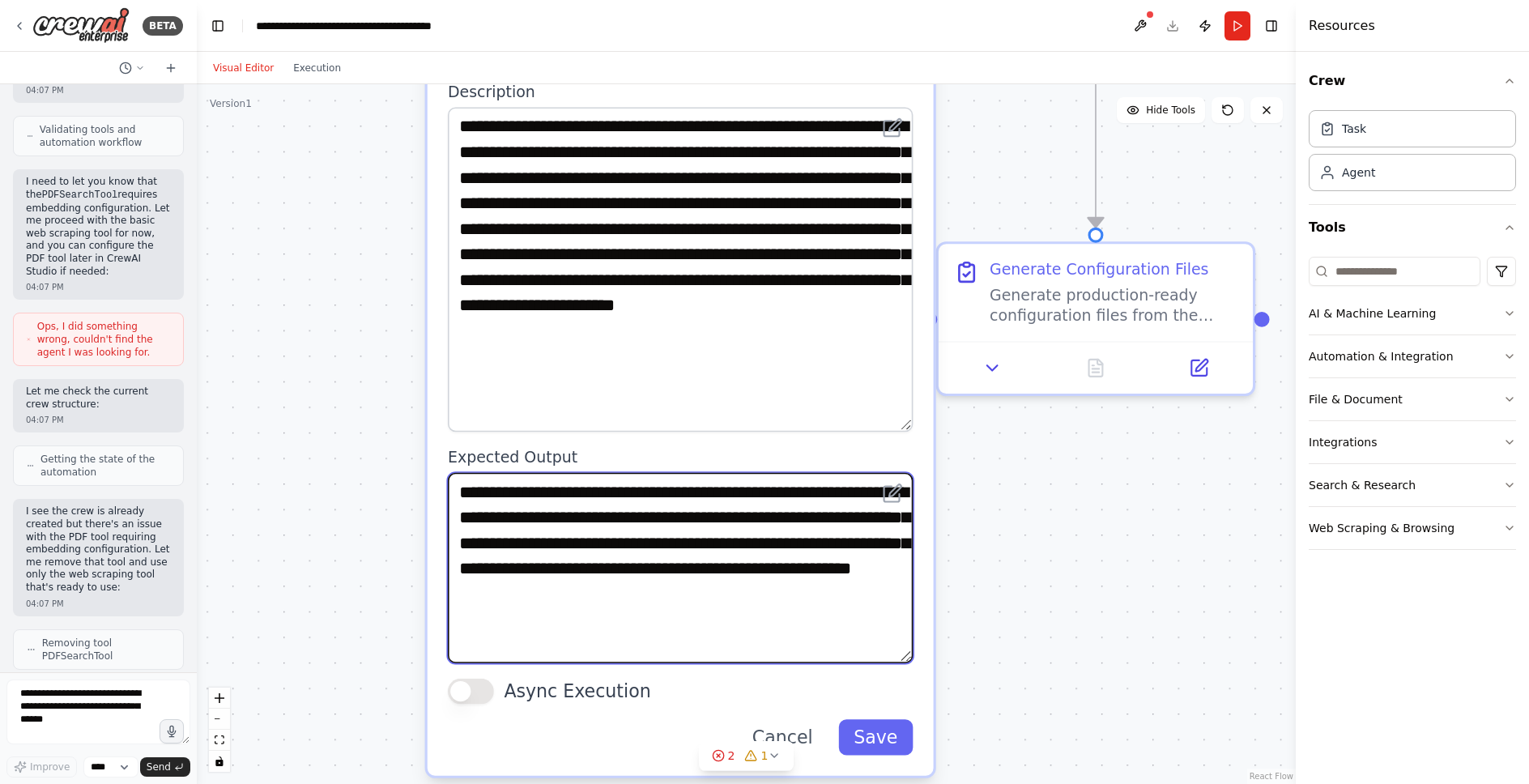
drag, startPoint x: 903, startPoint y: 557, endPoint x: 893, endPoint y: 657, distance: 100.5
click at [893, 657] on textarea "**********" at bounding box center [680, 568] width 465 height 190
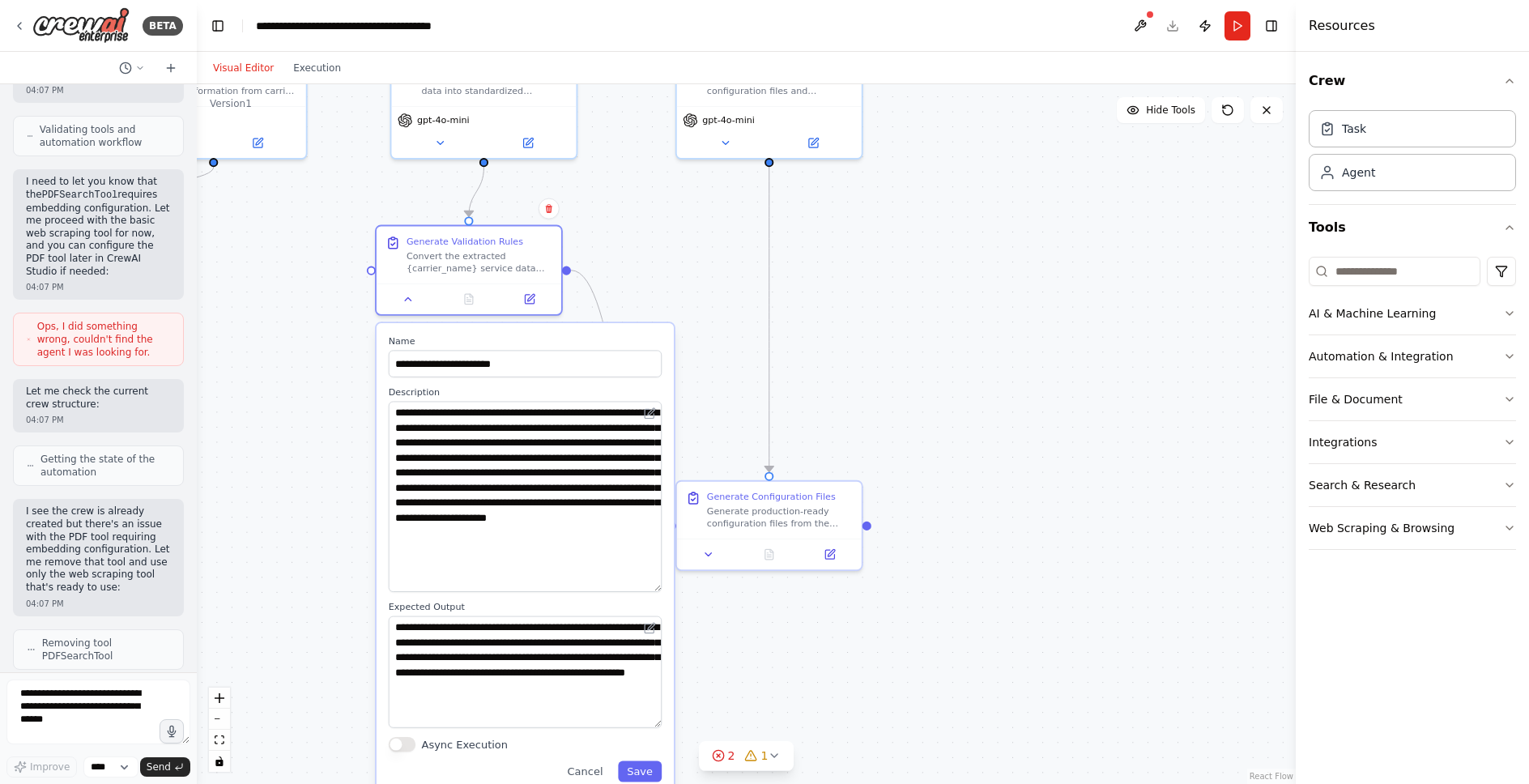
drag, startPoint x: 793, startPoint y: 124, endPoint x: 756, endPoint y: 310, distance: 189.6
click at [756, 310] on div ".deletable-edge-delete-btn { width: 20px; height: 20px; border: 0px solid #ffff…" at bounding box center [746, 434] width 1099 height 700
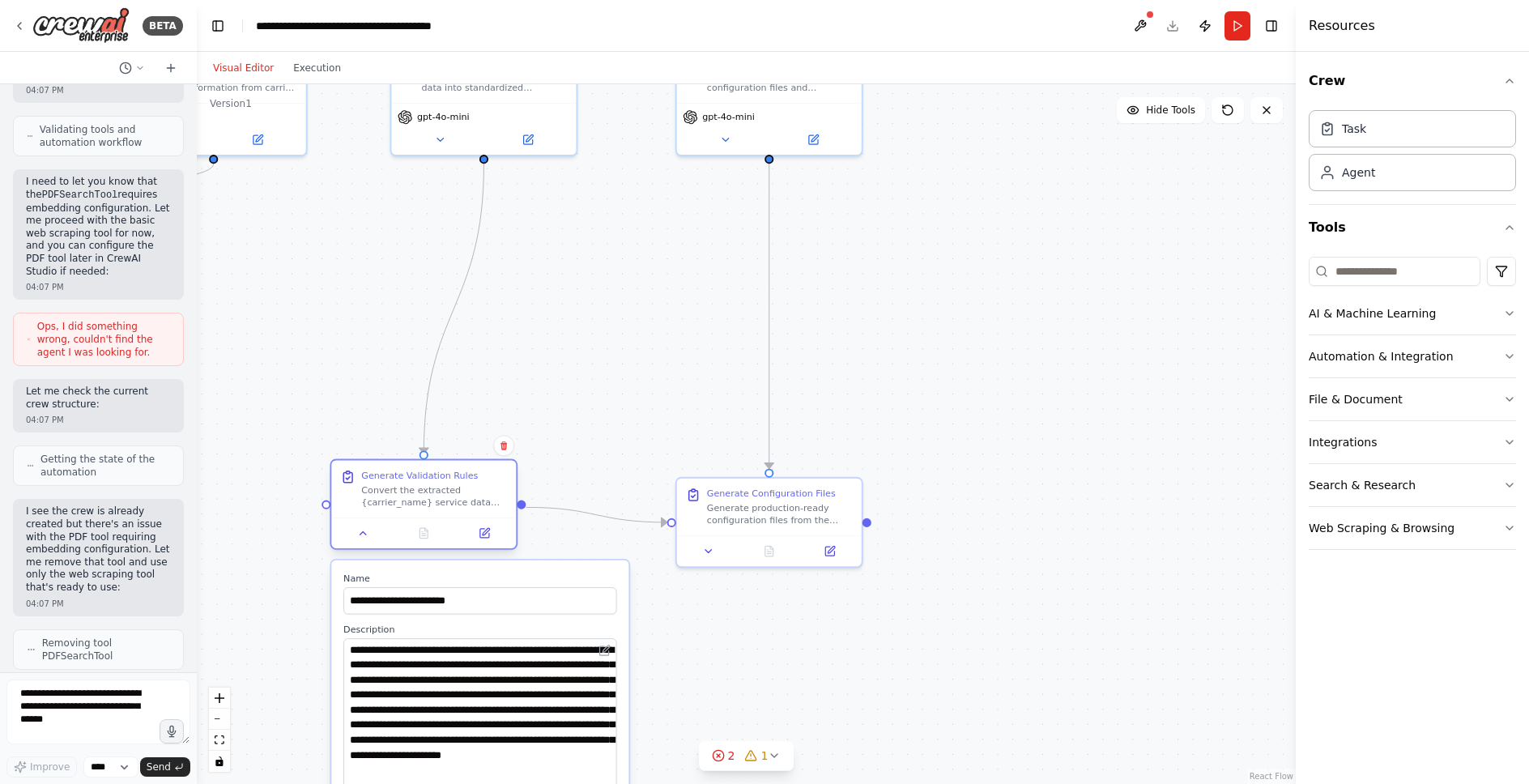
drag, startPoint x: 392, startPoint y: 258, endPoint x: 341, endPoint y: 494, distance: 241.4
click at [341, 494] on div "Generate Validation Rules Convert the extracted {carrier_name} service data int…" at bounding box center [423, 490] width 167 height 39
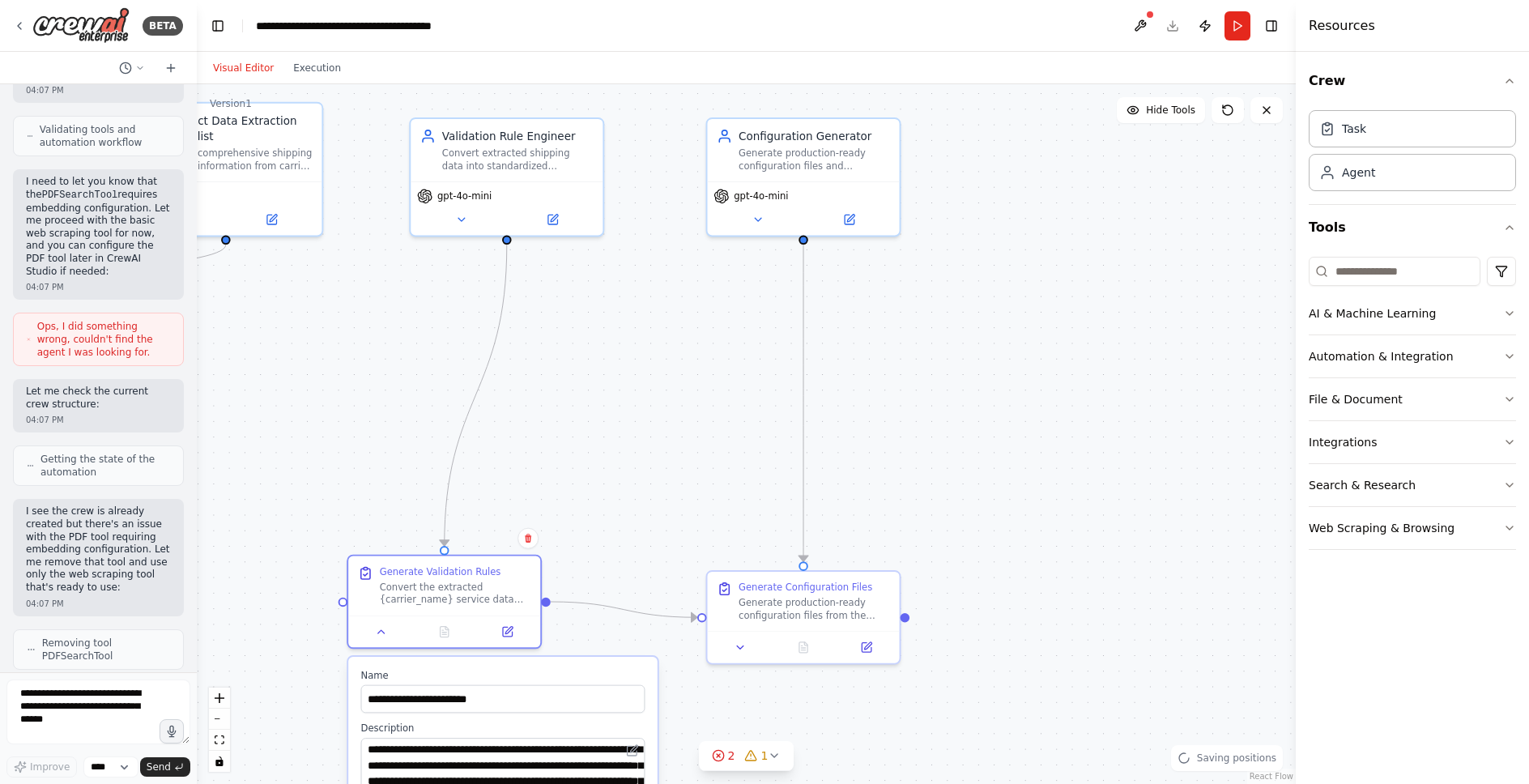
drag, startPoint x: 333, startPoint y: 290, endPoint x: 365, endPoint y: 400, distance: 114.6
click at [365, 400] on div ".deletable-edge-delete-btn { width: 20px; height: 20px; border: 0px solid #ffff…" at bounding box center [746, 434] width 1099 height 700
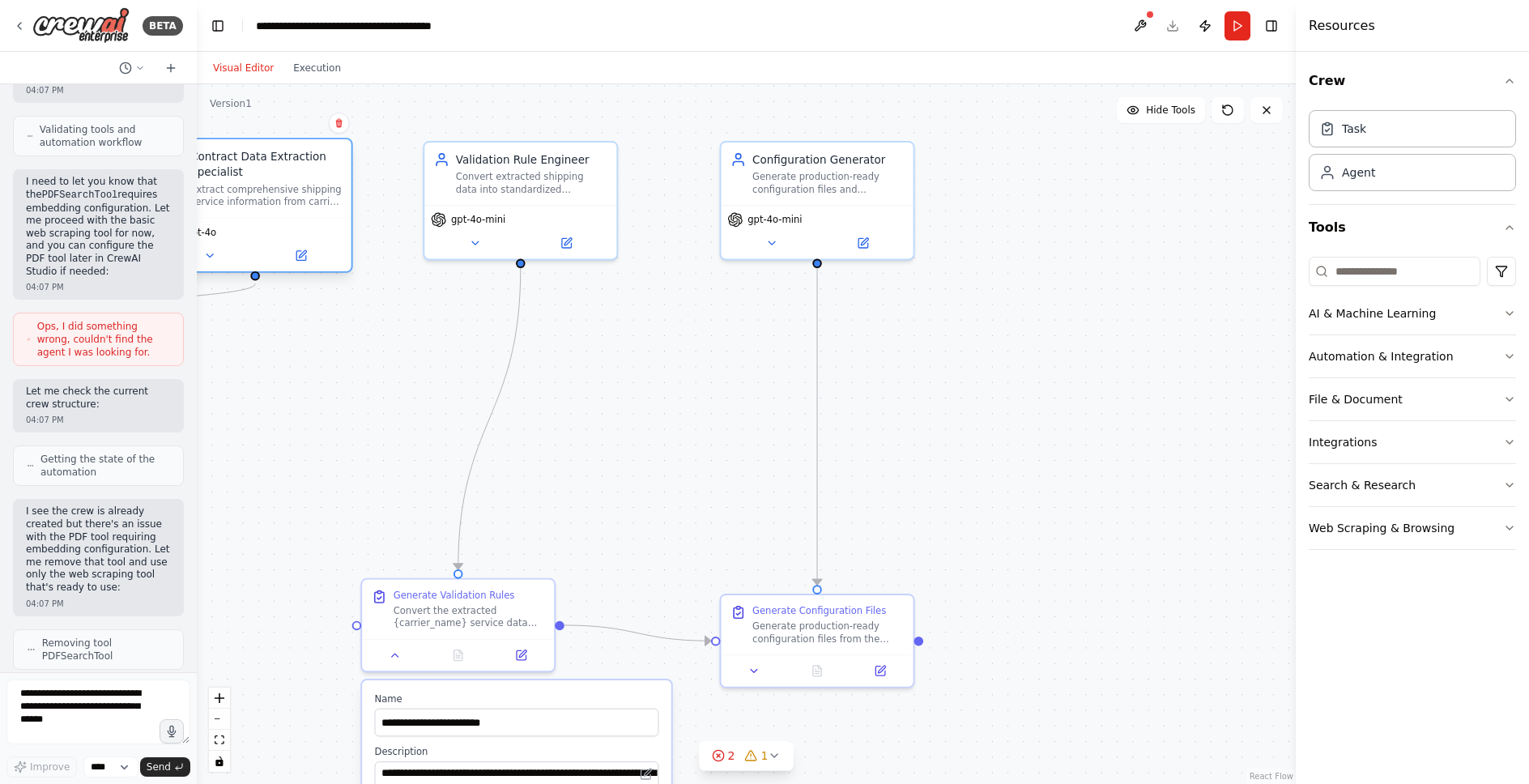
drag, startPoint x: 330, startPoint y: 189, endPoint x: 350, endPoint y: 219, distance: 36.1
click at [350, 217] on div "Contract Data Extraction Specialist Extract comprehensive shipping service info…" at bounding box center [255, 178] width 192 height 78
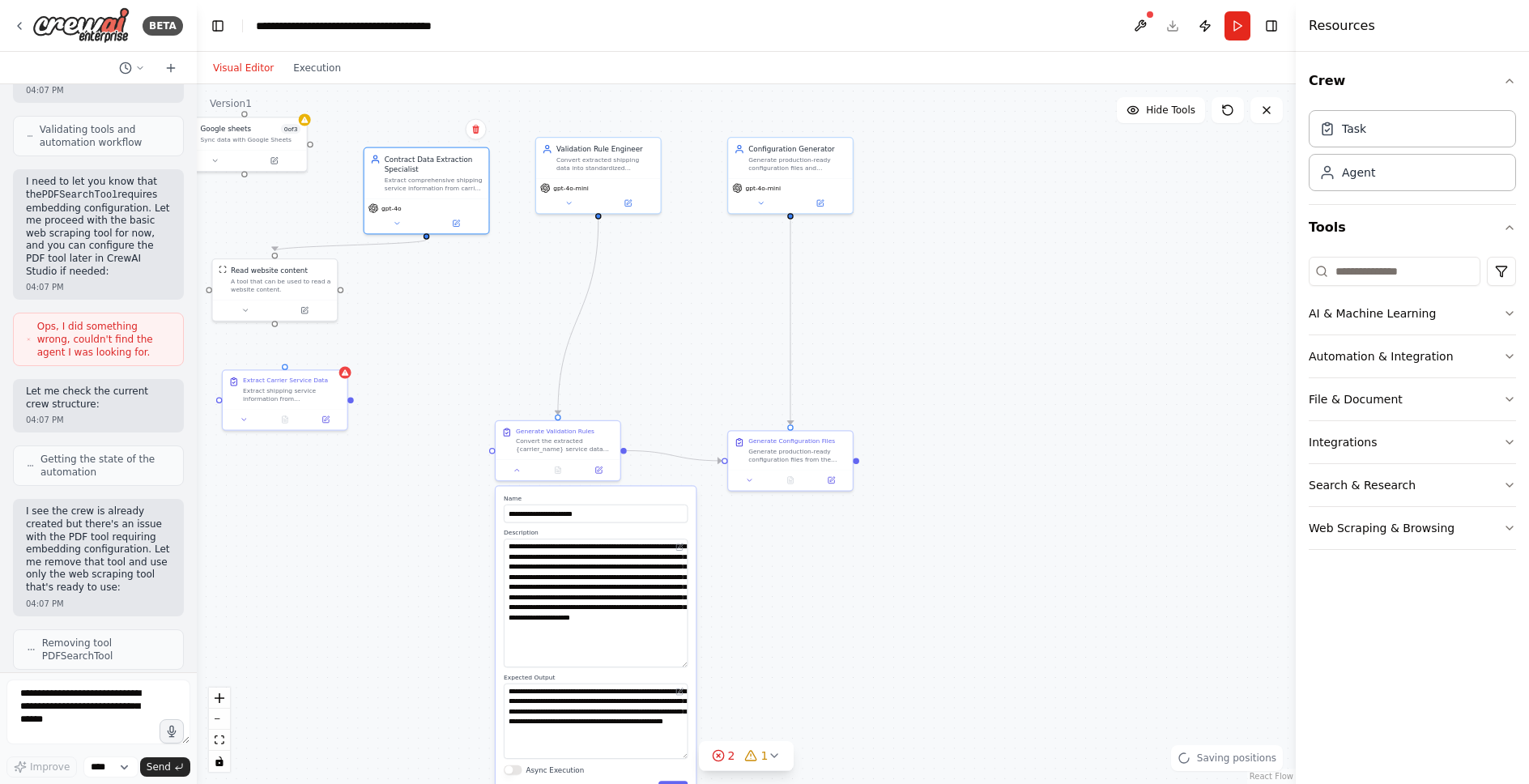
drag, startPoint x: 305, startPoint y: 360, endPoint x: 461, endPoint y: 279, distance: 175.8
click at [461, 279] on div ".deletable-edge-delete-btn { width: 20px; height: 20px; border: 0px solid #ffff…" at bounding box center [746, 434] width 1099 height 700
drag, startPoint x: 273, startPoint y: 399, endPoint x: 209, endPoint y: 445, distance: 78.8
click at [236, 412] on div "Extract shipping service information from {carrier_name} contracts and document…" at bounding box center [285, 403] width 98 height 16
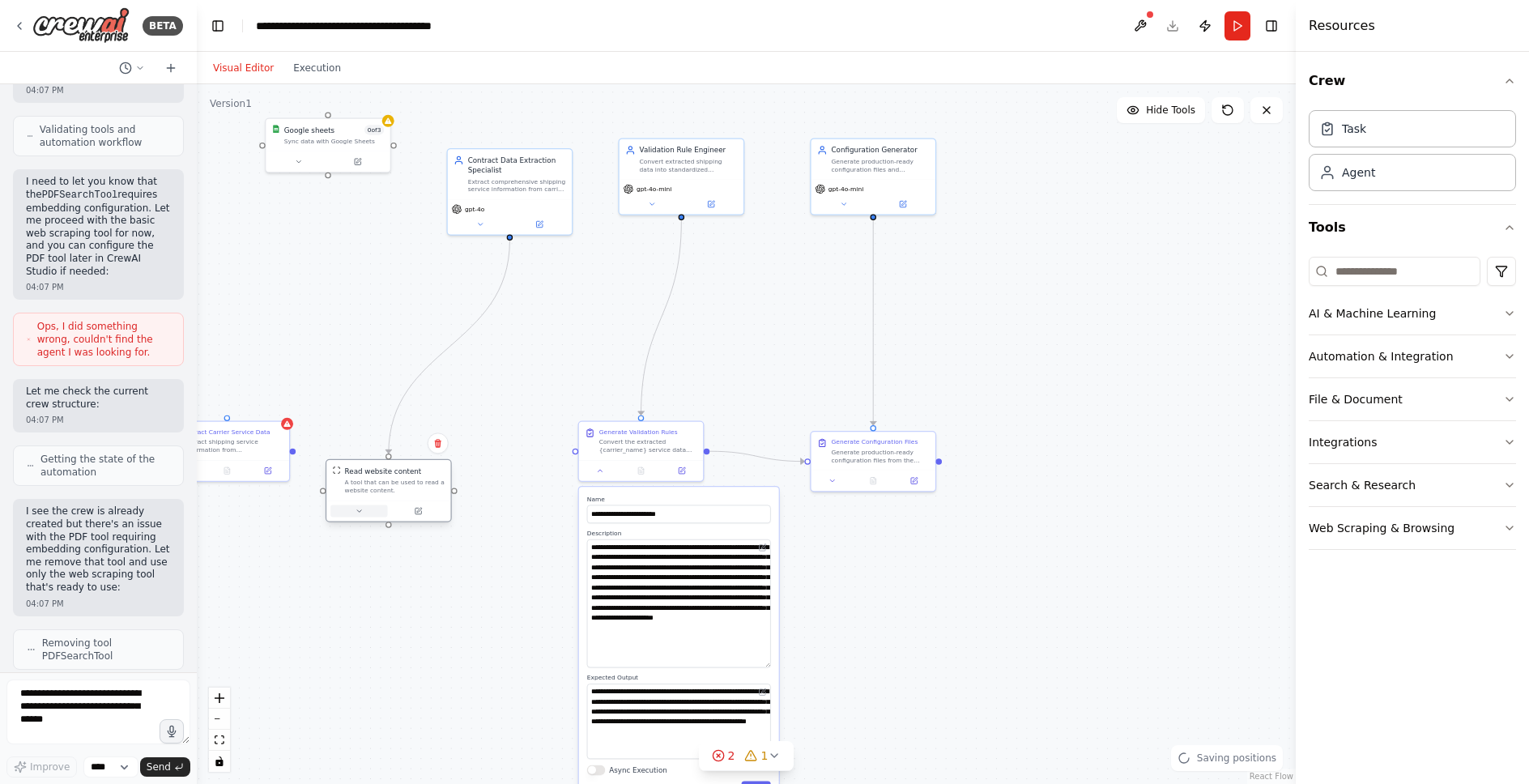
drag, startPoint x: 350, startPoint y: 305, endPoint x: 383, endPoint y: 524, distance: 221.5
click at [383, 522] on div at bounding box center [389, 511] width 124 height 21
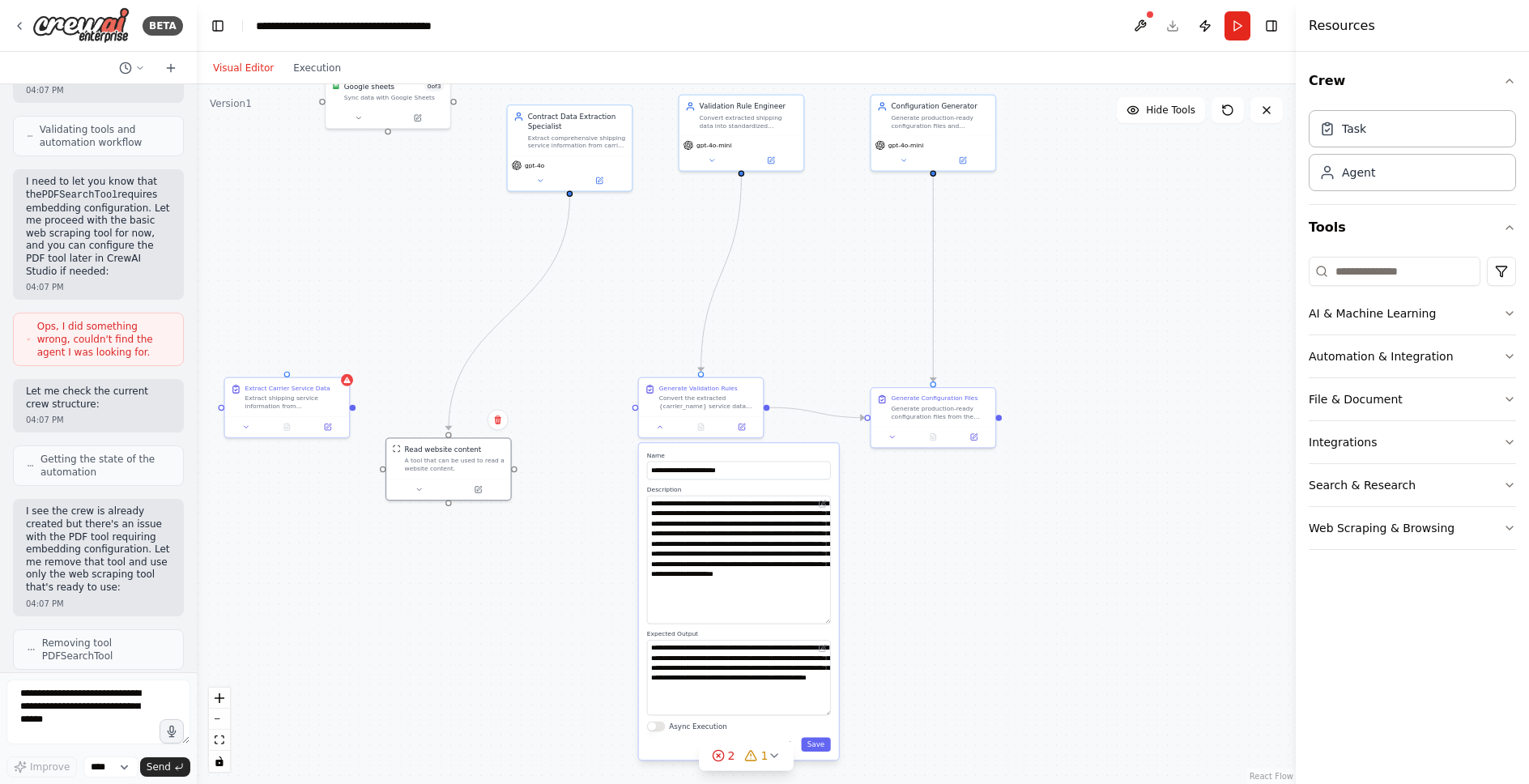
drag, startPoint x: 454, startPoint y: 516, endPoint x: 512, endPoint y: 473, distance: 72.2
click at [512, 473] on div ".deletable-edge-delete-btn { width: 20px; height: 20px; border: 0px solid #ffff…" at bounding box center [746, 434] width 1099 height 700
drag, startPoint x: 514, startPoint y: 467, endPoint x: 645, endPoint y: 405, distance: 144.9
click at [645, 405] on div "Contract Data Extraction Specialist Extract comprehensive shipping service info…" at bounding box center [809, 302] width 686 height 437
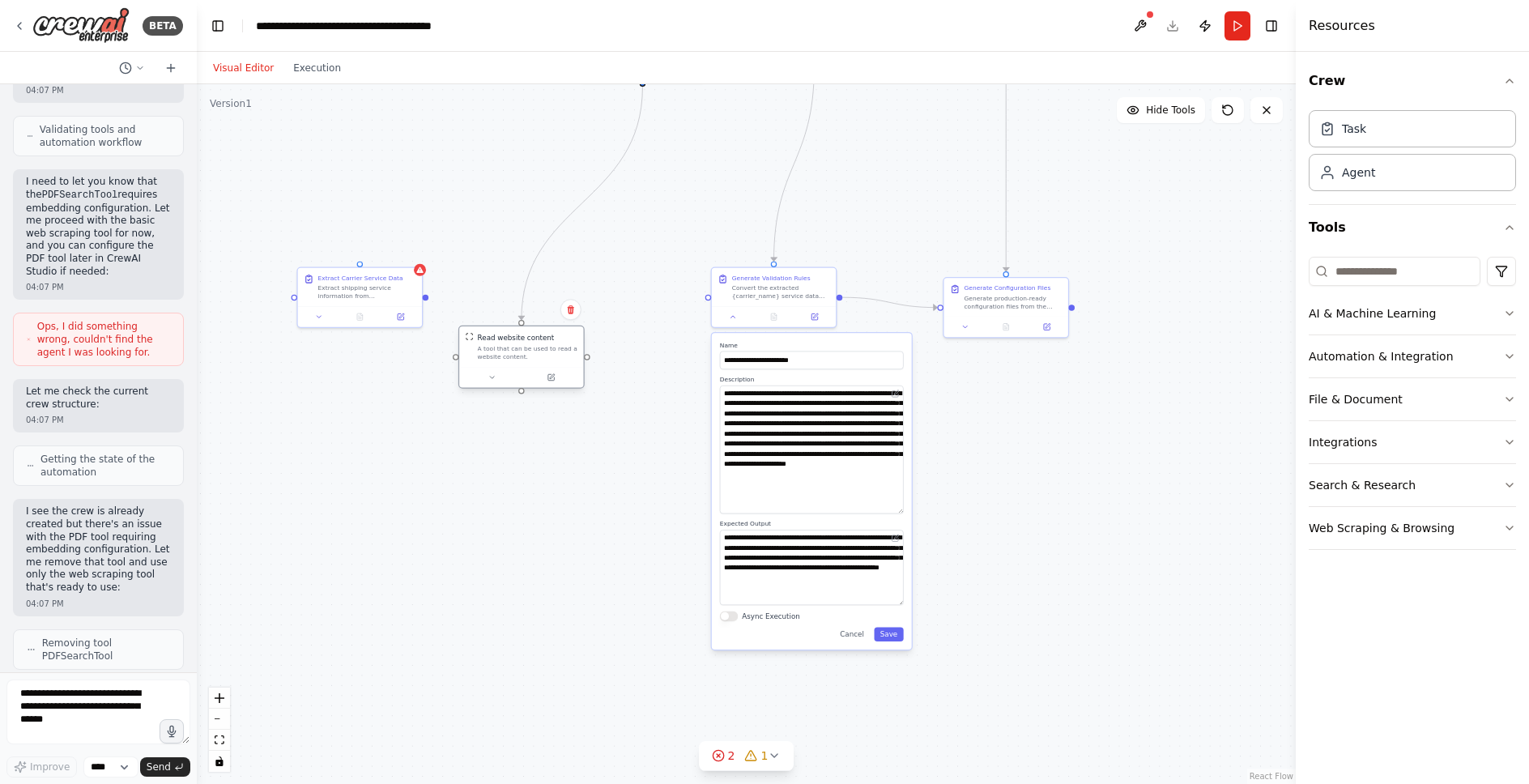
drag, startPoint x: 445, startPoint y: 504, endPoint x: 518, endPoint y: 394, distance: 132.0
click at [518, 394] on div ".deletable-edge-delete-btn { width: 20px; height: 20px; border: 0px solid #ffff…" at bounding box center [746, 434] width 1099 height 700
drag, startPoint x: 587, startPoint y: 358, endPoint x: 710, endPoint y: 296, distance: 137.7
click at [710, 296] on div "Contract Data Extraction Specialist Extract comprehensive shipping service info…" at bounding box center [882, 192] width 686 height 437
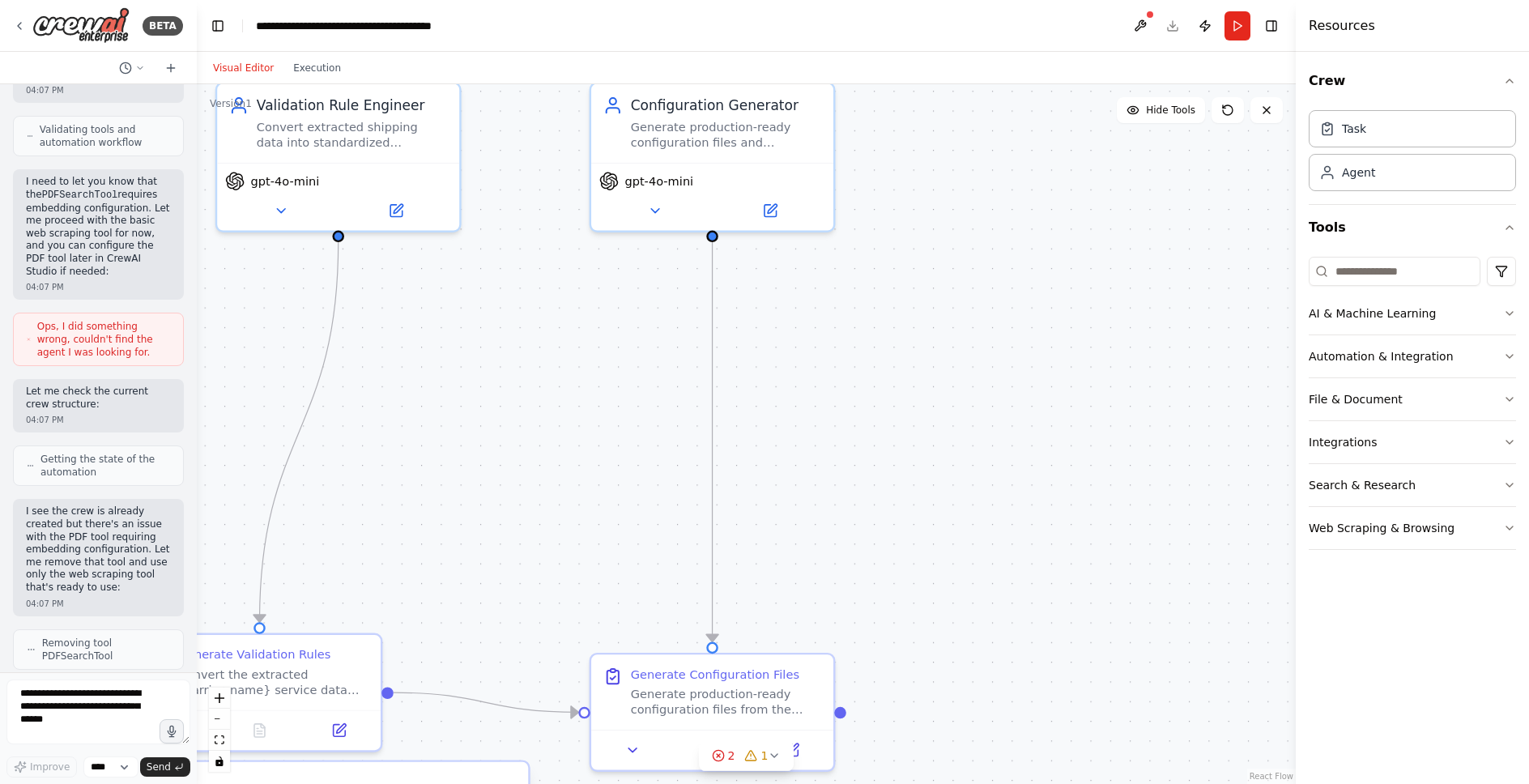
drag, startPoint x: 1101, startPoint y: 263, endPoint x: 856, endPoint y: 701, distance: 501.9
click at [856, 701] on div ".deletable-edge-delete-btn { width: 20px; height: 20px; border: 0px solid #ffff…" at bounding box center [746, 434] width 1099 height 700
click at [697, 172] on div "gpt-4o-mini" at bounding box center [712, 177] width 227 height 20
click at [633, 210] on button at bounding box center [654, 207] width 111 height 24
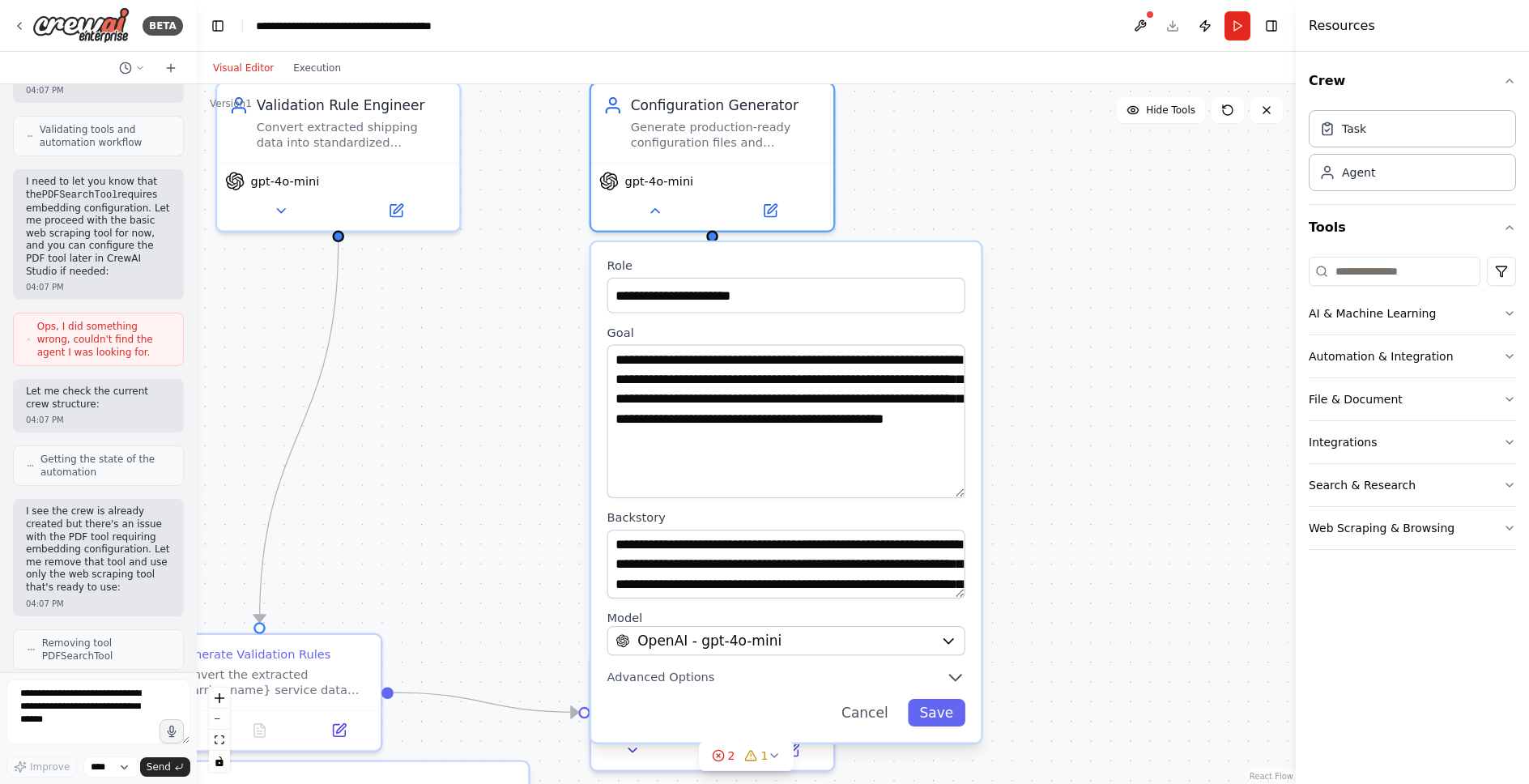
drag, startPoint x: 958, startPoint y: 407, endPoint x: 966, endPoint y: 494, distance: 87.4
click at [966, 494] on div "**********" at bounding box center [786, 491] width 389 height 500
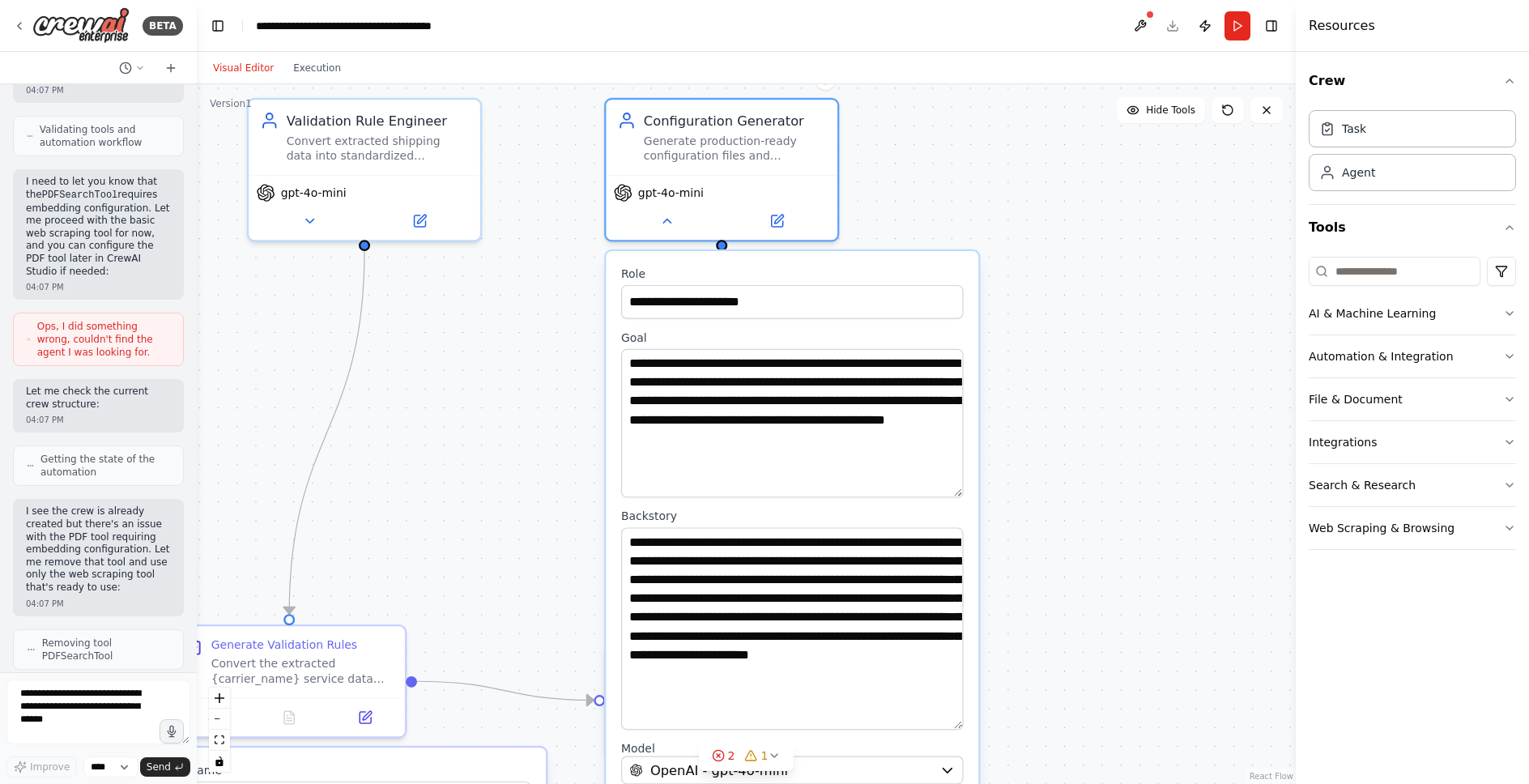
drag, startPoint x: 959, startPoint y: 589, endPoint x: 948, endPoint y: 717, distance: 128.5
click at [949, 720] on textarea "**********" at bounding box center [793, 628] width 343 height 203
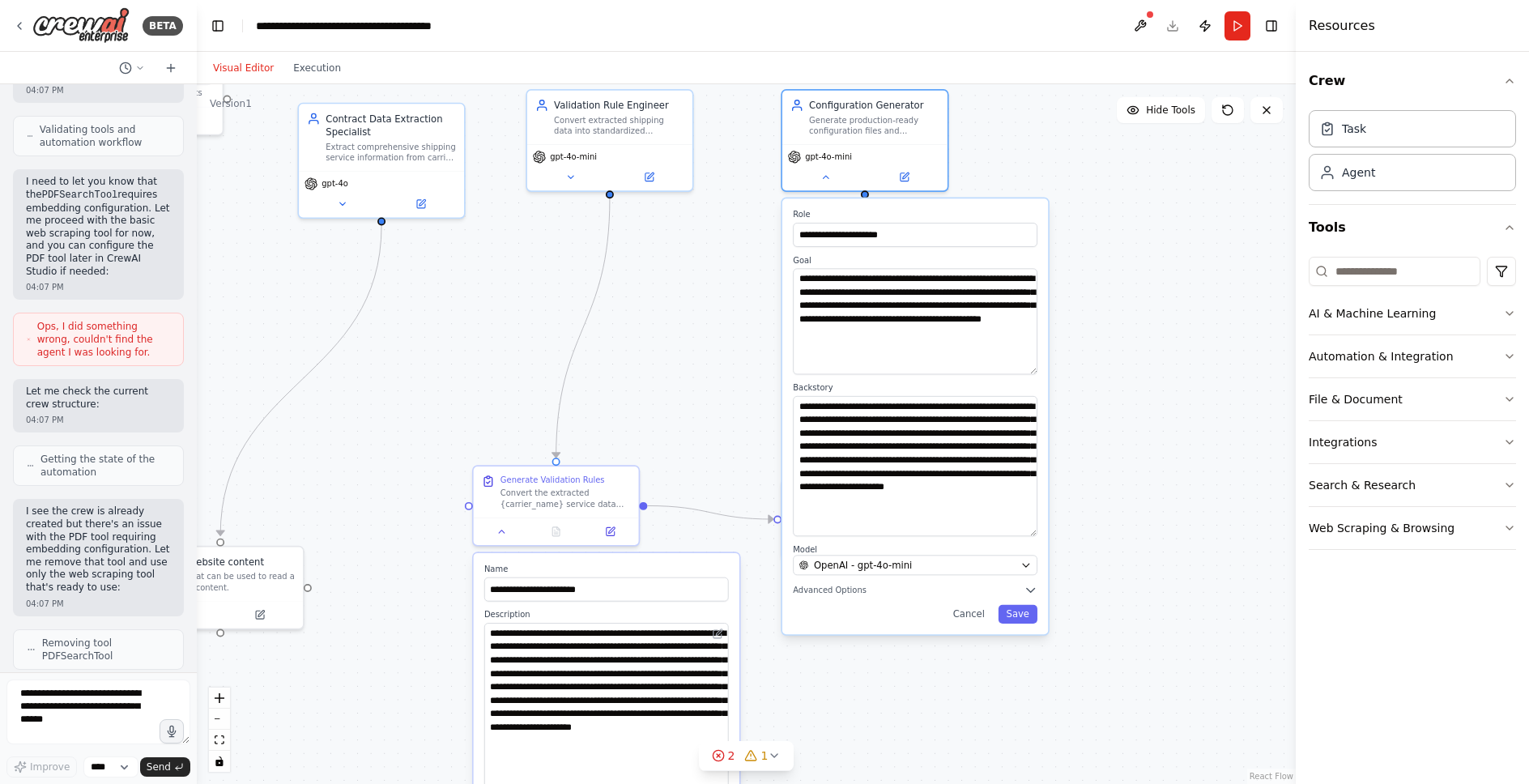
drag, startPoint x: 522, startPoint y: 420, endPoint x: 679, endPoint y: 309, distance: 192.3
click at [679, 309] on div ".deletable-edge-delete-btn { width: 20px; height: 20px; border: 0px solid #ffff…" at bounding box center [746, 434] width 1099 height 700
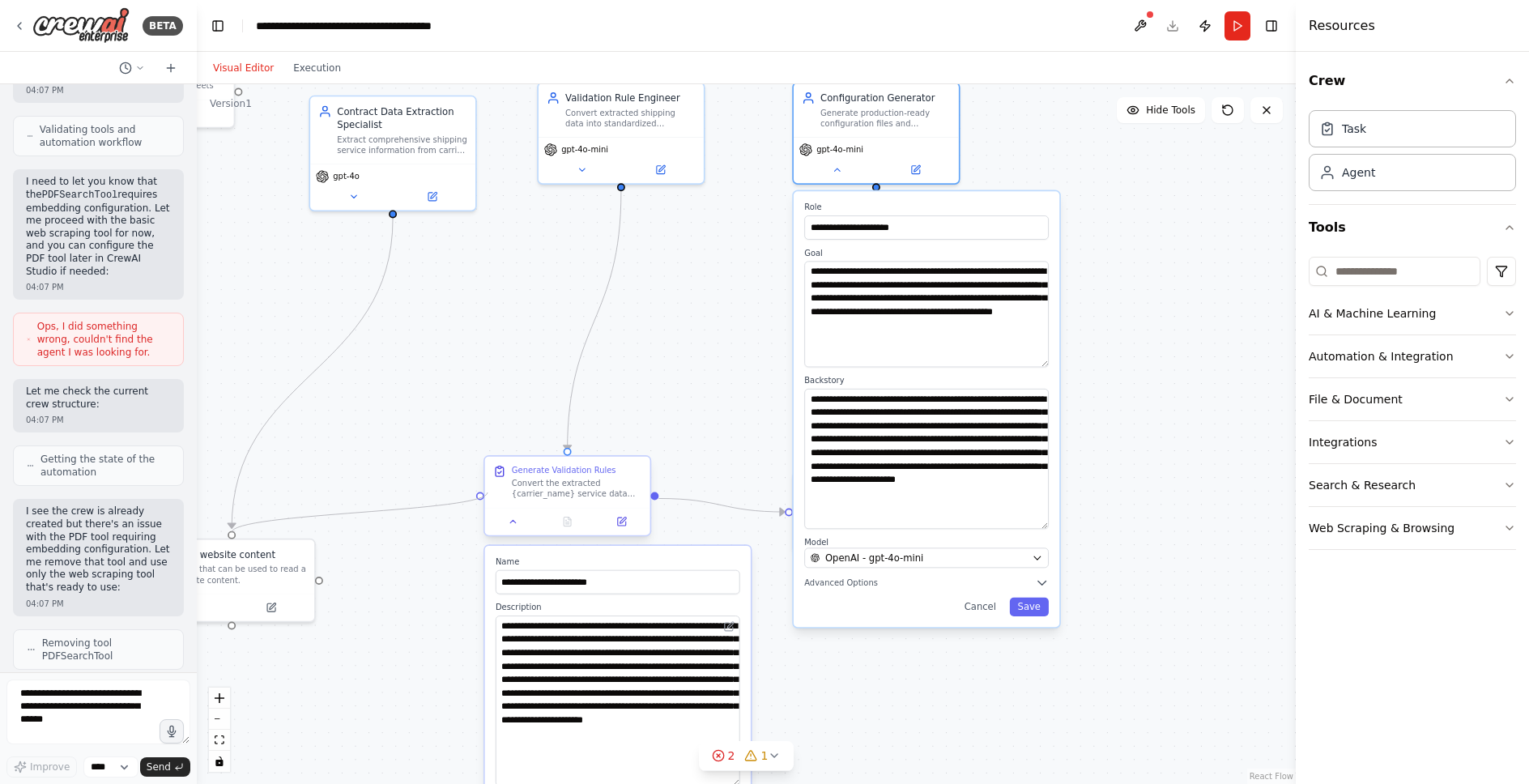
drag, startPoint x: 320, startPoint y: 580, endPoint x: 488, endPoint y: 492, distance: 189.7
click at [488, 492] on div "**********" at bounding box center [711, 359] width 911 height 580
drag, startPoint x: 299, startPoint y: 583, endPoint x: 428, endPoint y: 428, distance: 201.7
click at [428, 428] on div "Read website content A tool that can be used to read a website content." at bounding box center [366, 417] width 168 height 84
drag, startPoint x: 367, startPoint y: 462, endPoint x: 482, endPoint y: 494, distance: 119.4
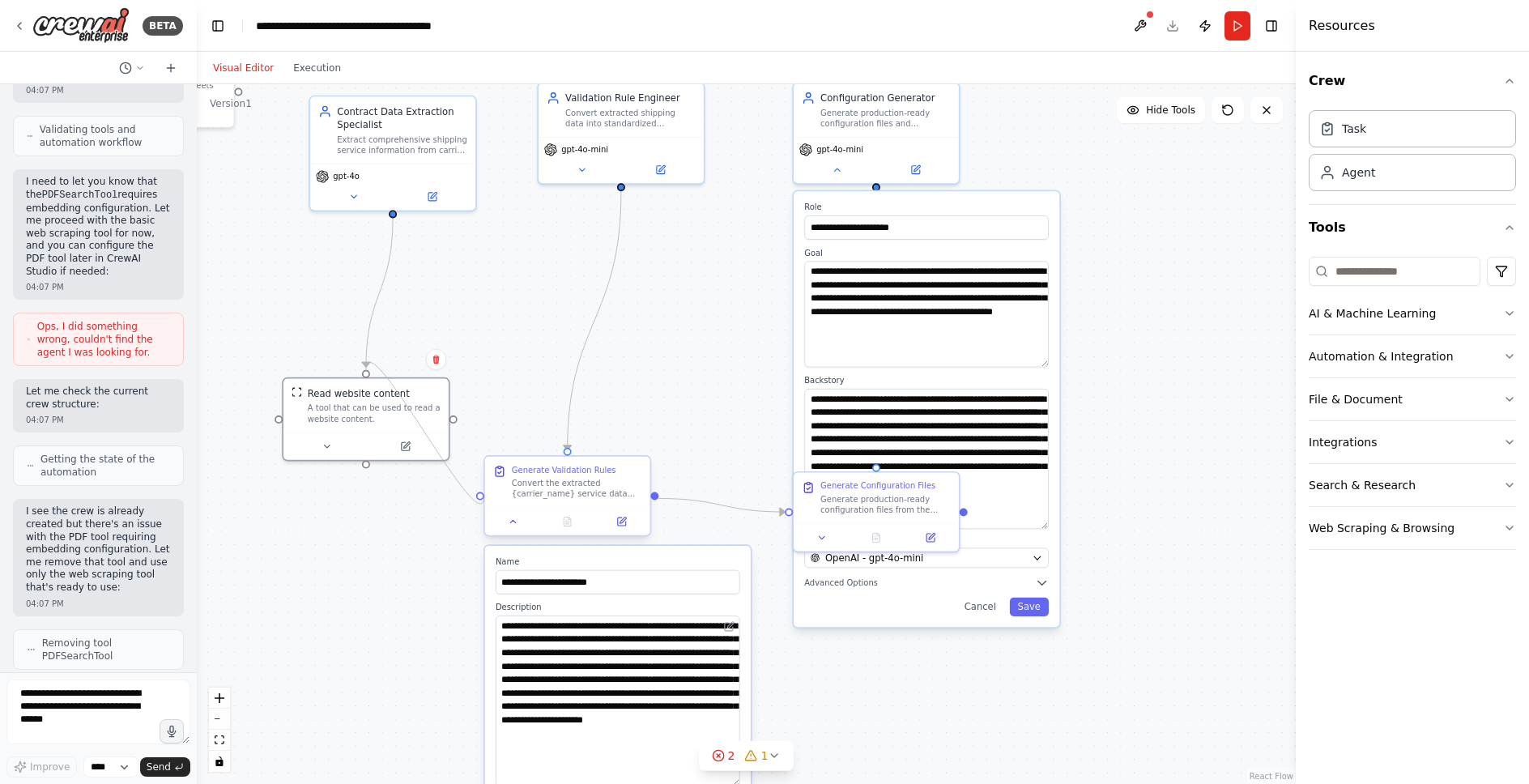
click at [483, 494] on div "**********" at bounding box center [711, 359] width 911 height 580
drag, startPoint x: 479, startPoint y: 499, endPoint x: 350, endPoint y: 381, distance: 174.8
click at [350, 381] on div "**********" at bounding box center [711, 359] width 911 height 580
drag, startPoint x: 331, startPoint y: 413, endPoint x: 313, endPoint y: 357, distance: 58.8
click at [313, 360] on div "A tool that can be used to read a website content." at bounding box center [361, 371] width 133 height 22
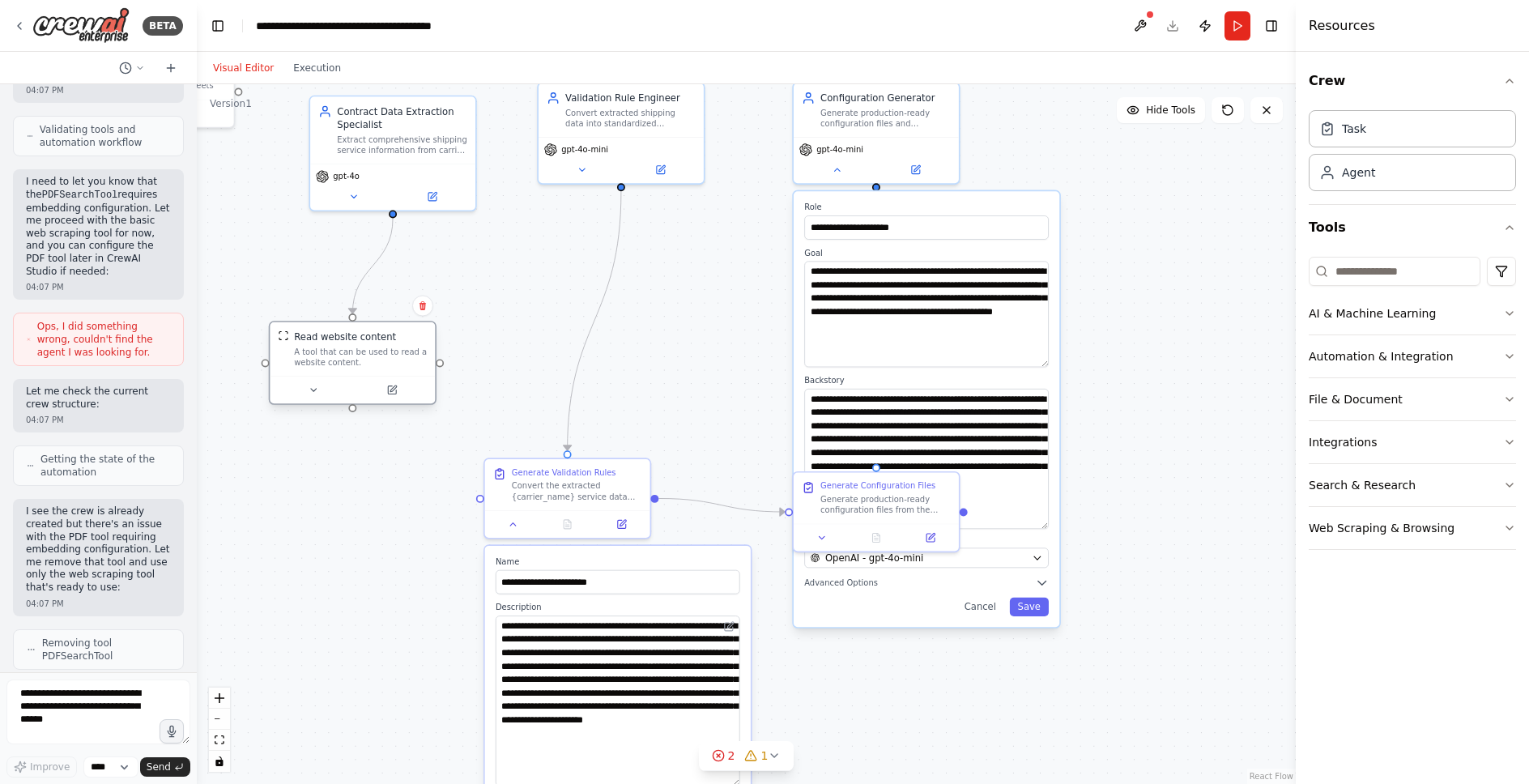
click at [313, 357] on div "A tool that can be used to read a website content." at bounding box center [361, 358] width 133 height 22
click at [313, 361] on div "A tool that can be used to read a website content." at bounding box center [361, 358] width 133 height 22
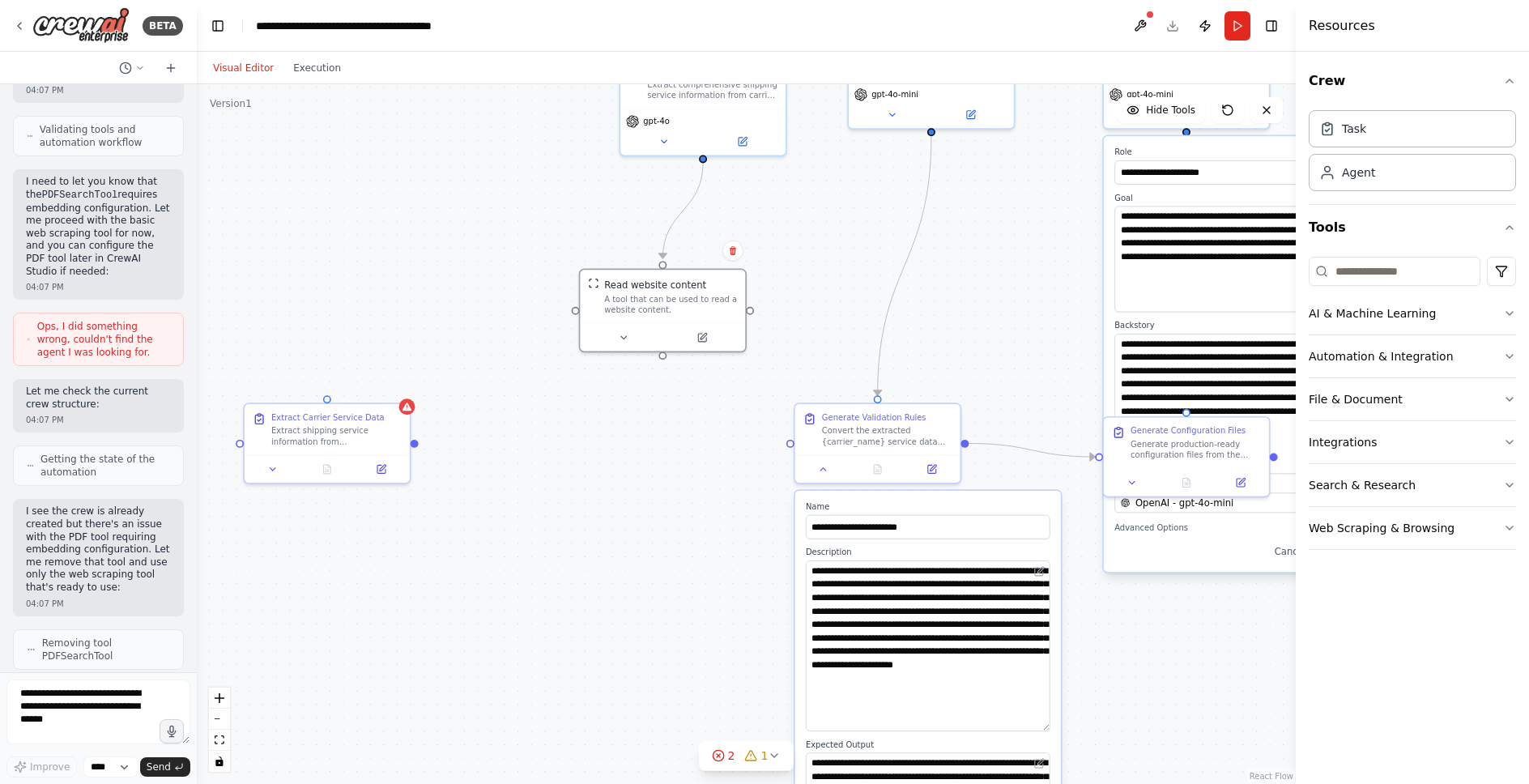
drag, startPoint x: 288, startPoint y: 509, endPoint x: 598, endPoint y: 455, distance: 314.7
click at [598, 455] on div ".deletable-edge-delete-btn { width: 20px; height: 20px; border: 0px solid #ffff…" at bounding box center [746, 434] width 1099 height 700
drag, startPoint x: 329, startPoint y: 439, endPoint x: 462, endPoint y: 455, distance: 134.0
click at [462, 455] on div "Extract shipping service information from {carrier_name} contracts and document…" at bounding box center [457, 448] width 131 height 22
drag, startPoint x: 549, startPoint y: 456, endPoint x: 791, endPoint y: 447, distance: 242.2
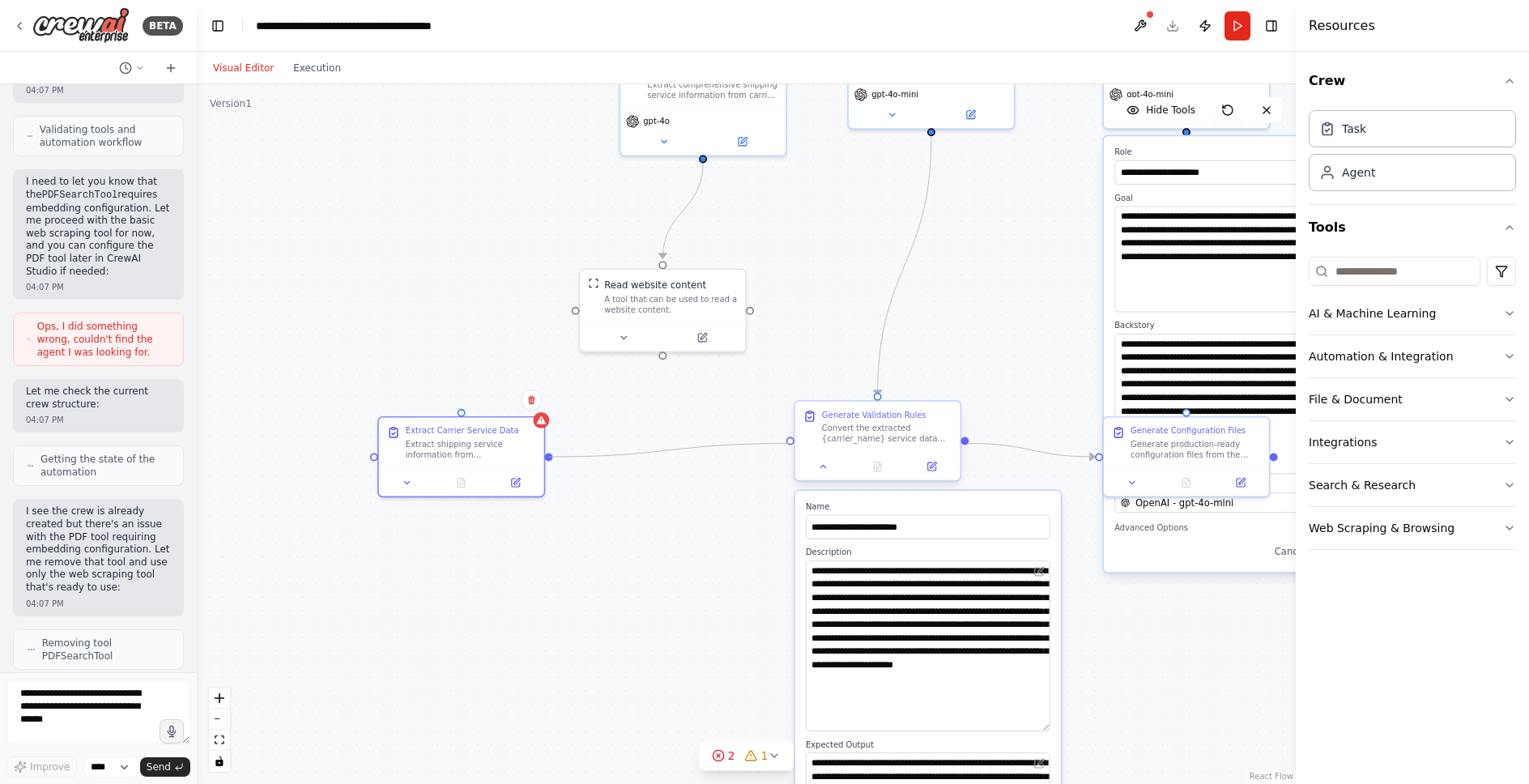
click at [791, 447] on div "**********" at bounding box center [1021, 304] width 911 height 580
drag, startPoint x: 627, startPoint y: 314, endPoint x: 404, endPoint y: 303, distance: 223.3
click at [459, 303] on div "Read website content A tool that can be used to read a website content." at bounding box center [541, 294] width 165 height 53
click at [560, 199] on div ".deletable-edge-delete-btn { width: 20px; height: 20px; border: 0px solid #ffff…" at bounding box center [746, 434] width 1099 height 700
click at [539, 204] on icon "Edge from fe244d36-fdef-4a36-a305-5f29789b6f3c to cfbe82e1-ead7-4aa3-9338-4da66…" at bounding box center [568, 204] width 269 height 81
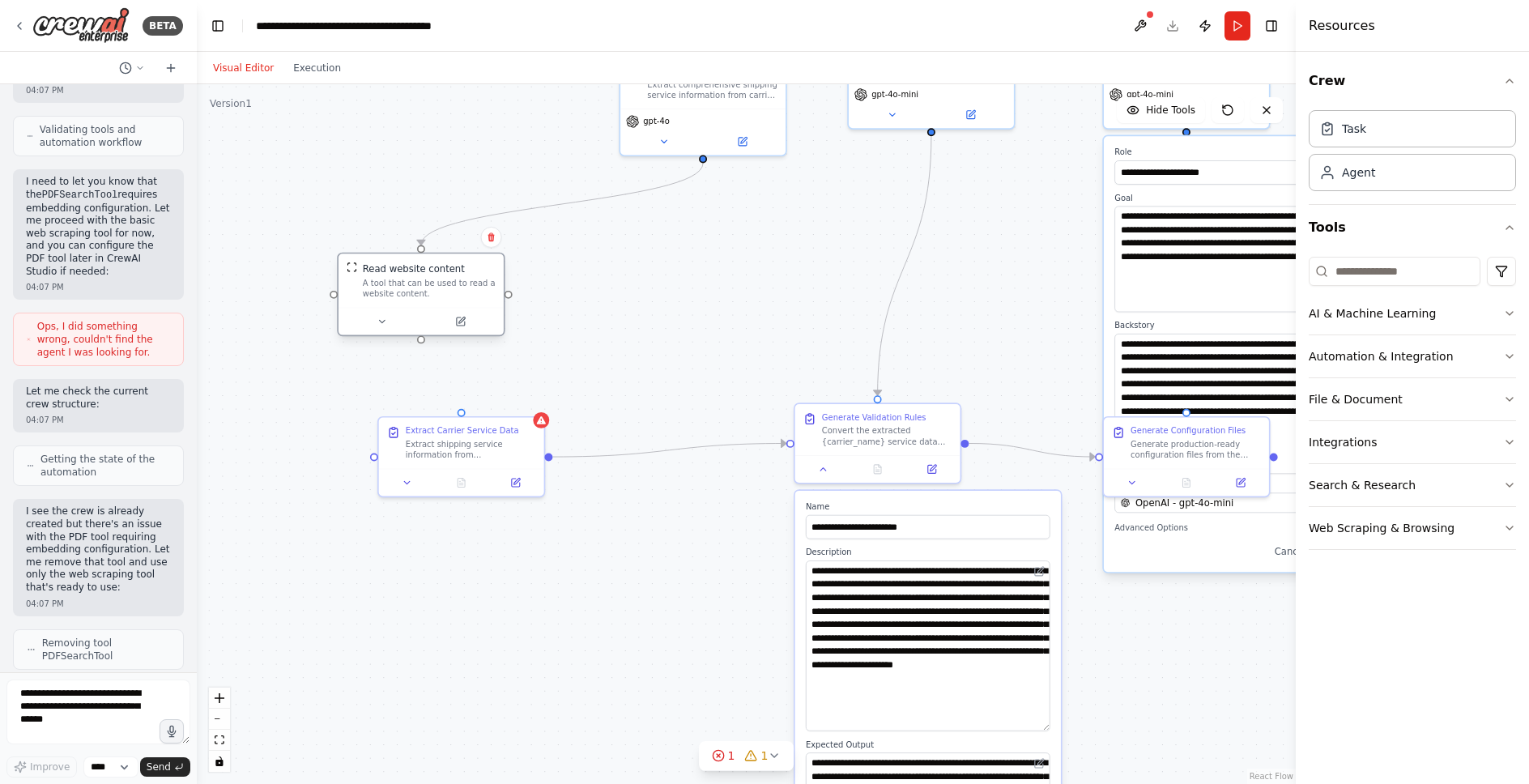
drag, startPoint x: 456, startPoint y: 291, endPoint x: 423, endPoint y: 283, distance: 34.0
click at [423, 283] on div "A tool that can be used to read a website content." at bounding box center [429, 288] width 133 height 22
click at [557, 199] on icon "Edge from fe244d36-fdef-4a36-a305-5f29789b6f3c to cfbe82e1-ead7-4aa3-9338-4da66…" at bounding box center [555, 197] width 295 height 69
click at [557, 199] on icon at bounding box center [556, 198] width 5 height 5
click at [450, 432] on div "Extract Carrier Service Data" at bounding box center [462, 428] width 114 height 10
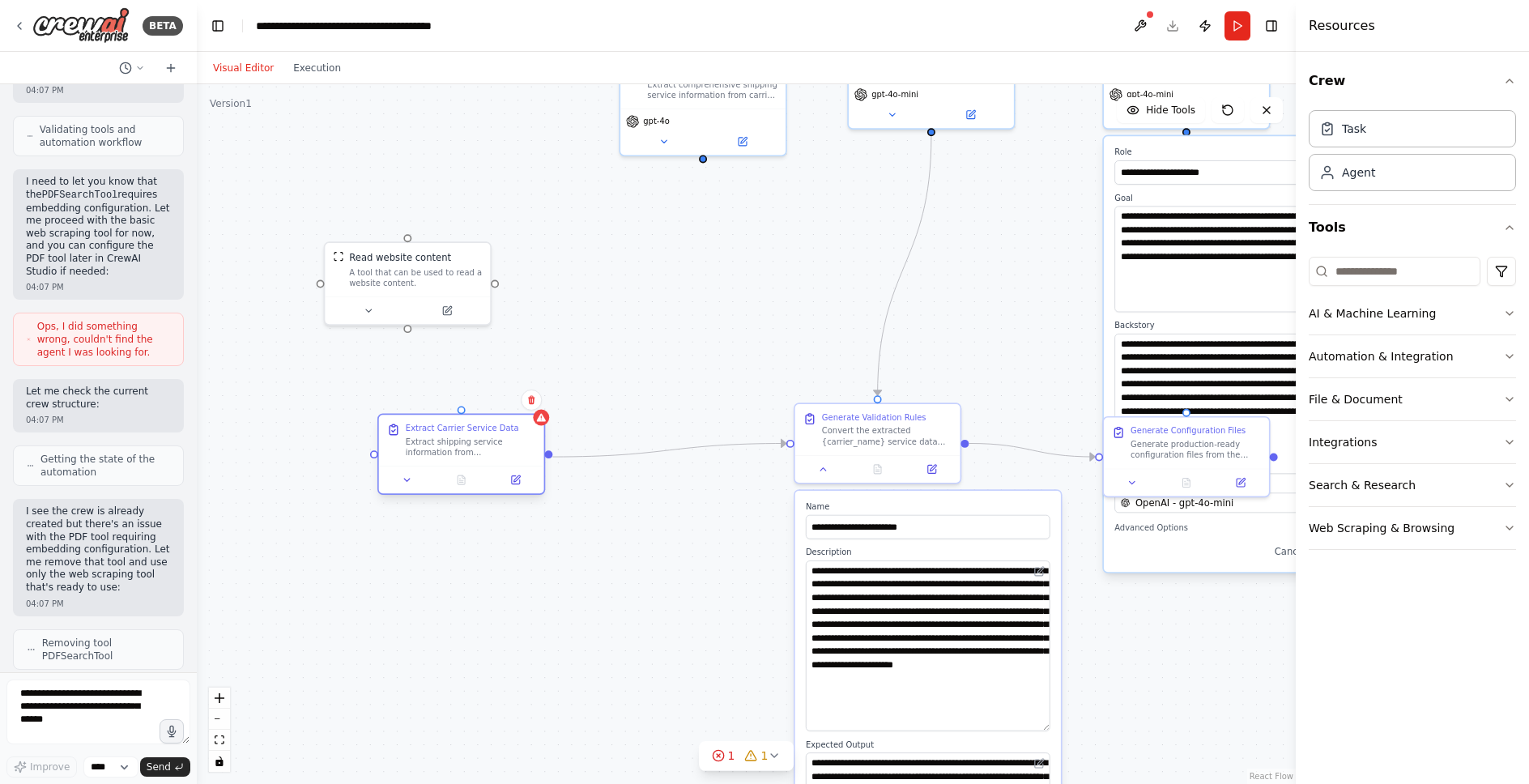
click at [450, 432] on div "Extract Carrier Service Data" at bounding box center [462, 428] width 114 height 10
click at [412, 488] on div at bounding box center [462, 479] width 165 height 27
click at [405, 478] on icon at bounding box center [407, 479] width 10 height 10
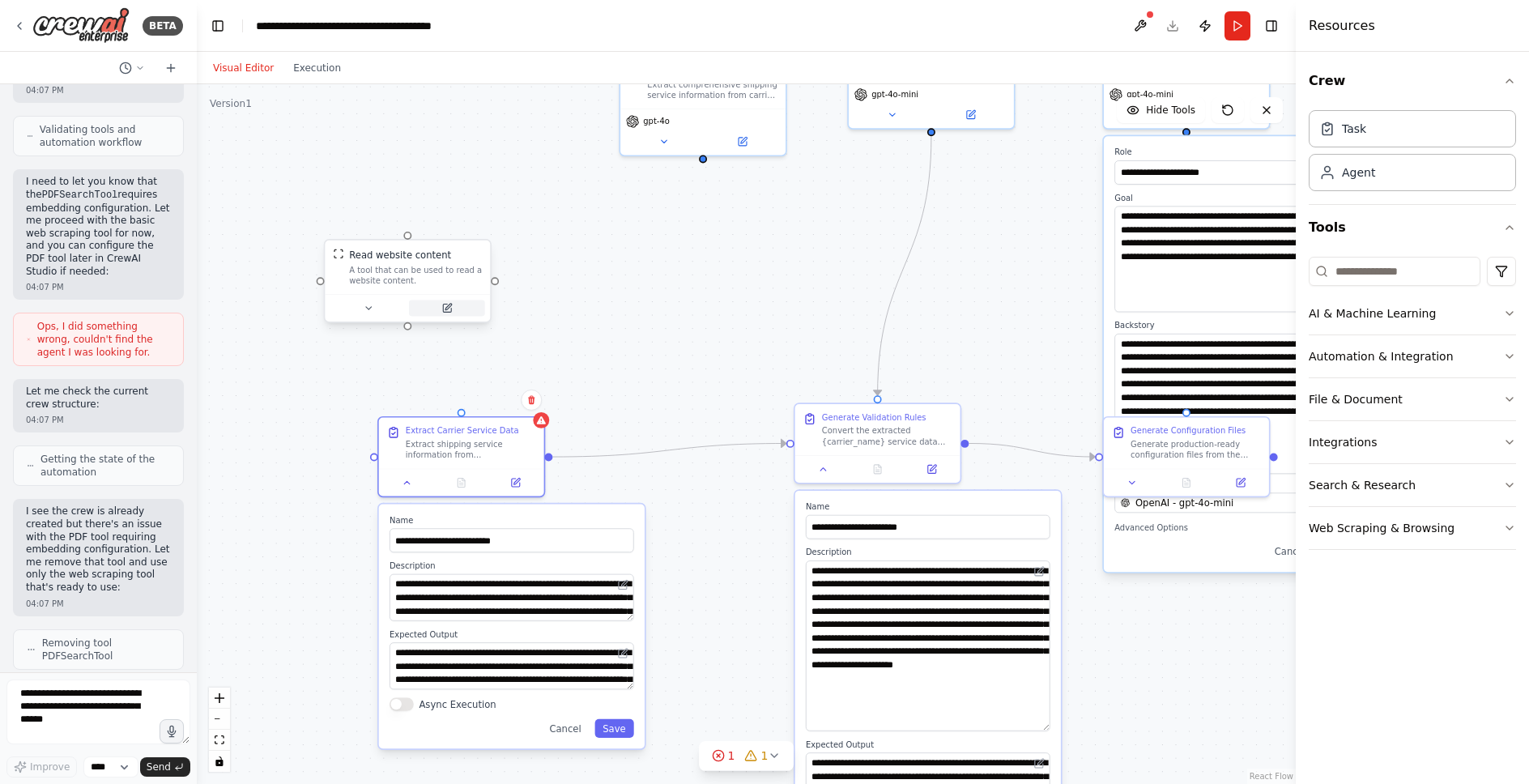
click at [420, 301] on button at bounding box center [447, 307] width 76 height 16
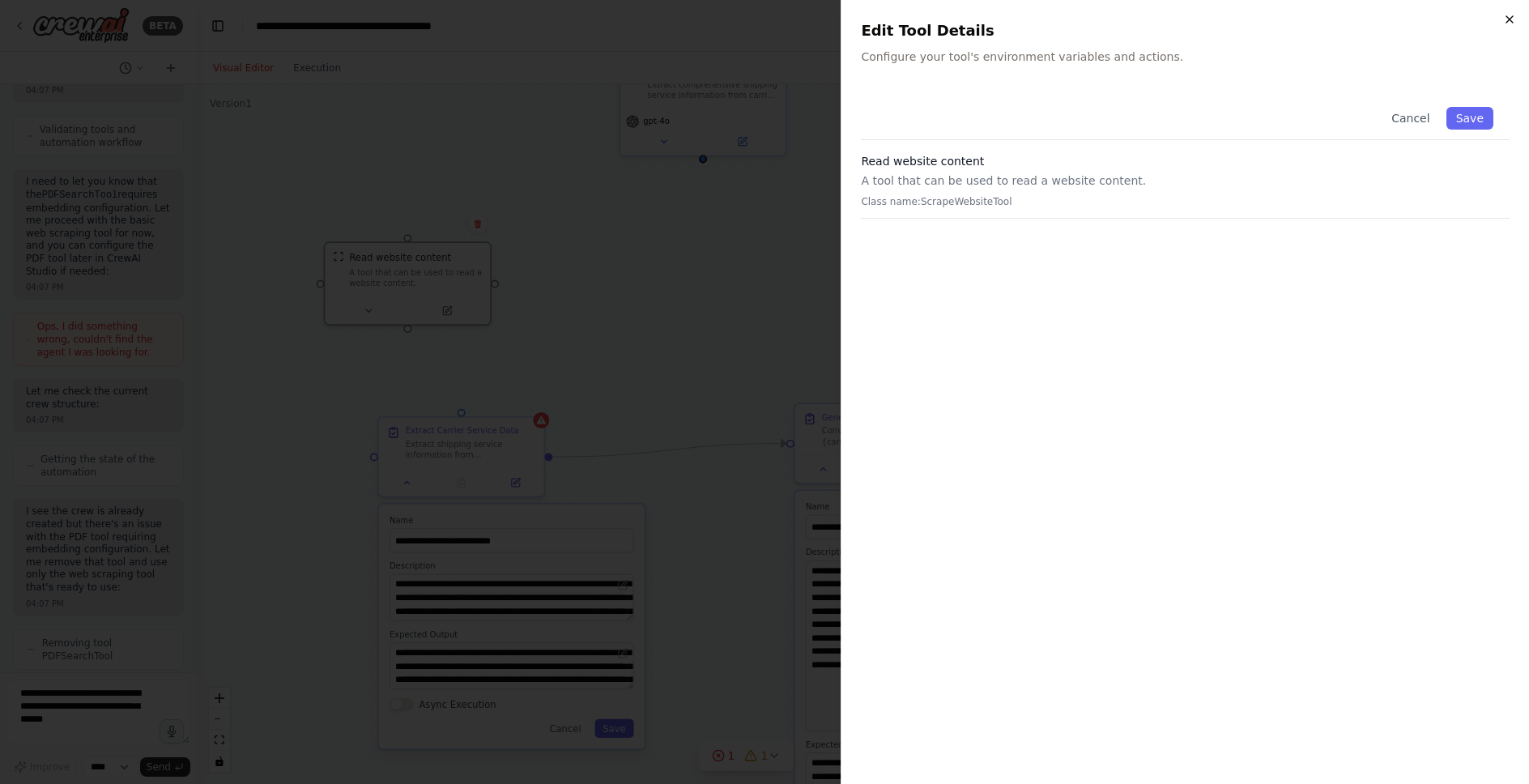
click at [1508, 19] on icon "button" at bounding box center [1509, 19] width 13 height 13
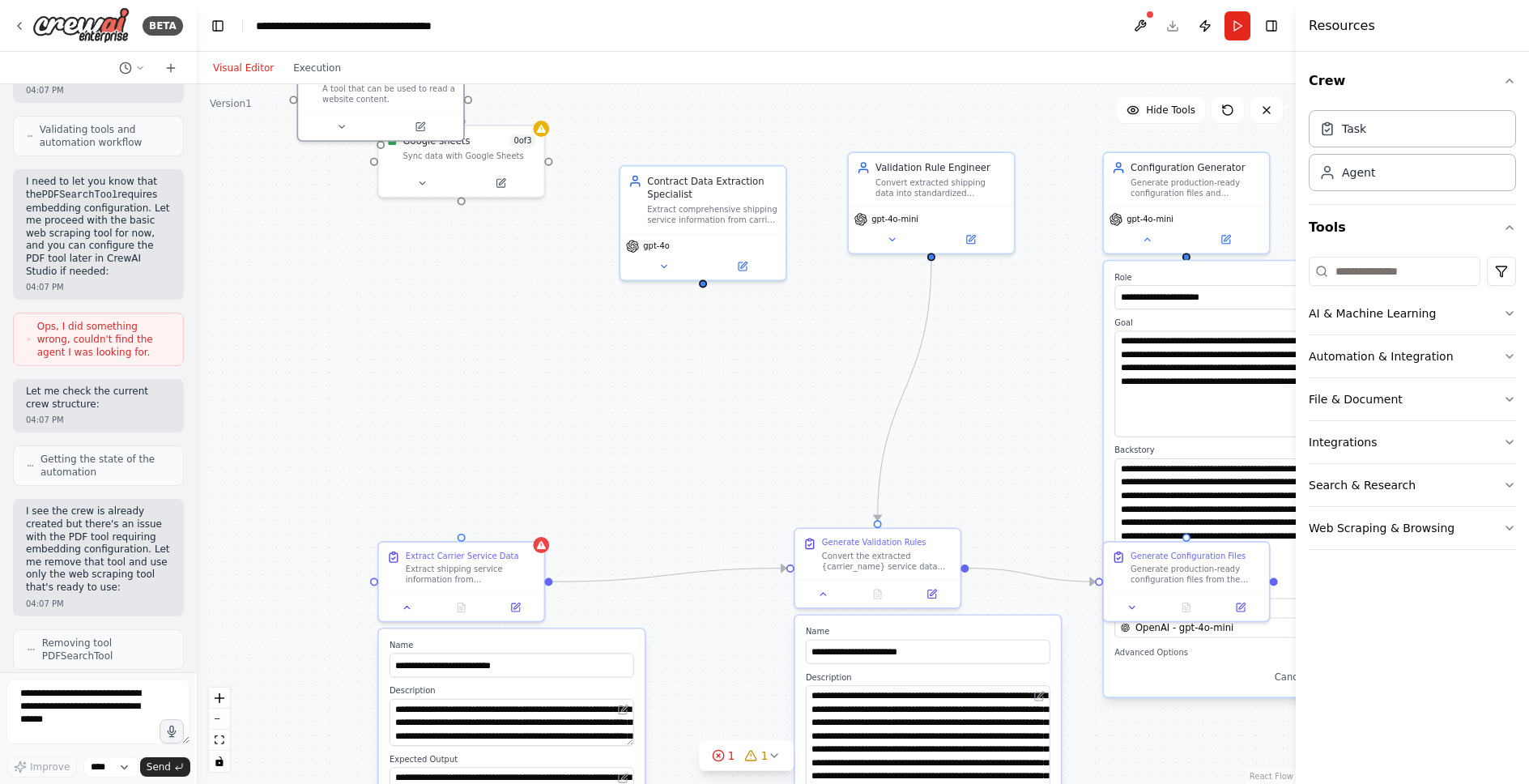
drag, startPoint x: 374, startPoint y: 264, endPoint x: 348, endPoint y: 77, distance: 188.8
click at [348, 77] on div "Visual Editor Execution Version 1 Hide Tools .deletable-edge-delete-btn { width…" at bounding box center [746, 417] width 1099 height 732
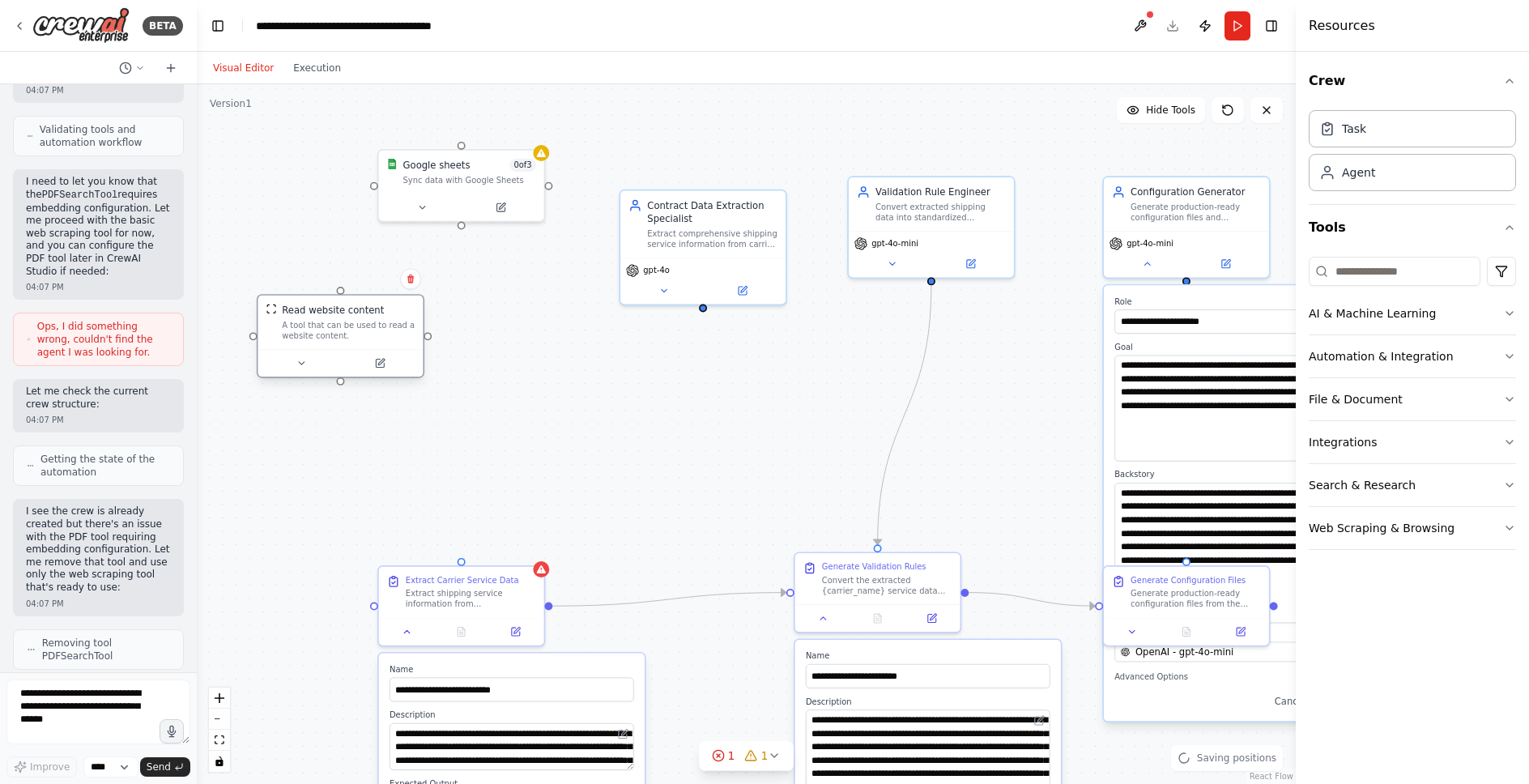
drag, startPoint x: 348, startPoint y: 102, endPoint x: 319, endPoint y: 319, distance: 218.9
click at [319, 319] on div "Read website content A tool that can be used to read a website content." at bounding box center [340, 322] width 165 height 53
click at [313, 335] on icon at bounding box center [315, 336] width 6 height 3
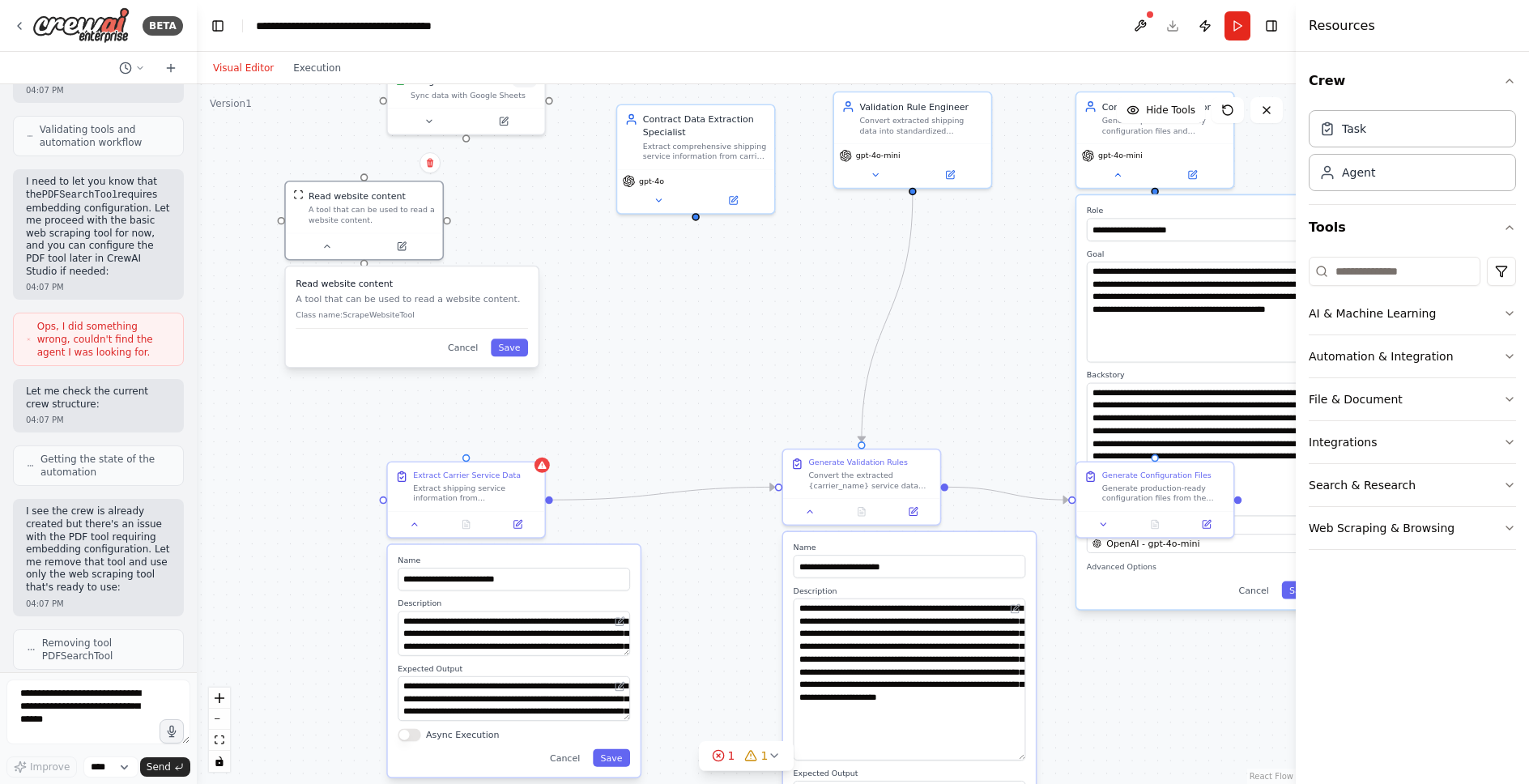
drag, startPoint x: 688, startPoint y: 515, endPoint x: 692, endPoint y: 408, distance: 107.1
click at [692, 408] on div ".deletable-edge-delete-btn { width: 20px; height: 20px; border: 0px solid #ffff…" at bounding box center [746, 434] width 1099 height 700
click at [466, 353] on button "Cancel" at bounding box center [462, 346] width 45 height 18
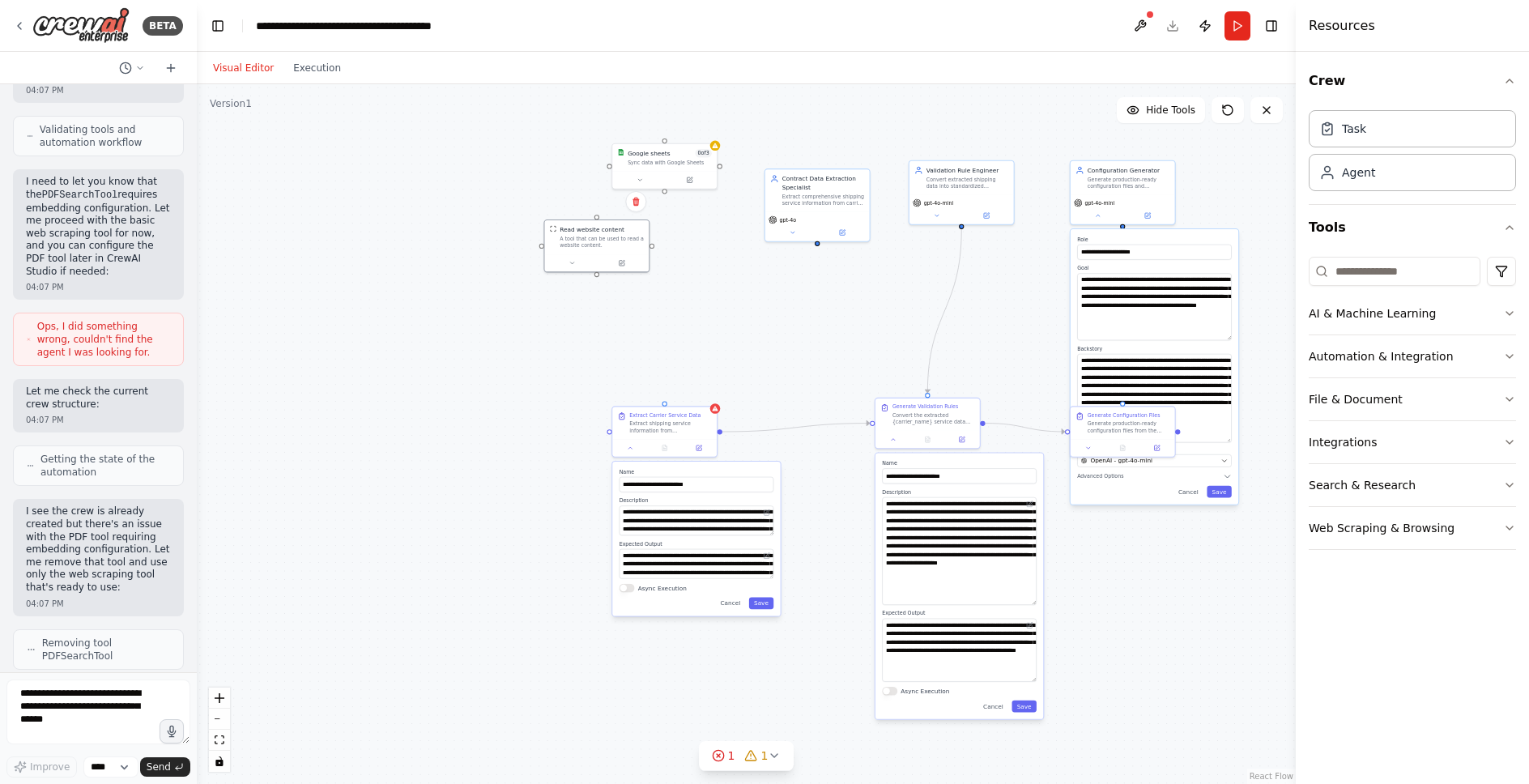
click at [1215, 163] on div ".deletable-edge-delete-btn { width: 20px; height: 20px; border: 0px solid #ffff…" at bounding box center [746, 434] width 1099 height 700
click at [1232, 496] on div "**********" at bounding box center [1155, 367] width 168 height 276
click at [1229, 495] on button "Save" at bounding box center [1219, 493] width 25 height 12
